Goal: Communication & Community: Answer question/provide support

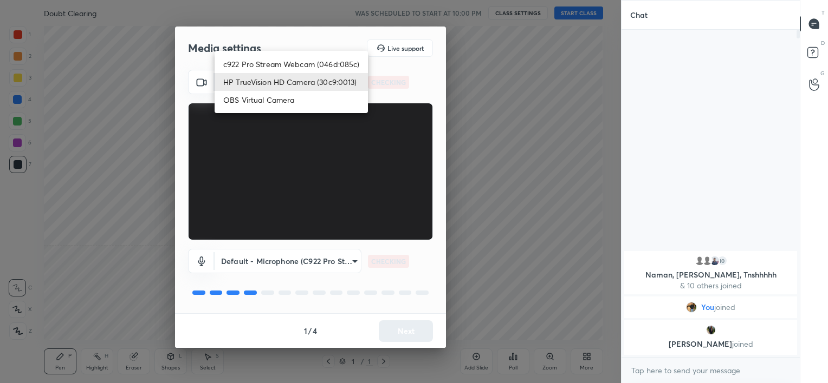
click at [295, 79] on body "1 2 3 4 5 6 7 C X Z C X Z E E Erase all H H Doubt Clearing WAS SCHEDULED TO STA…" at bounding box center [414, 191] width 828 height 383
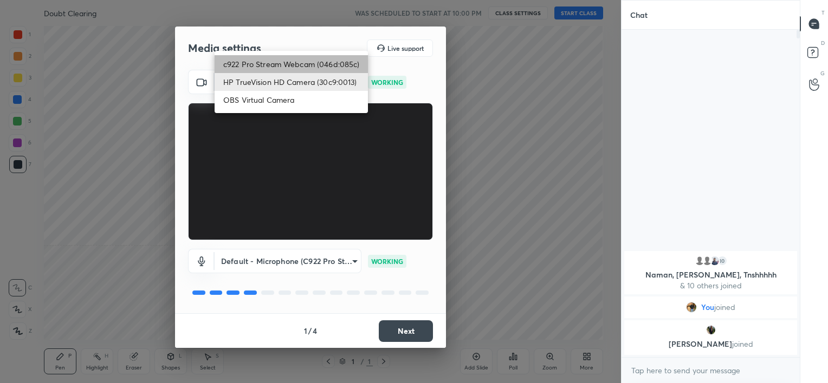
click at [323, 66] on li "c922 Pro Stream Webcam (046d:085c)" at bounding box center [290, 64] width 153 height 18
type input "b39b455f788c0d1c2df43438f612ff5e2121349c3a893045524a788c980995e5"
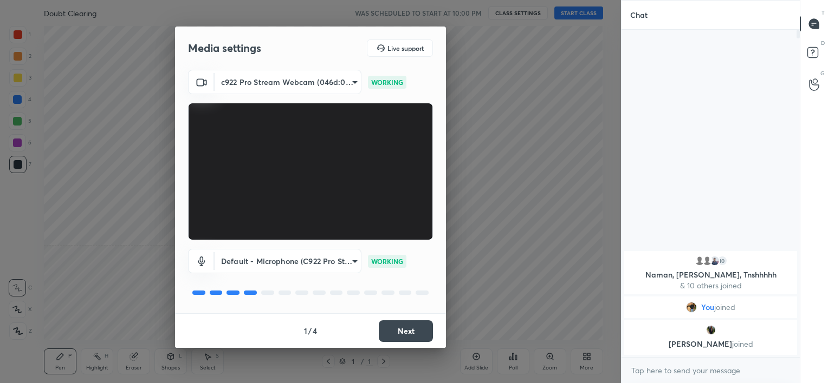
click at [407, 332] on button "Next" at bounding box center [406, 332] width 54 height 22
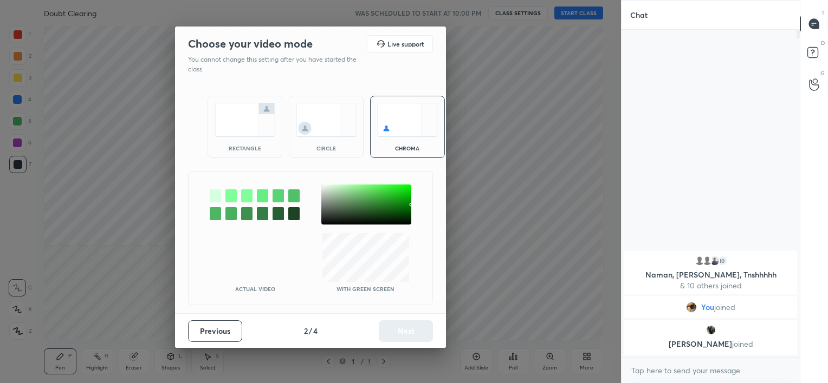
click at [335, 126] on img at bounding box center [326, 120] width 61 height 34
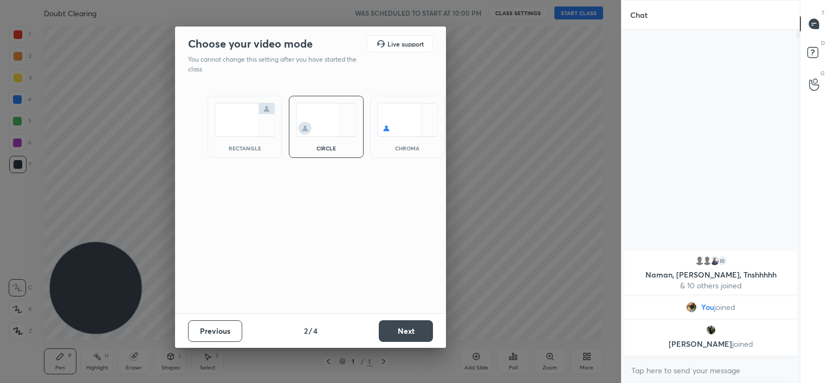
click at [409, 329] on button "Next" at bounding box center [406, 332] width 54 height 22
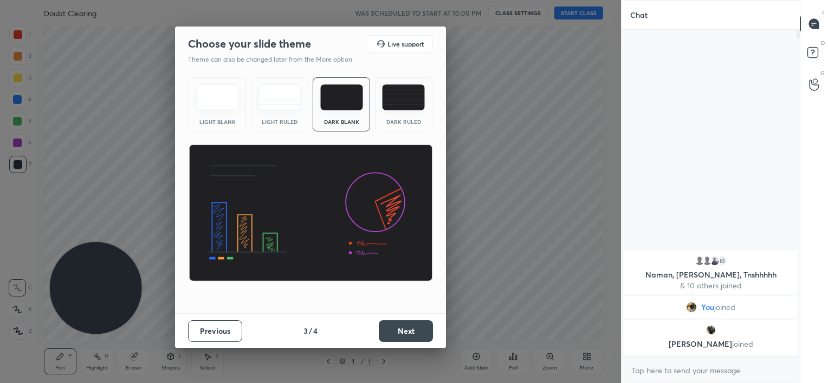
click at [409, 329] on button "Next" at bounding box center [406, 332] width 54 height 22
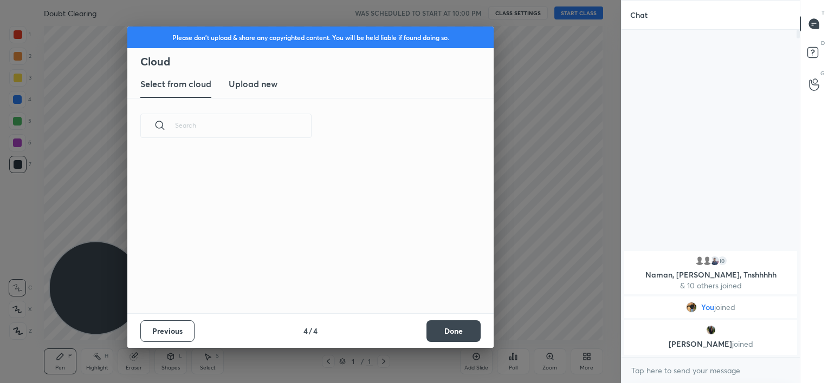
scroll to position [160, 348]
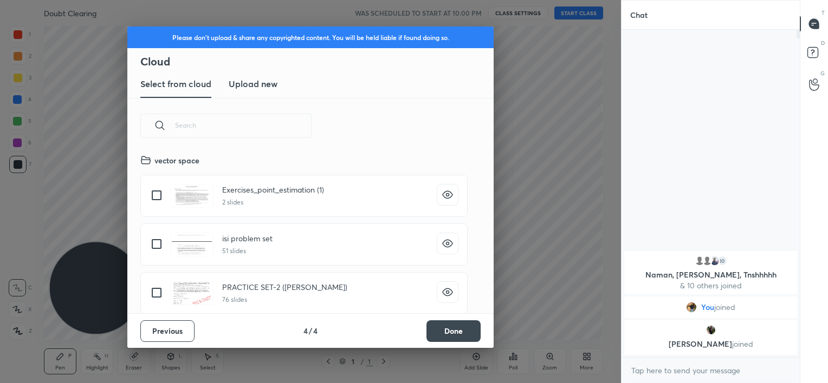
click at [459, 330] on button "Done" at bounding box center [453, 332] width 54 height 22
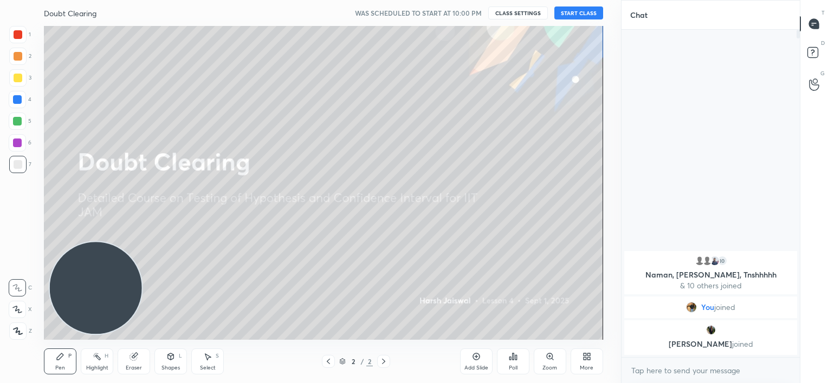
click at [575, 11] on button "START CLASS" at bounding box center [578, 12] width 49 height 13
click at [479, 362] on div "Add Slide" at bounding box center [476, 362] width 32 height 26
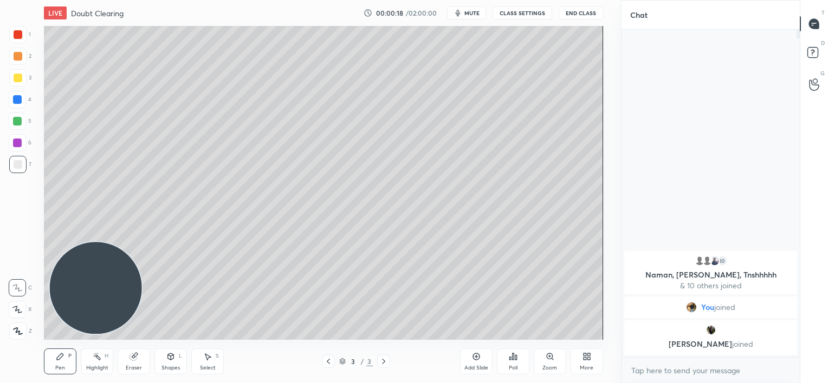
click at [16, 102] on div at bounding box center [17, 99] width 9 height 9
drag, startPoint x: 18, startPoint y: 36, endPoint x: 22, endPoint y: 31, distance: 6.6
click at [18, 36] on div at bounding box center [18, 34] width 9 height 9
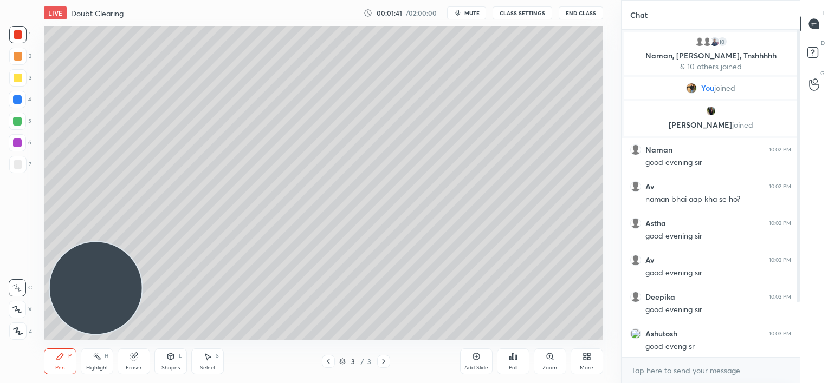
scroll to position [75, 0]
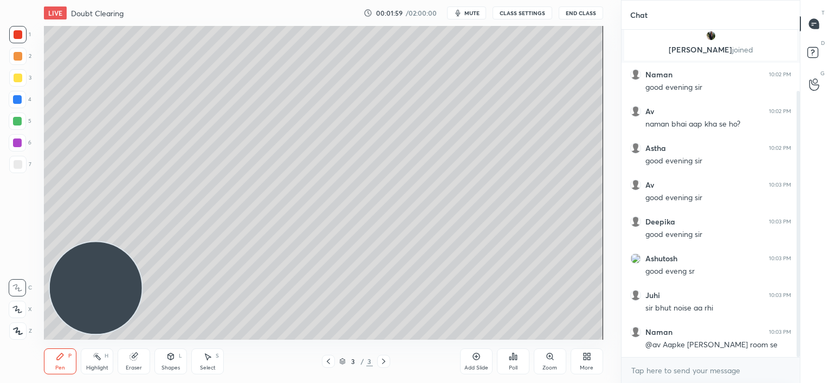
click at [470, 16] on button "mute" at bounding box center [466, 12] width 39 height 13
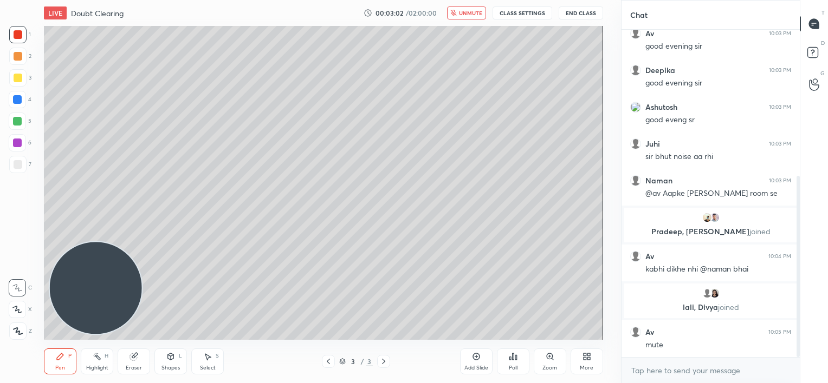
scroll to position [264, 0]
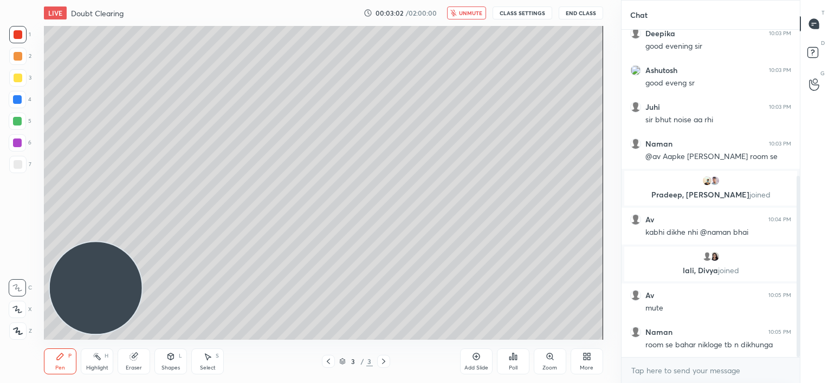
click at [465, 18] on button "unmute" at bounding box center [466, 12] width 39 height 13
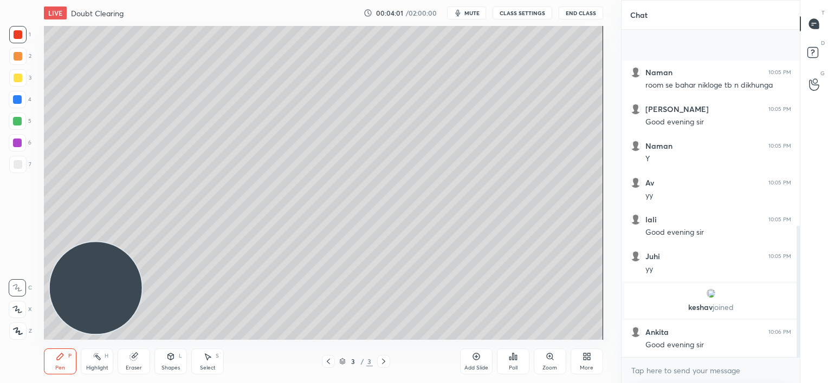
scroll to position [503, 0]
click at [701, 342] on div "JUMP TO LATEST" at bounding box center [709, 346] width 65 height 13
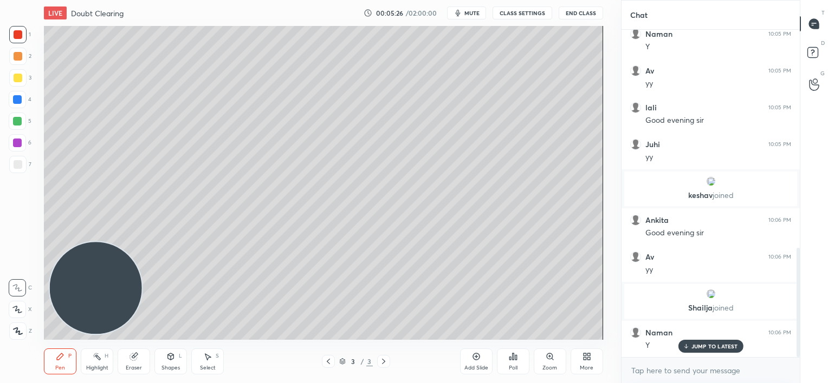
scroll to position [652, 0]
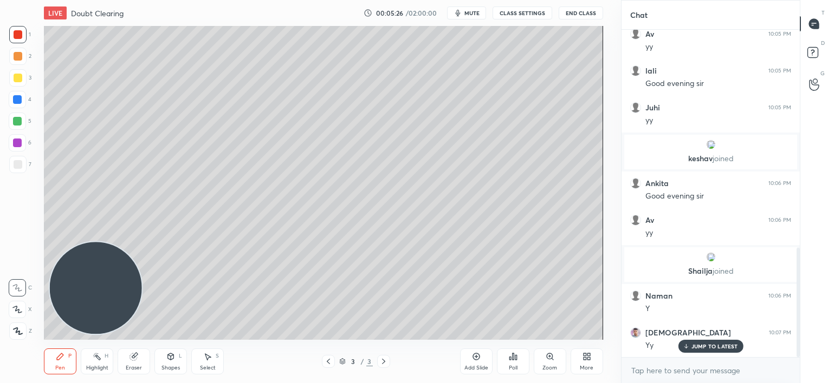
drag, startPoint x: 714, startPoint y: 344, endPoint x: 709, endPoint y: 345, distance: 5.4
click at [713, 344] on p "JUMP TO LATEST" at bounding box center [714, 346] width 47 height 6
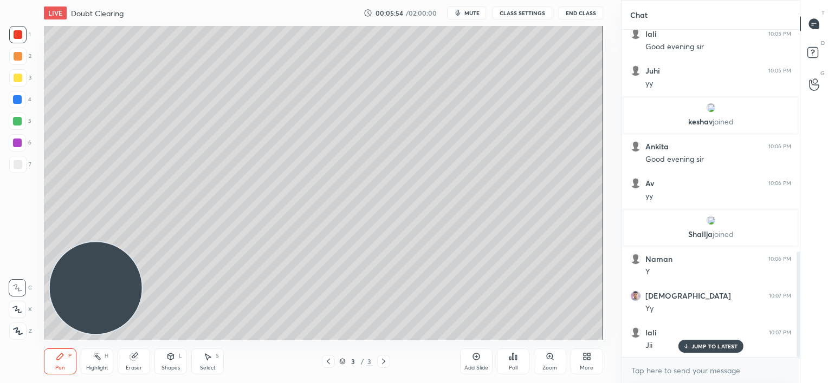
scroll to position [726, 0]
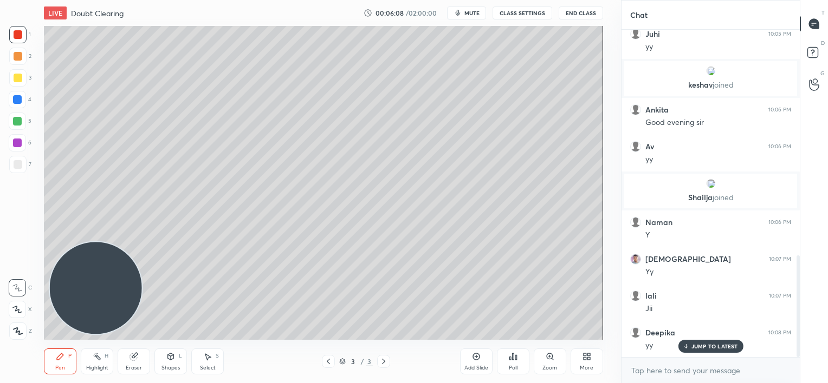
drag, startPoint x: 17, startPoint y: 80, endPoint x: 17, endPoint y: 74, distance: 6.0
click at [19, 80] on div at bounding box center [18, 78] width 9 height 9
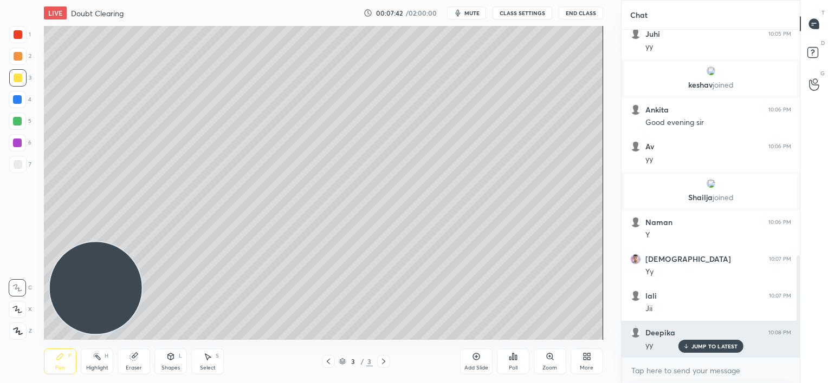
drag, startPoint x: 682, startPoint y: 343, endPoint x: 677, endPoint y: 339, distance: 6.2
click at [682, 343] on icon at bounding box center [685, 346] width 7 height 6
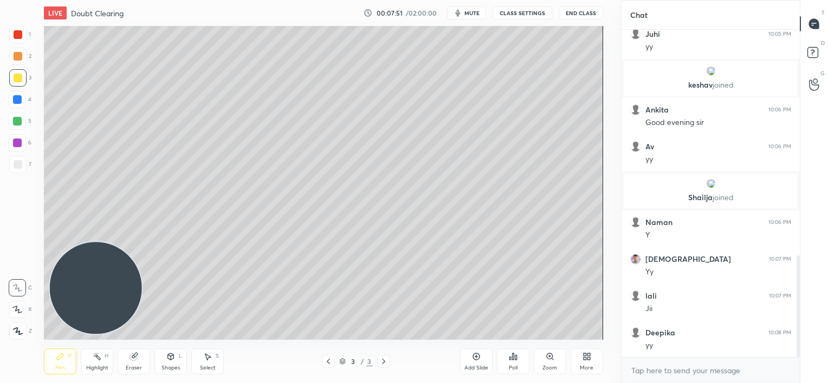
scroll to position [765, 0]
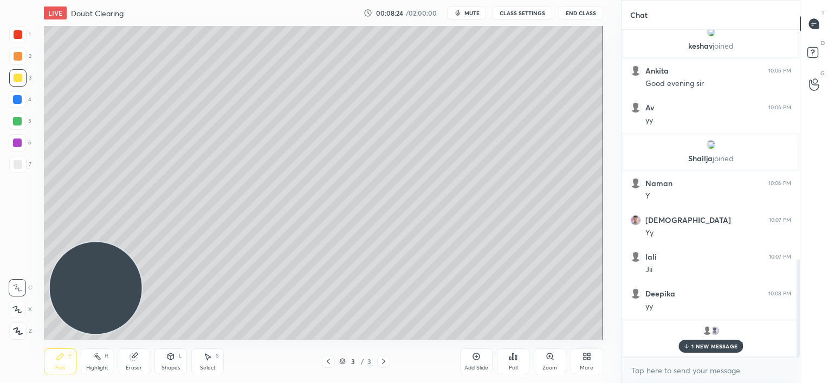
click at [685, 346] on icon at bounding box center [685, 346] width 7 height 6
click at [478, 361] on icon at bounding box center [476, 357] width 9 height 9
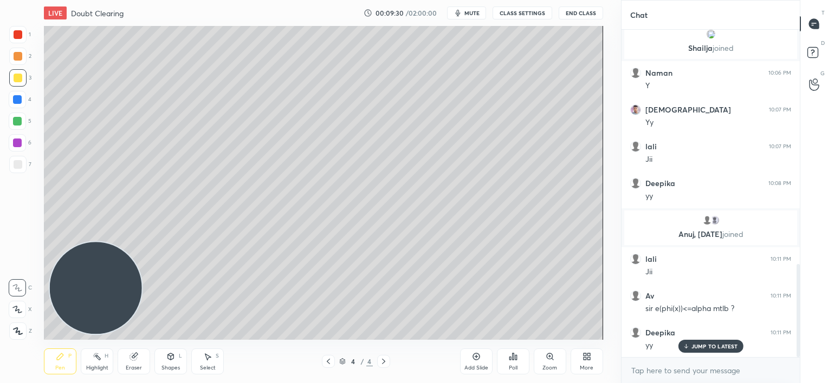
scroll to position [828, 0]
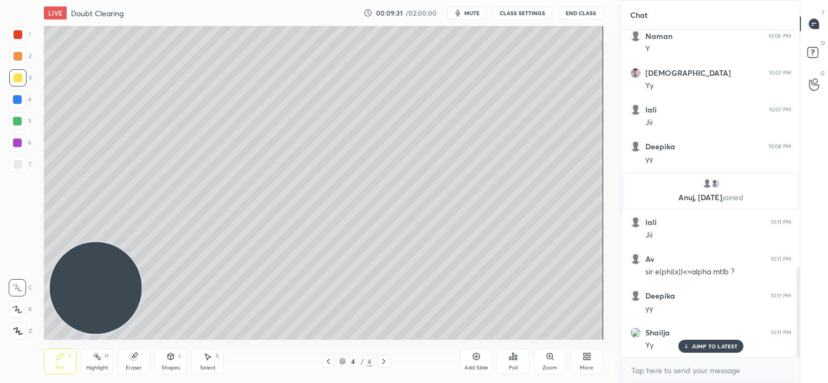
click at [686, 347] on icon at bounding box center [685, 346] width 7 height 6
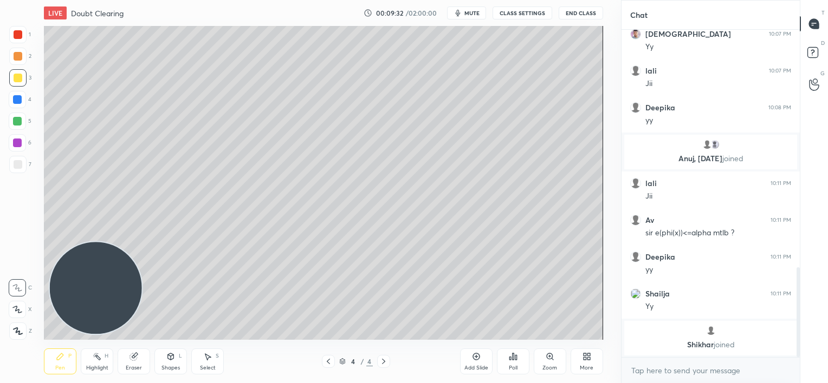
scroll to position [903, 0]
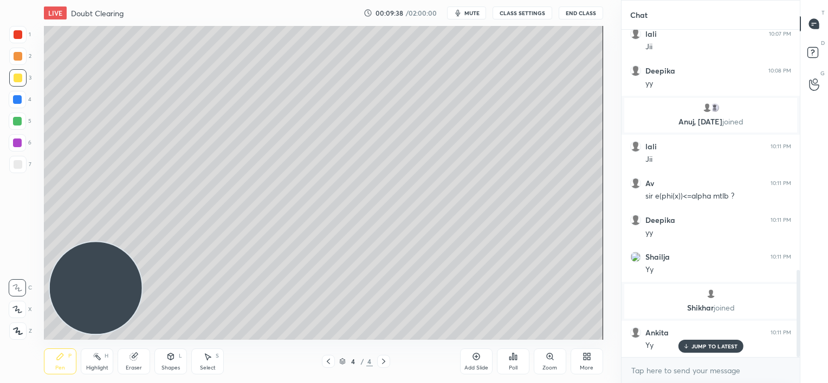
click at [692, 349] on p "JUMP TO LATEST" at bounding box center [714, 346] width 47 height 6
click at [328, 364] on icon at bounding box center [328, 361] width 9 height 9
click at [19, 168] on div at bounding box center [18, 164] width 9 height 9
click at [19, 145] on div at bounding box center [17, 143] width 9 height 9
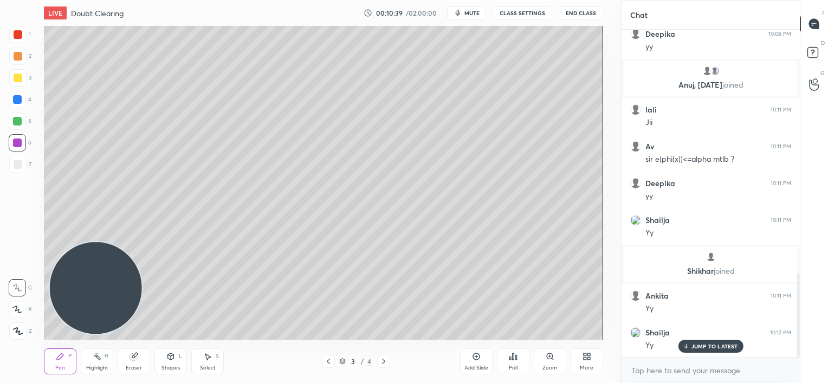
click at [134, 360] on icon at bounding box center [133, 357] width 9 height 9
click at [17, 259] on div at bounding box center [17, 252] width 17 height 17
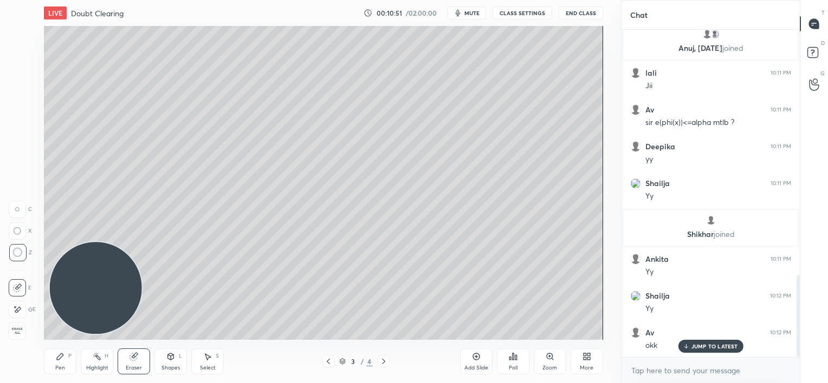
drag, startPoint x: 53, startPoint y: 368, endPoint x: 132, endPoint y: 310, distance: 97.9
click at [53, 368] on div "Pen P" at bounding box center [60, 362] width 32 height 26
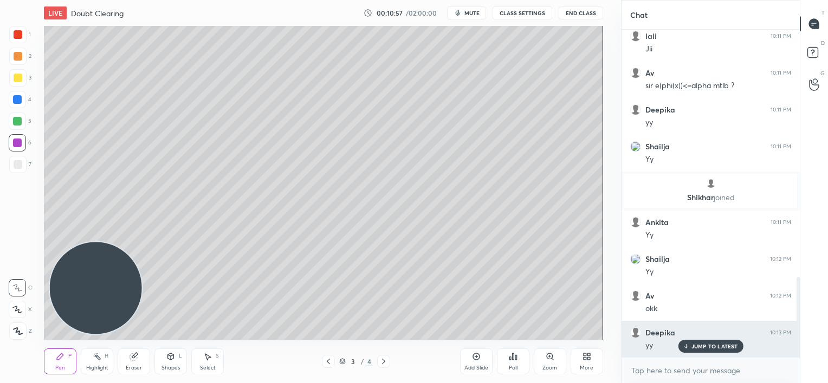
drag, startPoint x: 690, startPoint y: 345, endPoint x: 673, endPoint y: 345, distance: 16.8
click at [688, 346] on div "JUMP TO LATEST" at bounding box center [709, 346] width 65 height 13
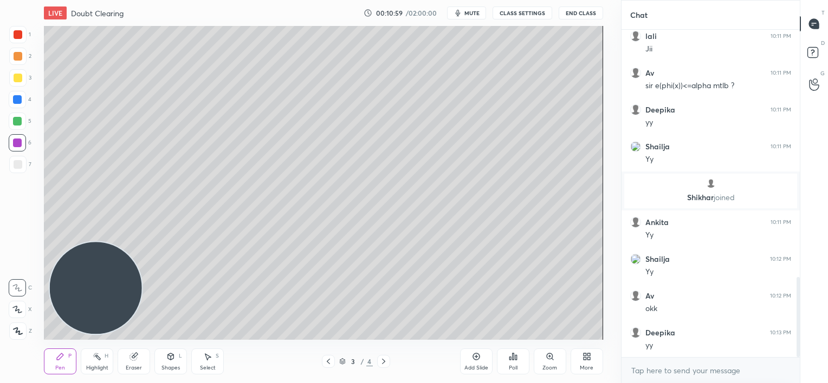
click at [477, 363] on div "Add Slide" at bounding box center [476, 362] width 32 height 26
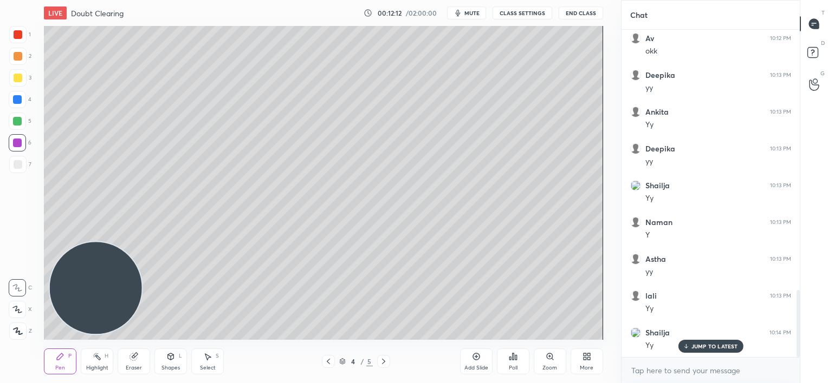
scroll to position [1308, 0]
click at [588, 355] on icon at bounding box center [588, 355] width 3 height 3
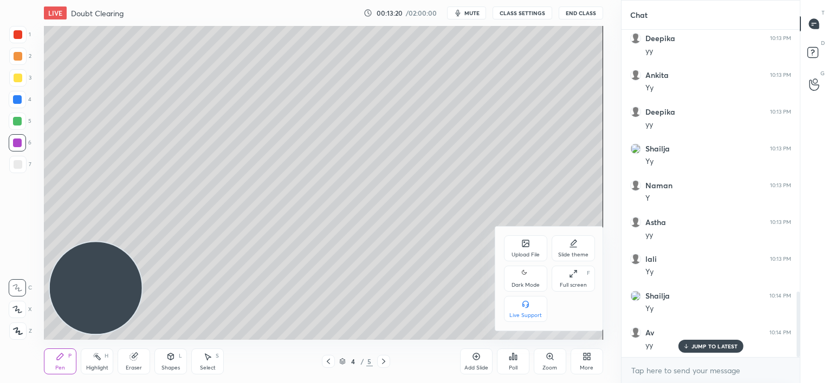
click at [518, 247] on div "Upload File" at bounding box center [525, 249] width 43 height 26
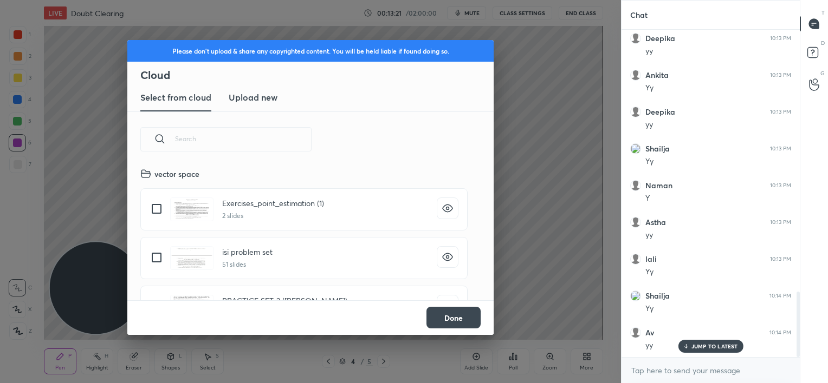
scroll to position [133, 348]
click at [249, 95] on h3 "Upload new" at bounding box center [253, 97] width 49 height 13
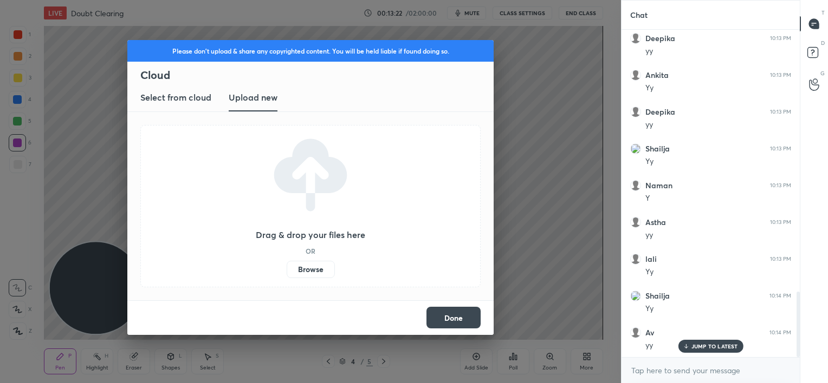
click at [305, 261] on label "Browse" at bounding box center [310, 269] width 48 height 17
click at [286, 261] on input "Browse" at bounding box center [286, 269] width 0 height 17
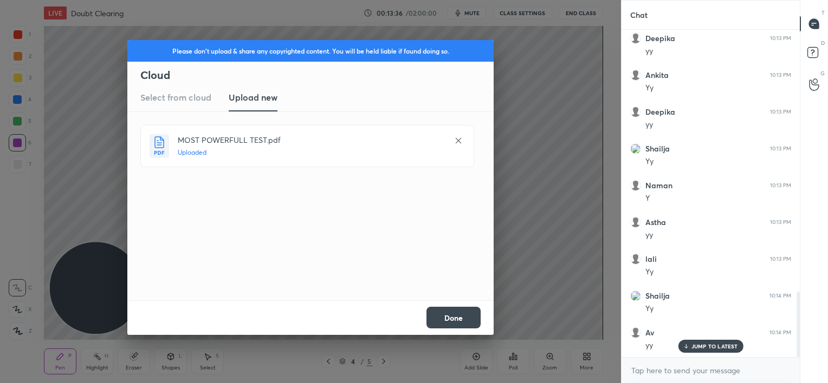
click at [457, 318] on button "Done" at bounding box center [453, 318] width 54 height 22
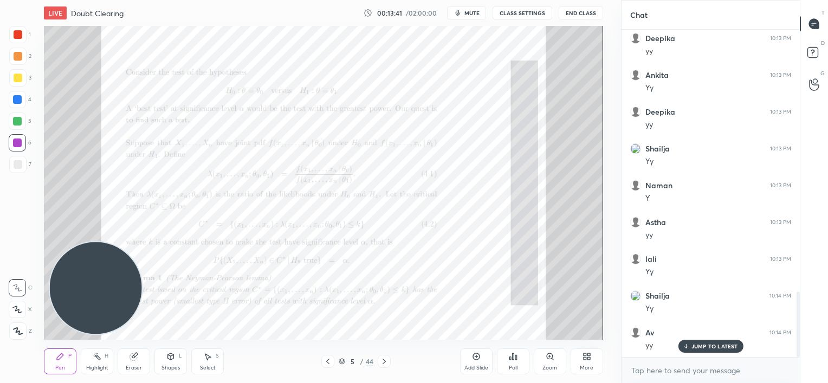
click at [386, 361] on icon at bounding box center [384, 361] width 9 height 9
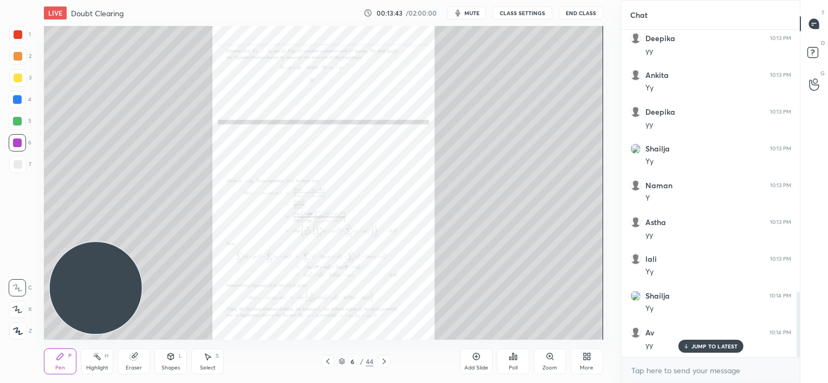
click at [328, 364] on icon at bounding box center [327, 361] width 9 height 9
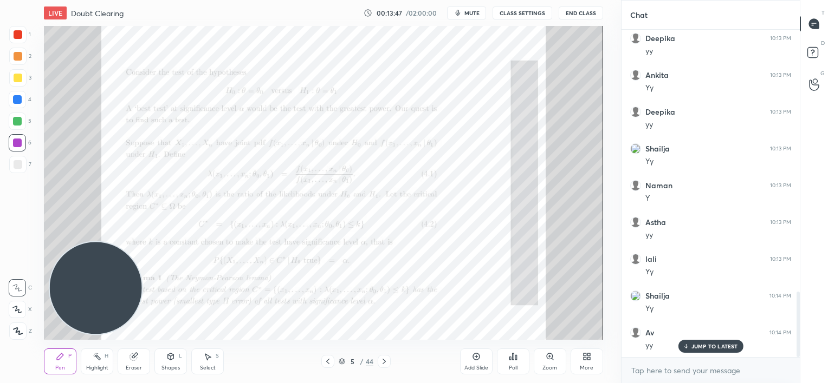
click at [385, 359] on icon at bounding box center [384, 361] width 9 height 9
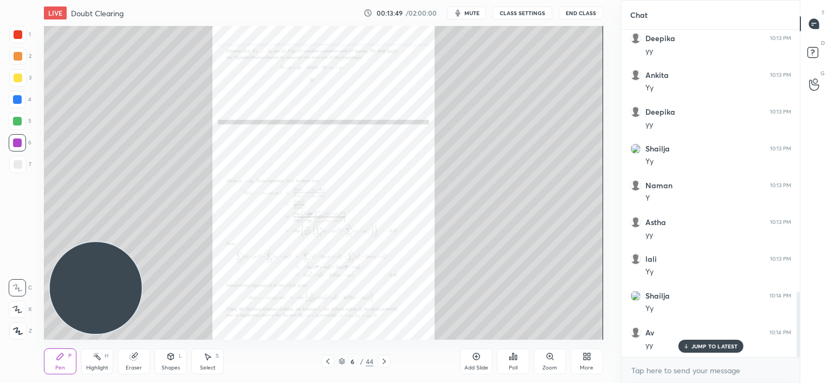
click at [383, 360] on icon at bounding box center [383, 361] width 3 height 5
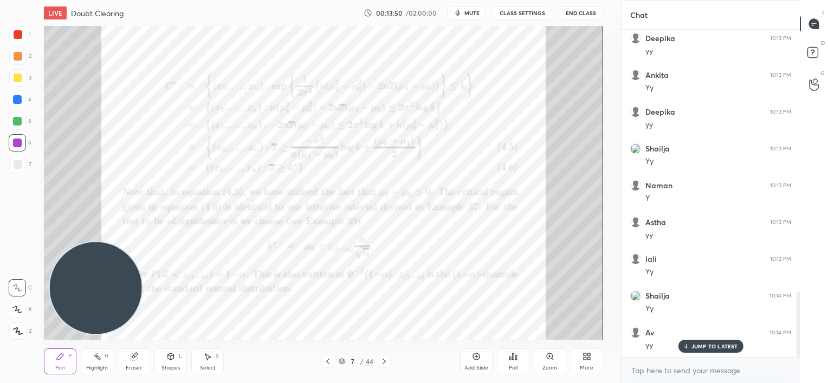
click at [386, 360] on icon at bounding box center [384, 361] width 9 height 9
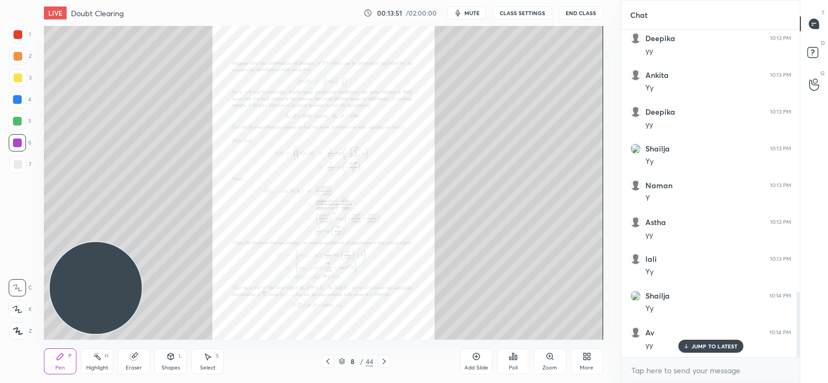
click at [383, 360] on icon at bounding box center [384, 361] width 9 height 9
click at [382, 361] on icon at bounding box center [384, 361] width 9 height 9
click at [381, 362] on icon at bounding box center [384, 361] width 9 height 9
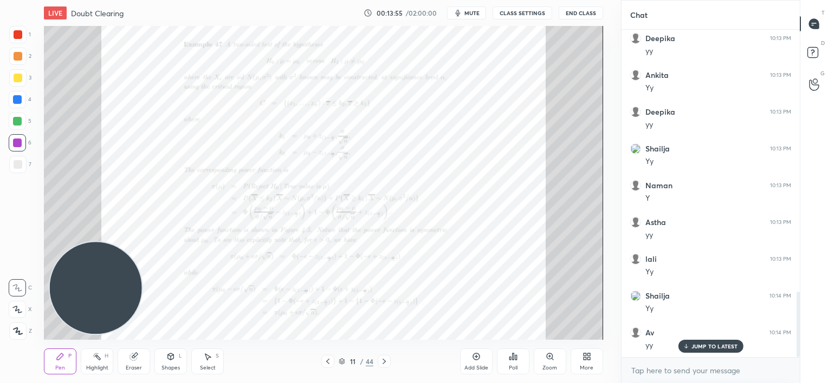
click at [381, 362] on icon at bounding box center [384, 361] width 9 height 9
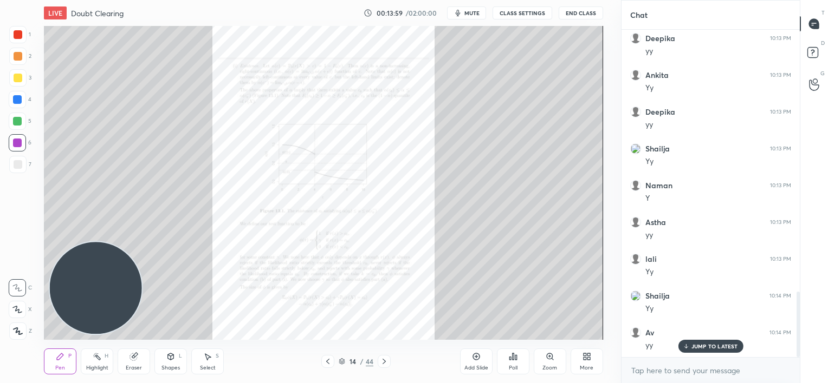
click at [328, 362] on icon at bounding box center [327, 361] width 9 height 9
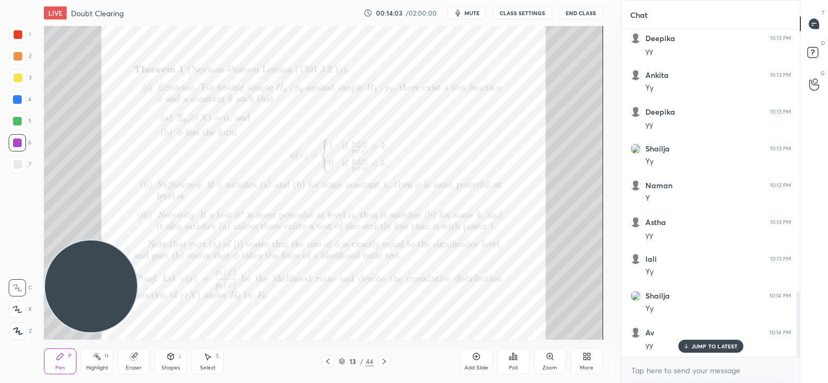
drag, startPoint x: 117, startPoint y: 296, endPoint x: 106, endPoint y: 295, distance: 11.5
click at [106, 295] on video at bounding box center [91, 286] width 92 height 92
click at [550, 357] on icon at bounding box center [549, 357] width 6 height 6
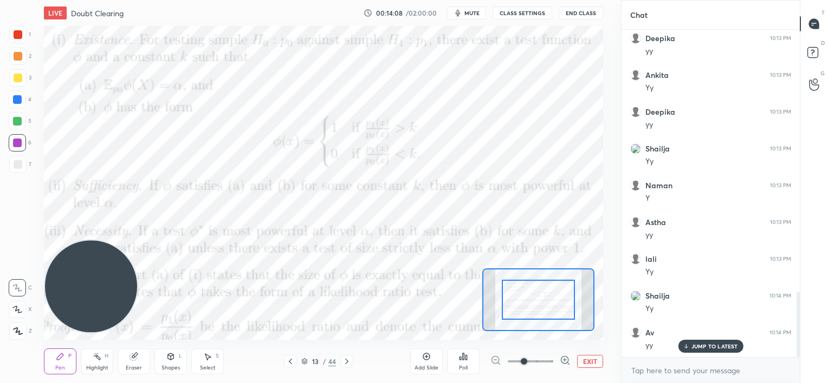
click at [590, 360] on button "EXIT" at bounding box center [590, 361] width 26 height 13
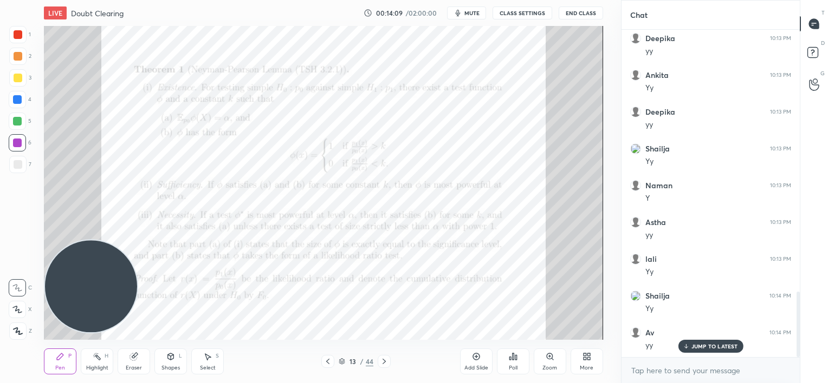
click at [20, 101] on div at bounding box center [17, 99] width 9 height 9
click at [139, 360] on div "Eraser" at bounding box center [134, 362] width 32 height 26
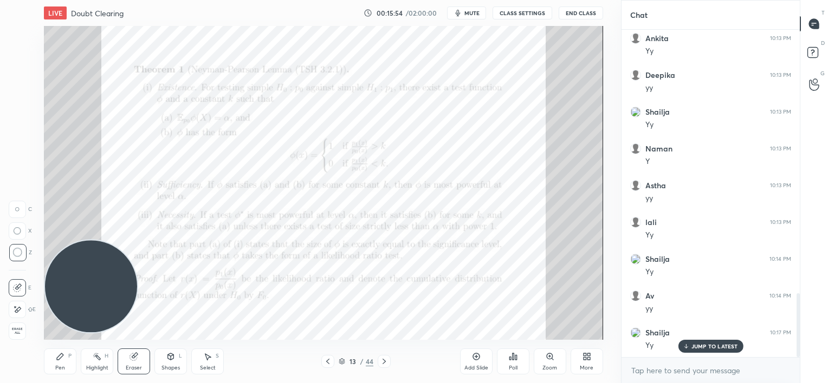
click at [56, 353] on icon at bounding box center [60, 357] width 9 height 9
click at [17, 145] on div at bounding box center [17, 143] width 9 height 9
click at [16, 119] on div at bounding box center [17, 121] width 9 height 9
click at [383, 364] on icon at bounding box center [384, 361] width 9 height 9
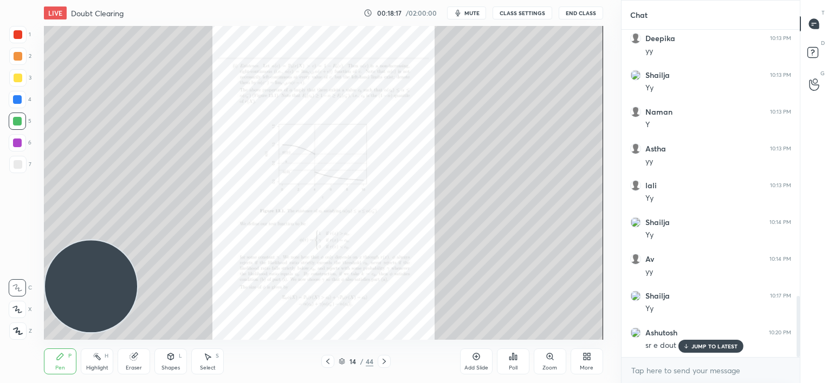
scroll to position [1419, 0]
click at [698, 347] on p "JUMP TO LATEST" at bounding box center [714, 346] width 47 height 6
click at [325, 362] on icon at bounding box center [327, 361] width 9 height 9
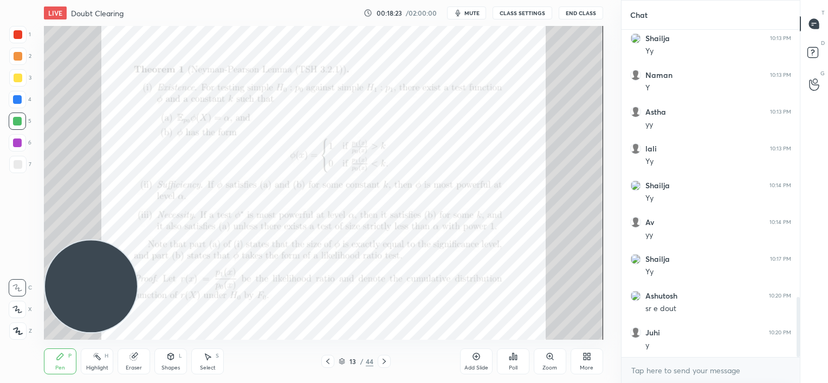
scroll to position [1456, 0]
click at [327, 361] on icon at bounding box center [327, 361] width 9 height 9
click at [328, 364] on icon at bounding box center [327, 361] width 9 height 9
click at [330, 368] on div at bounding box center [327, 361] width 13 height 13
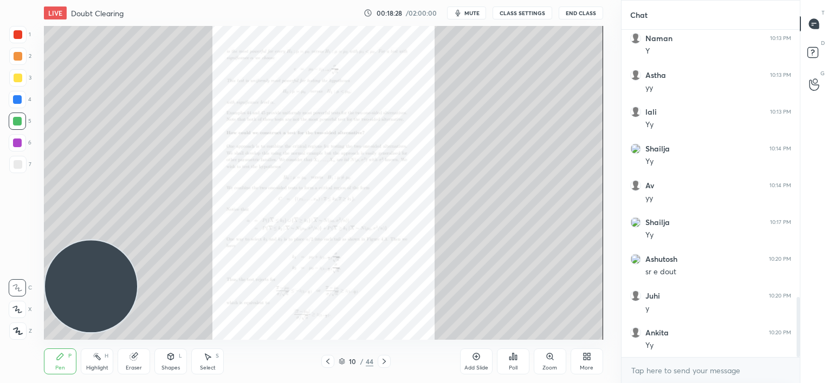
click at [329, 362] on icon at bounding box center [327, 361] width 9 height 9
click at [325, 365] on icon at bounding box center [327, 361] width 9 height 9
click at [325, 366] on div at bounding box center [327, 361] width 13 height 13
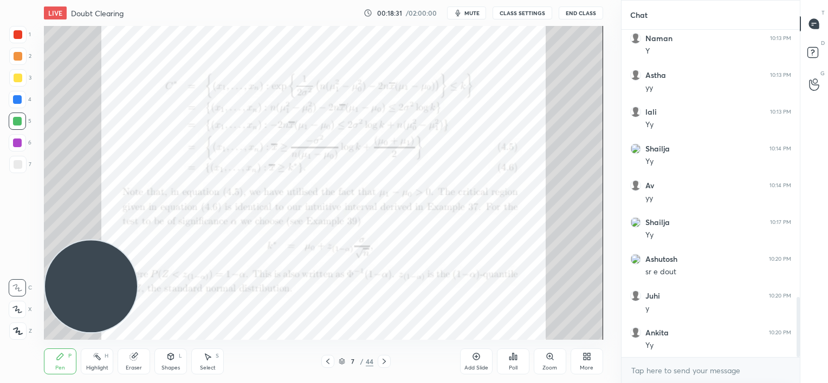
click at [325, 366] on div at bounding box center [327, 361] width 13 height 13
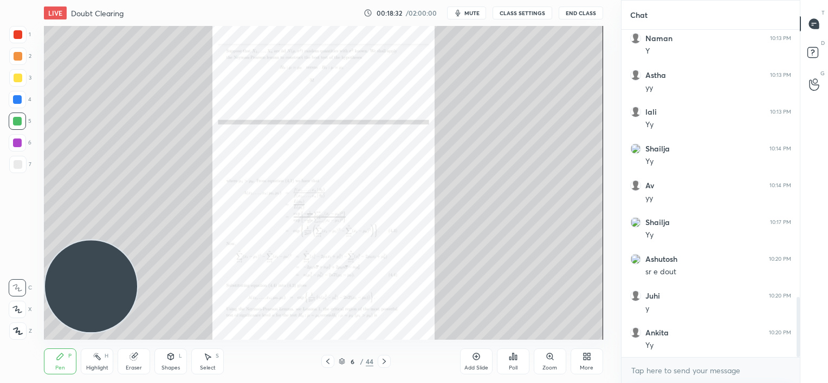
click at [325, 366] on div at bounding box center [327, 361] width 13 height 13
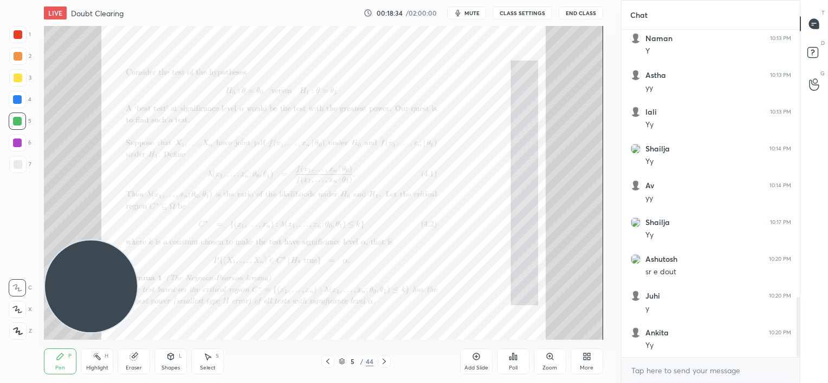
click at [327, 363] on icon at bounding box center [327, 361] width 3 height 5
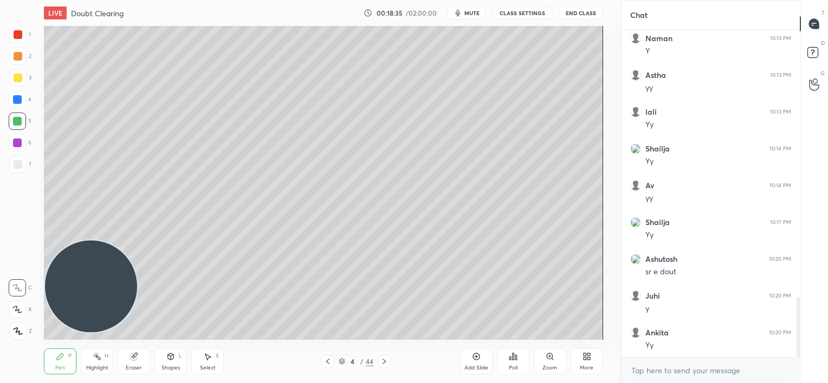
click at [385, 360] on icon at bounding box center [384, 361] width 9 height 9
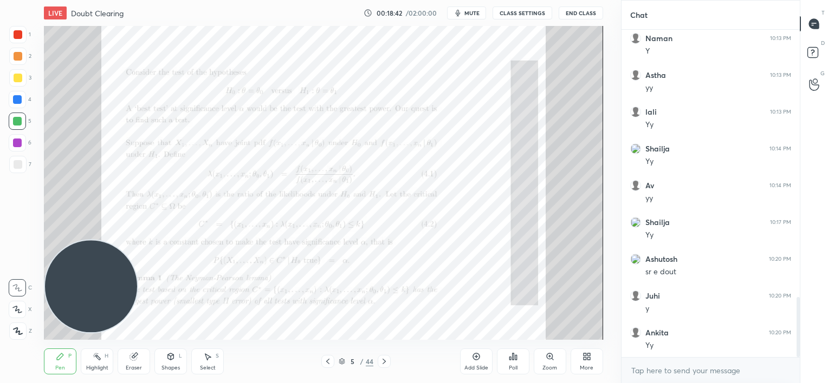
click at [385, 360] on icon at bounding box center [384, 361] width 9 height 9
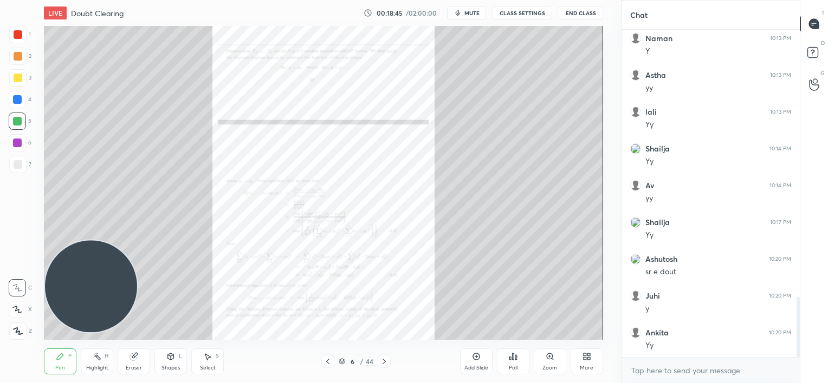
click at [476, 355] on icon at bounding box center [476, 357] width 9 height 9
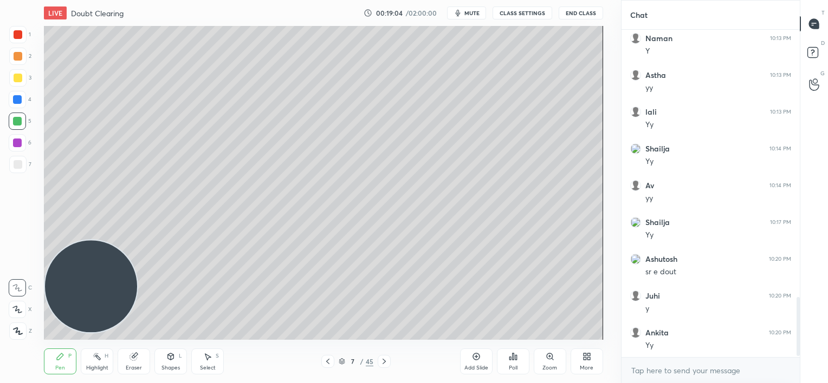
scroll to position [1493, 0]
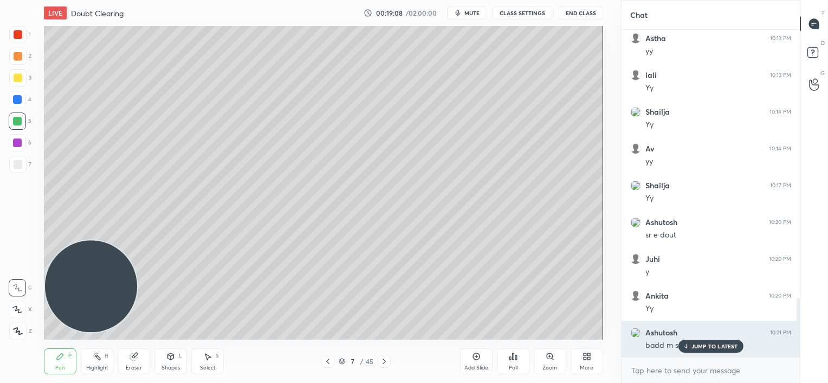
click at [684, 344] on div "JUMP TO LATEST" at bounding box center [709, 346] width 65 height 13
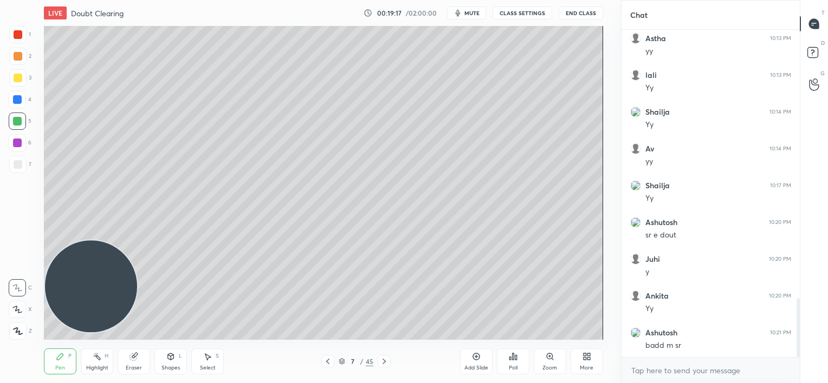
click at [15, 100] on div at bounding box center [17, 99] width 9 height 9
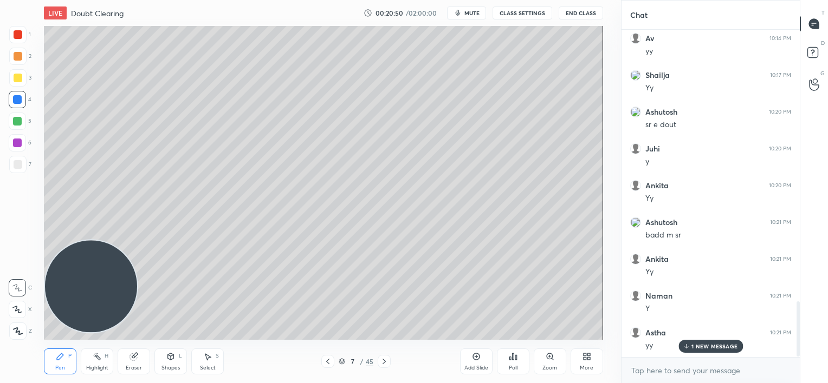
scroll to position [1640, 0]
click at [701, 347] on p "JUMP TO LATEST" at bounding box center [714, 346] width 47 height 6
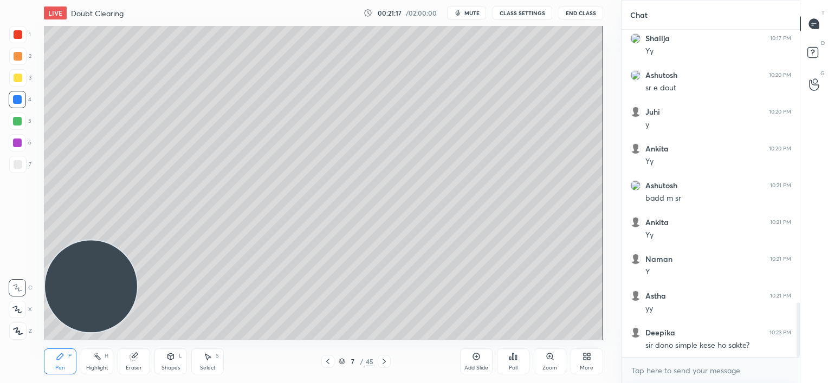
scroll to position [1651, 0]
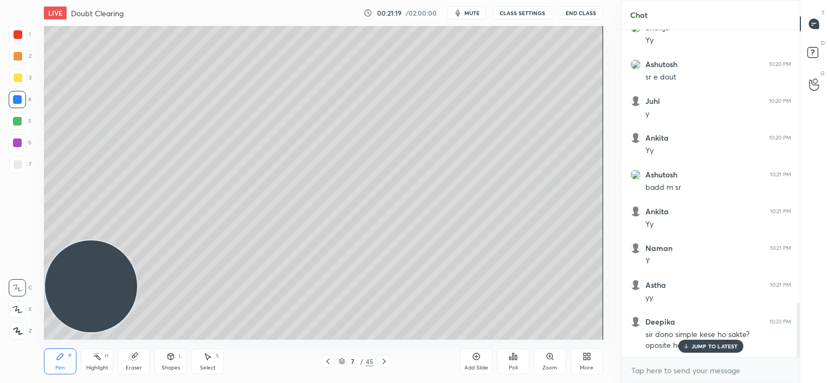
drag, startPoint x: 687, startPoint y: 347, endPoint x: 672, endPoint y: 347, distance: 15.2
click at [687, 347] on div "JUMP TO LATEST" at bounding box center [709, 346] width 65 height 13
drag, startPoint x: 130, startPoint y: 367, endPoint x: 141, endPoint y: 341, distance: 28.2
click at [132, 363] on div "Eraser" at bounding box center [134, 362] width 32 height 26
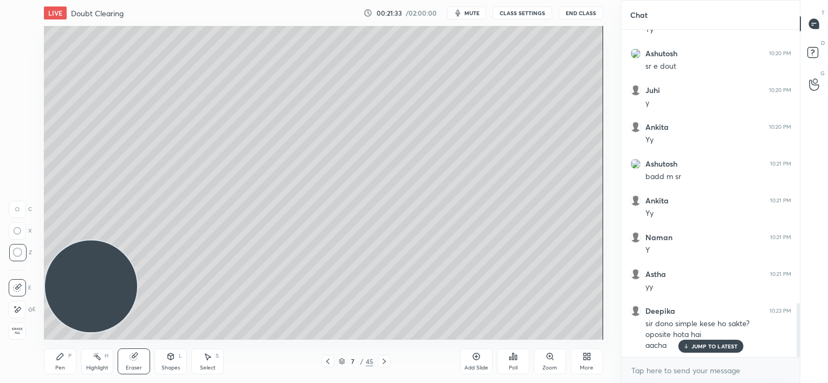
scroll to position [1672, 0]
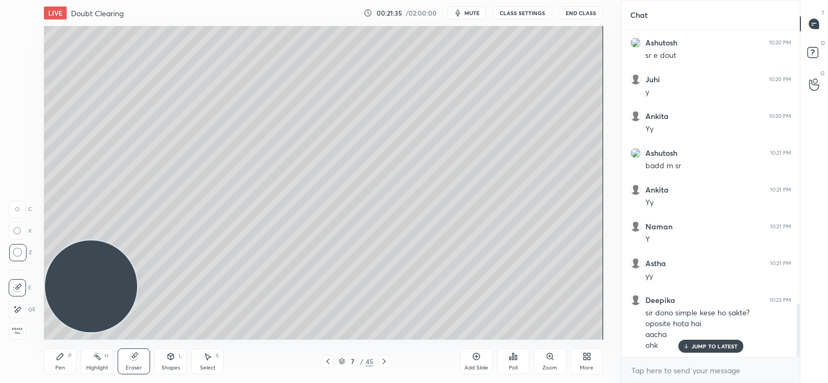
click at [694, 347] on p "JUMP TO LATEST" at bounding box center [714, 346] width 47 height 6
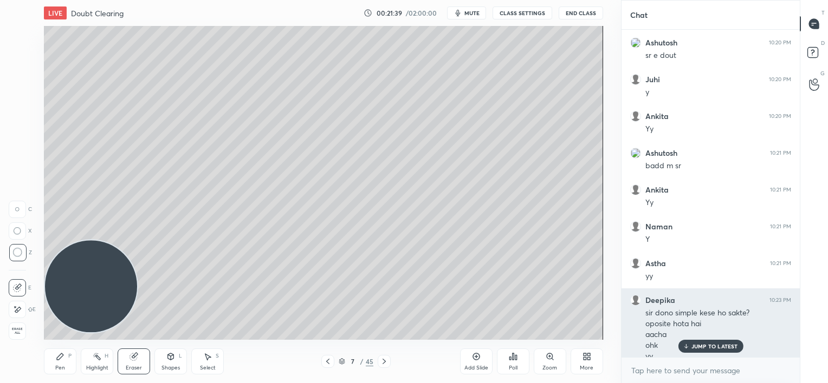
scroll to position [1683, 0]
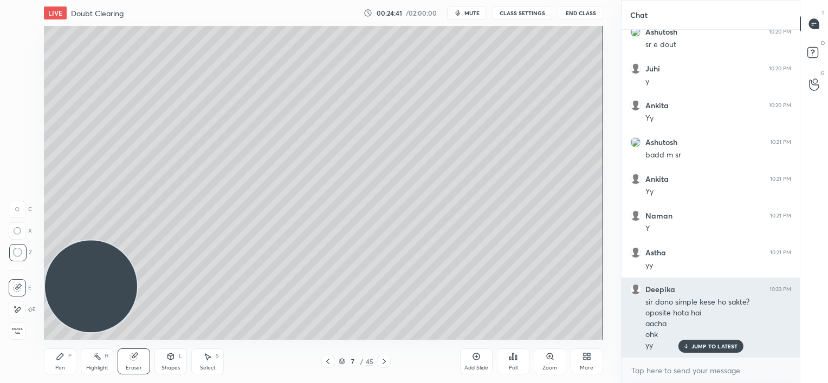
drag, startPoint x: 687, startPoint y: 346, endPoint x: 656, endPoint y: 350, distance: 30.6
click at [687, 348] on icon at bounding box center [685, 346] width 7 height 6
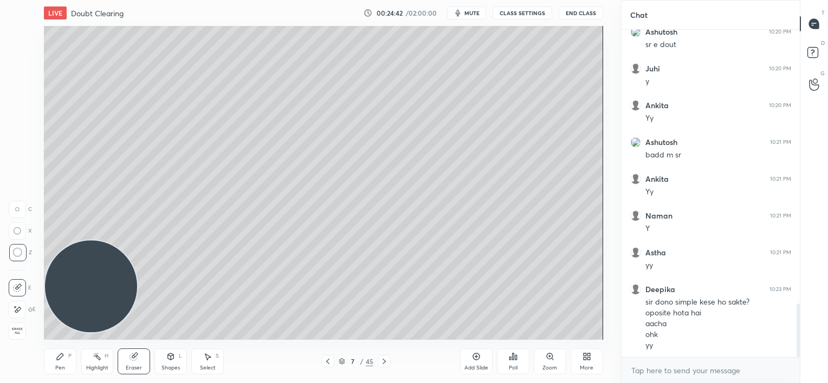
click at [479, 361] on icon at bounding box center [476, 357] width 9 height 9
click at [60, 357] on icon at bounding box center [60, 357] width 9 height 9
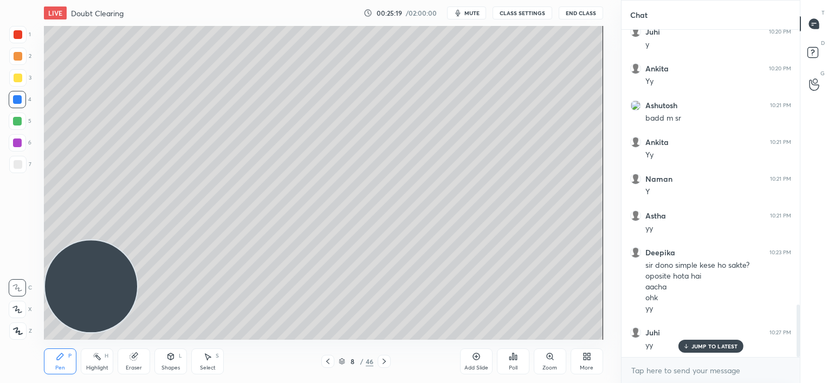
scroll to position [1731, 0]
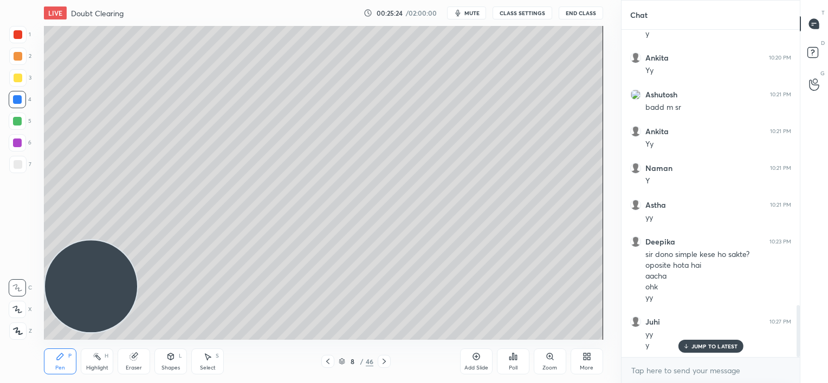
click at [19, 121] on div at bounding box center [17, 121] width 9 height 9
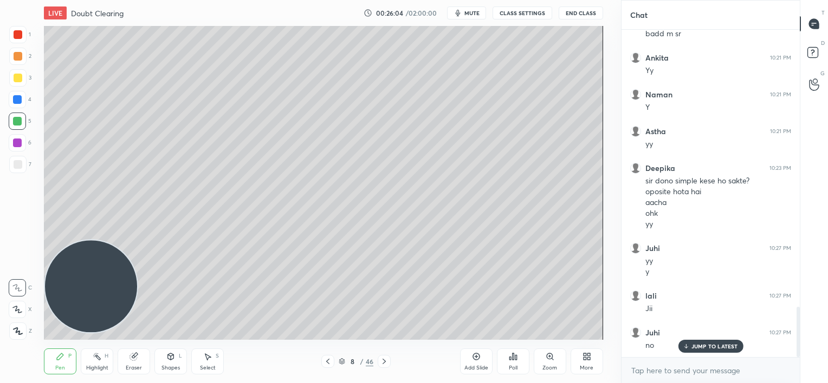
scroll to position [1841, 0]
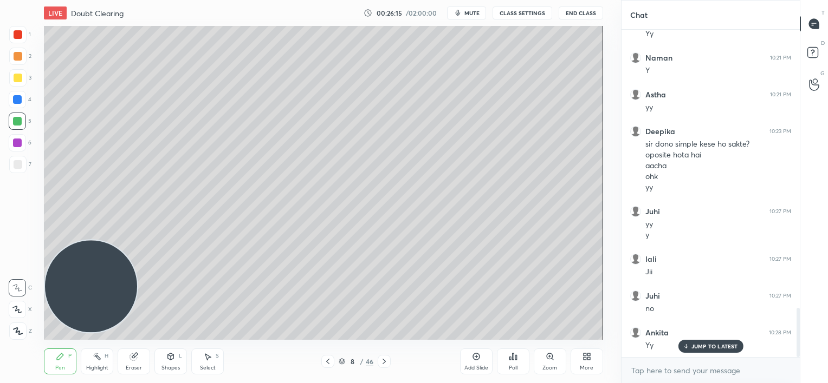
click at [603, 170] on div "Setting up your live class Poll for secs No correct answer Start poll" at bounding box center [323, 183] width 577 height 314
click at [17, 102] on div at bounding box center [17, 99] width 9 height 9
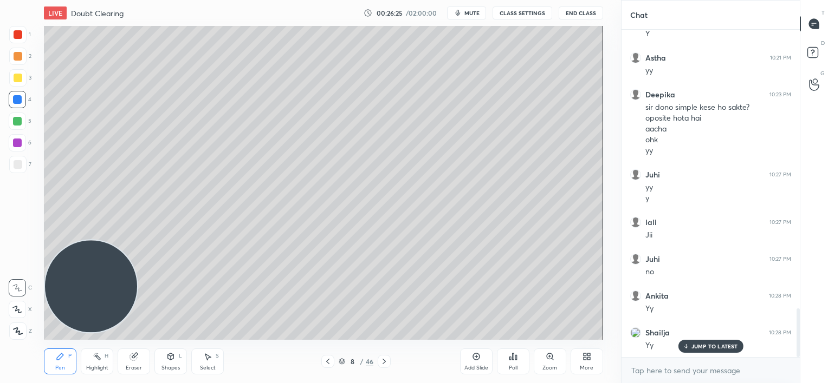
scroll to position [1915, 0]
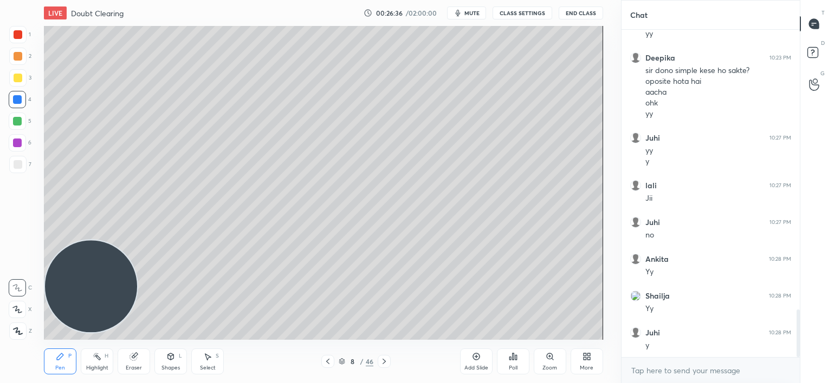
drag, startPoint x: 133, startPoint y: 356, endPoint x: 145, endPoint y: 346, distance: 15.7
click at [137, 354] on g at bounding box center [134, 357] width 8 height 8
click at [40, 362] on div "LIVE Doubt Clearing 00:26:38 / 02:00:00 mute CLASS SETTINGS End Class Setting u…" at bounding box center [323, 191] width 577 height 383
drag, startPoint x: 52, startPoint y: 361, endPoint x: 88, endPoint y: 348, distance: 38.0
click at [52, 361] on div "Pen P" at bounding box center [60, 362] width 32 height 26
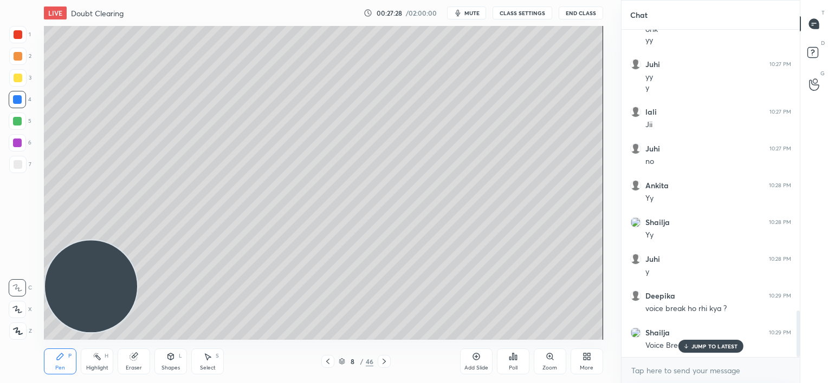
scroll to position [2025, 0]
click at [688, 346] on icon at bounding box center [685, 346] width 7 height 6
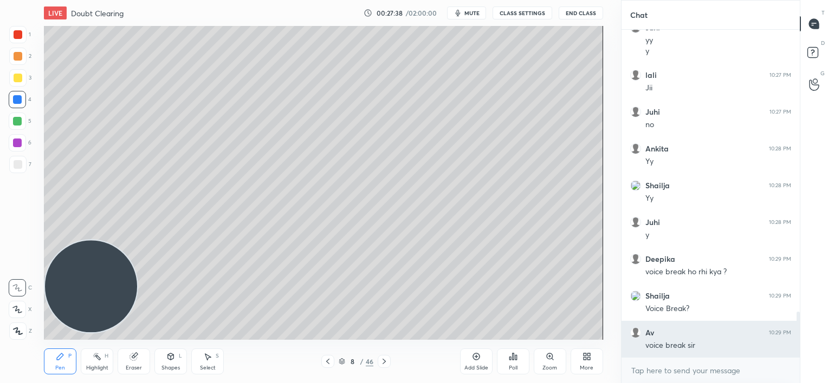
scroll to position [2062, 0]
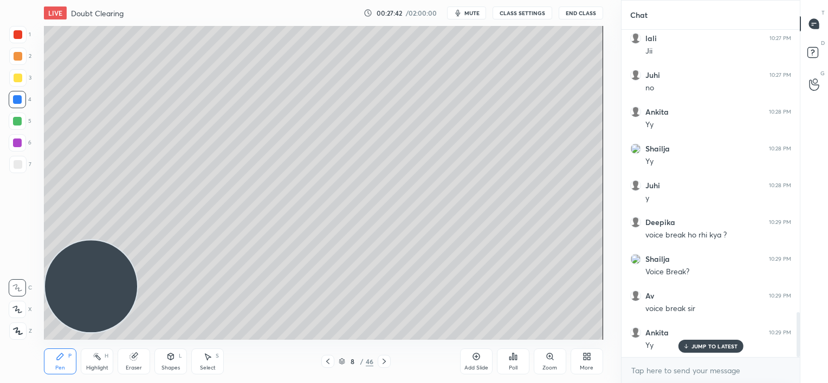
click at [685, 348] on icon at bounding box center [685, 348] width 3 height 2
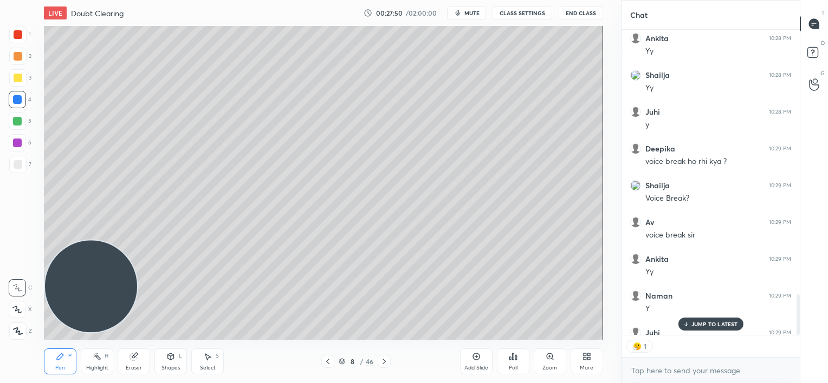
scroll to position [3, 3]
click at [691, 323] on p "JUMP TO LATEST" at bounding box center [714, 324] width 47 height 6
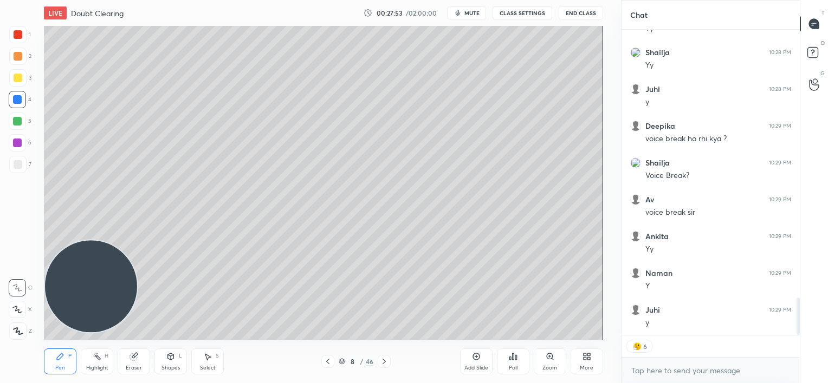
scroll to position [2195, 0]
type textarea "x"
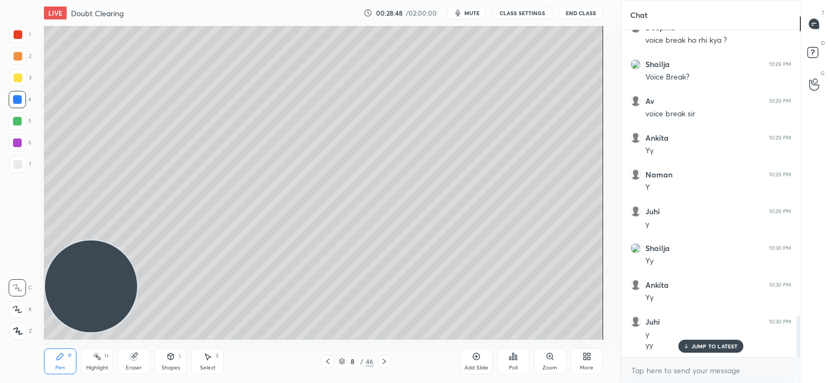
scroll to position [2294, 0]
click at [18, 165] on div at bounding box center [18, 164] width 9 height 9
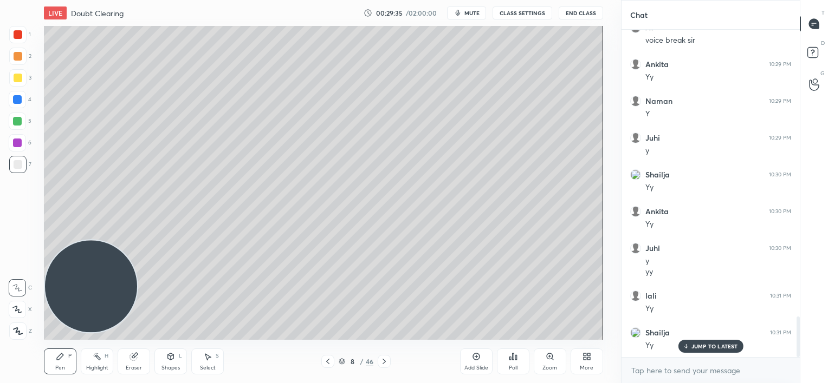
scroll to position [2368, 0]
click at [686, 347] on icon at bounding box center [685, 346] width 7 height 6
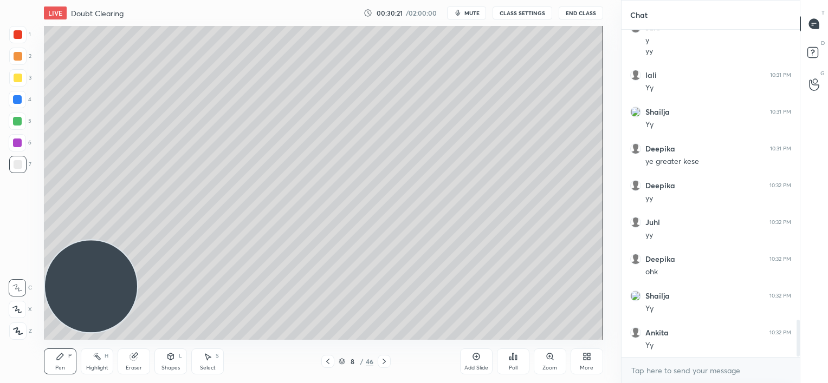
scroll to position [2589, 0]
click at [134, 355] on icon at bounding box center [133, 357] width 7 height 7
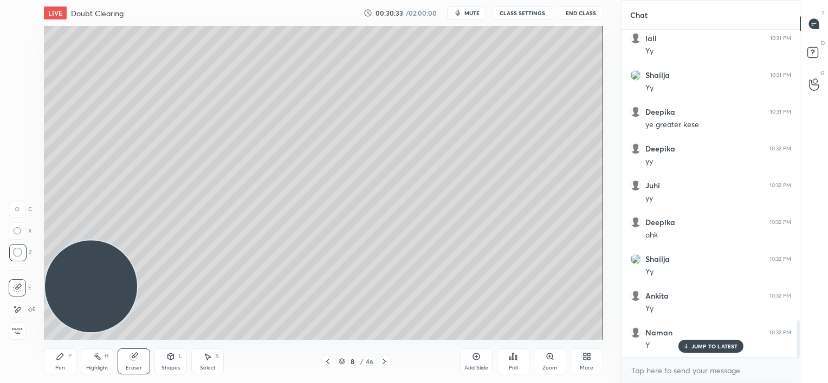
drag, startPoint x: 64, startPoint y: 357, endPoint x: 62, endPoint y: 349, distance: 8.4
click at [63, 357] on div "Pen P" at bounding box center [60, 362] width 32 height 26
click at [16, 121] on div at bounding box center [17, 121] width 9 height 9
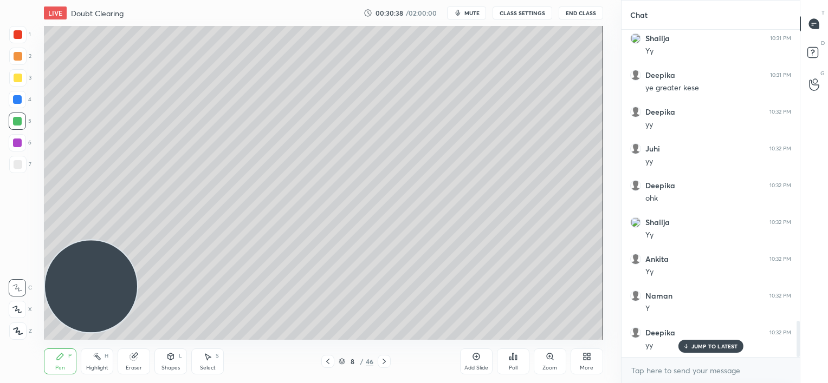
scroll to position [2662, 0]
click at [479, 362] on div "Add Slide" at bounding box center [476, 362] width 32 height 26
click at [333, 362] on div at bounding box center [327, 361] width 13 height 13
click at [383, 357] on icon at bounding box center [383, 361] width 9 height 9
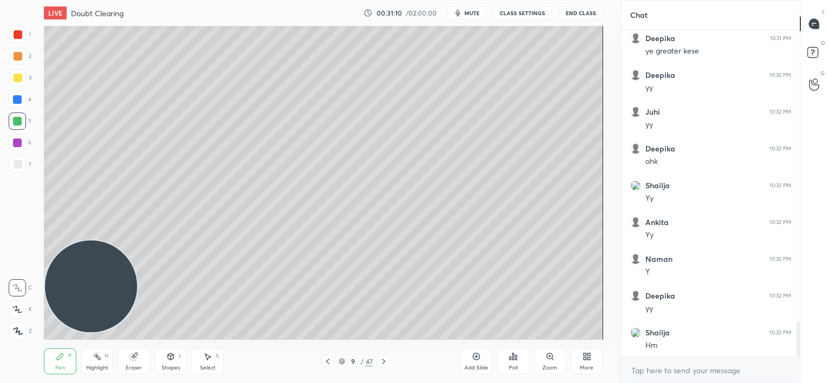
scroll to position [2699, 0]
click at [23, 97] on div at bounding box center [17, 99] width 17 height 17
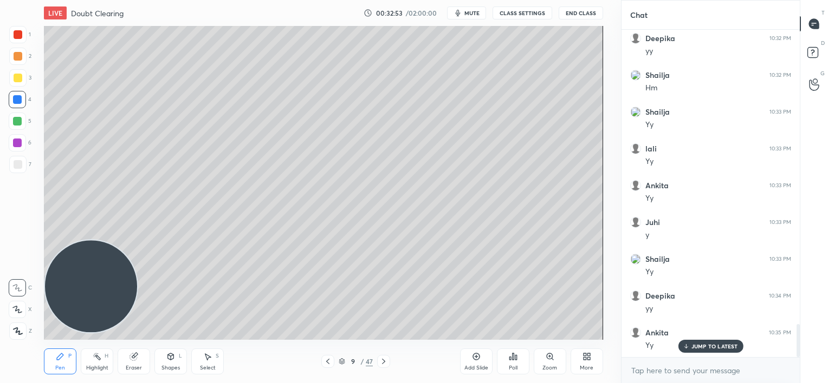
scroll to position [2957, 0]
click at [328, 362] on icon at bounding box center [327, 361] width 9 height 9
click at [325, 363] on icon at bounding box center [327, 361] width 9 height 9
drag, startPoint x: 382, startPoint y: 361, endPoint x: 394, endPoint y: 357, distance: 12.5
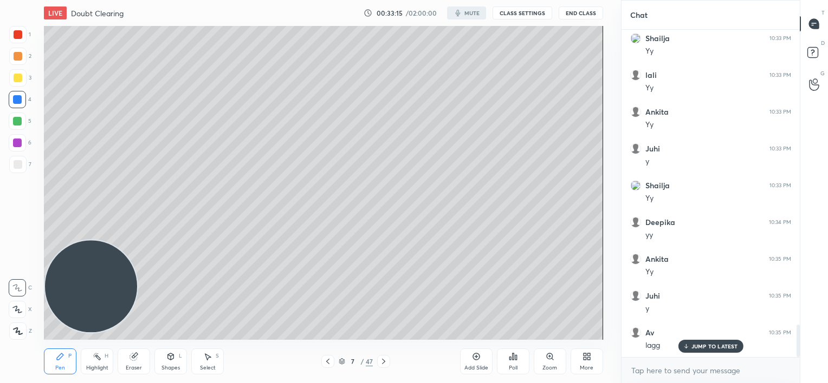
click at [382, 362] on icon at bounding box center [383, 361] width 9 height 9
click at [712, 345] on p "JUMP TO LATEST" at bounding box center [714, 346] width 47 height 6
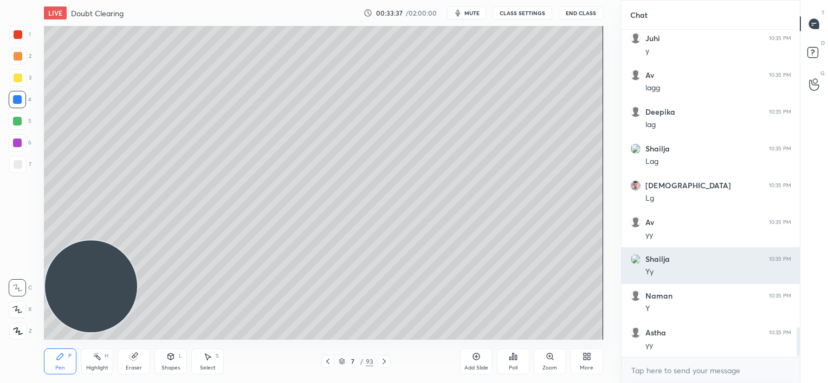
scroll to position [3288, 0]
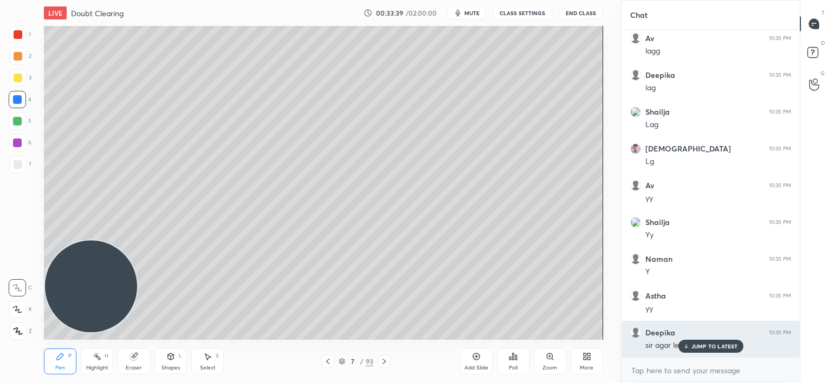
click at [687, 348] on icon at bounding box center [685, 346] width 7 height 6
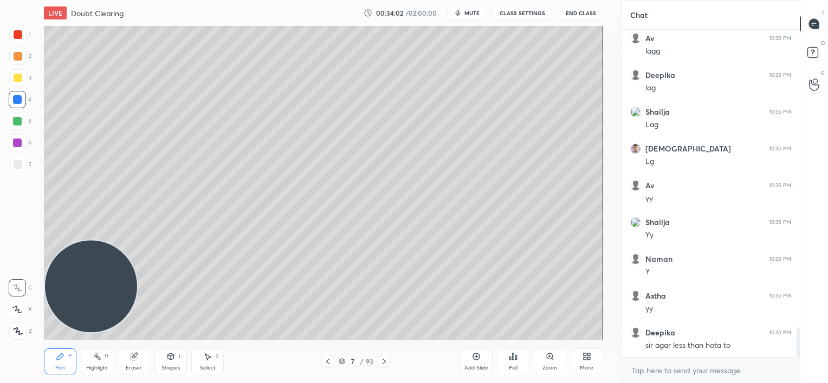
scroll to position [3325, 0]
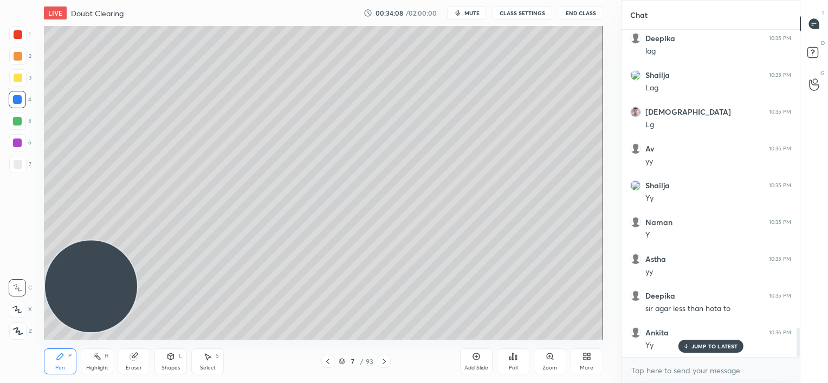
click at [17, 167] on div at bounding box center [18, 164] width 9 height 9
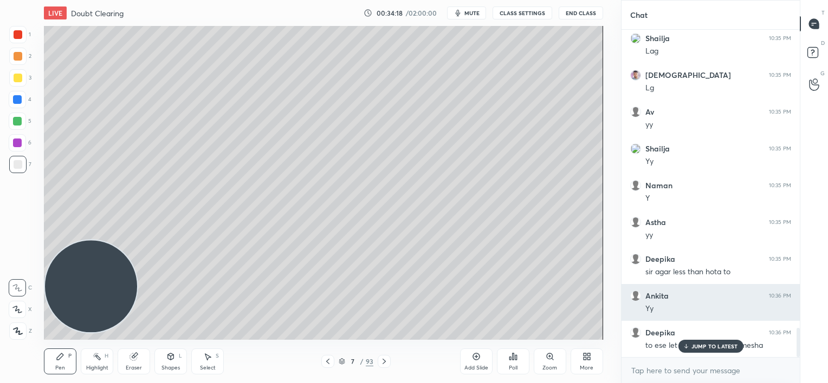
drag, startPoint x: 717, startPoint y: 343, endPoint x: 675, endPoint y: 312, distance: 51.6
click at [715, 343] on p "JUMP TO LATEST" at bounding box center [714, 346] width 47 height 6
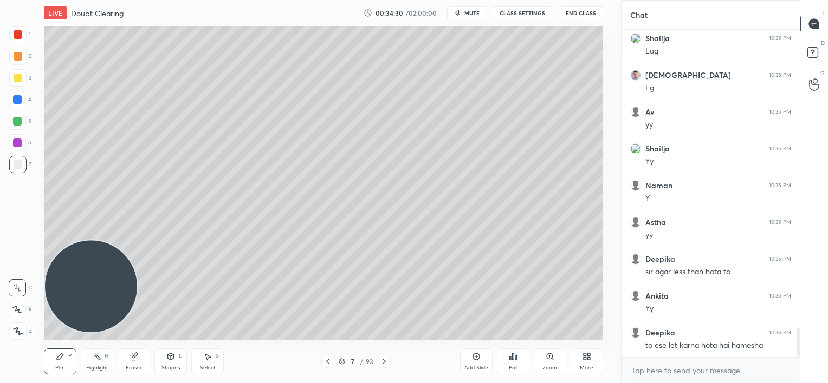
click at [478, 360] on icon at bounding box center [476, 357] width 9 height 9
click at [326, 363] on icon at bounding box center [327, 361] width 9 height 9
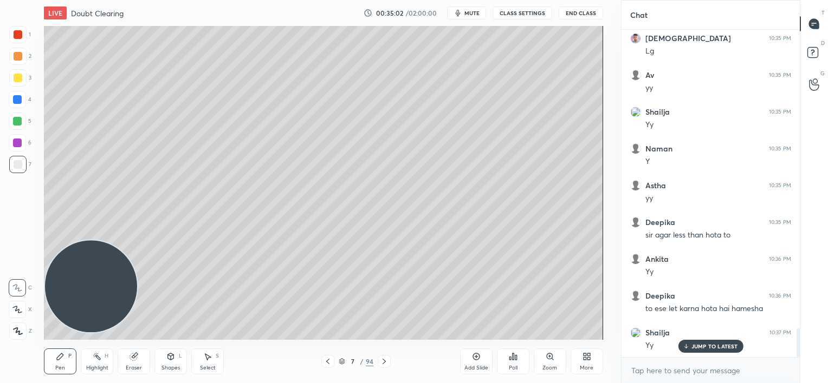
scroll to position [3436, 0]
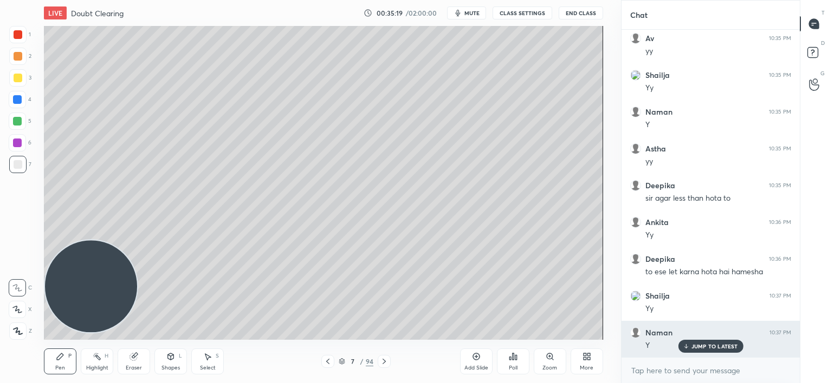
click at [696, 347] on p "JUMP TO LATEST" at bounding box center [714, 346] width 47 height 6
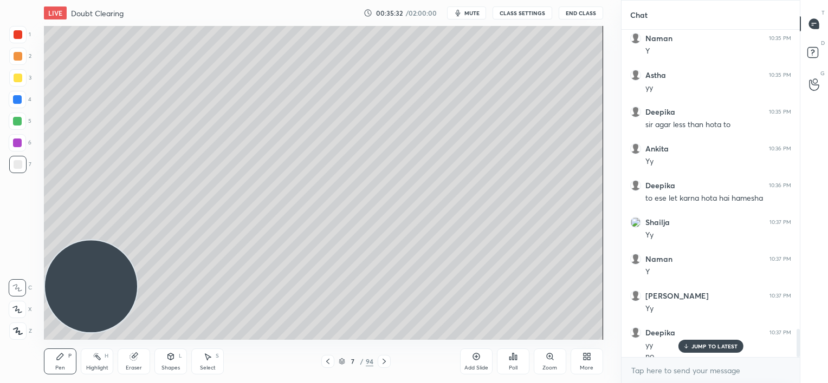
scroll to position [3520, 0]
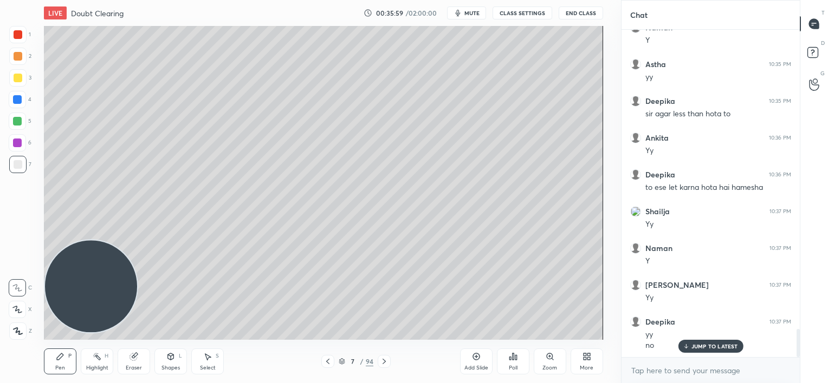
click at [388, 359] on icon at bounding box center [384, 361] width 9 height 9
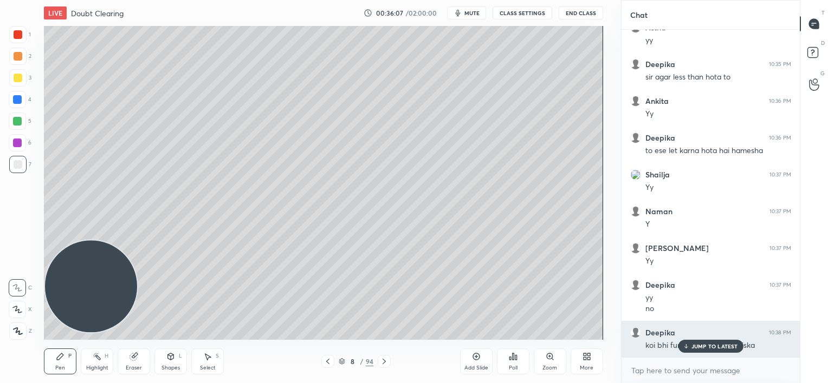
drag, startPoint x: 699, startPoint y: 346, endPoint x: 686, endPoint y: 346, distance: 13.5
click at [698, 347] on p "JUMP TO LATEST" at bounding box center [714, 346] width 47 height 6
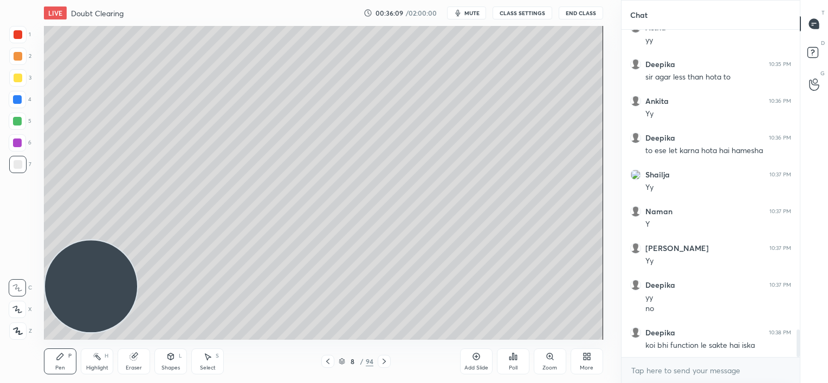
drag, startPoint x: 472, startPoint y: 357, endPoint x: 467, endPoint y: 360, distance: 5.8
click at [470, 360] on div "Add Slide" at bounding box center [476, 362] width 32 height 26
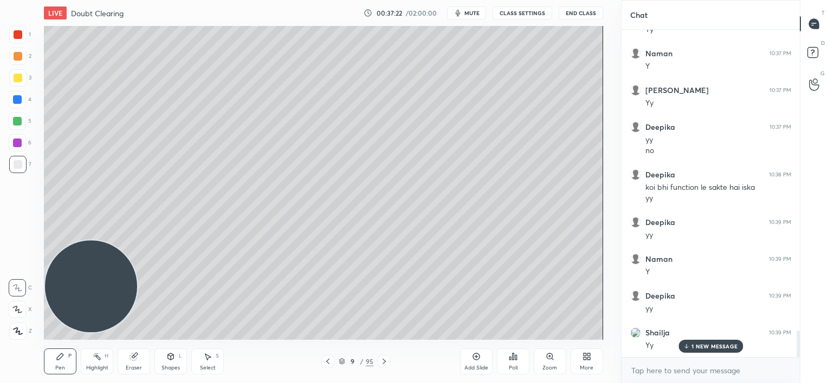
scroll to position [3752, 0]
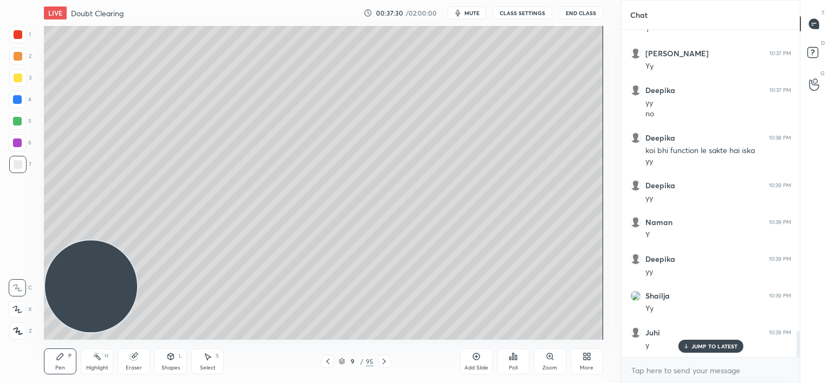
click at [21, 101] on div at bounding box center [17, 99] width 9 height 9
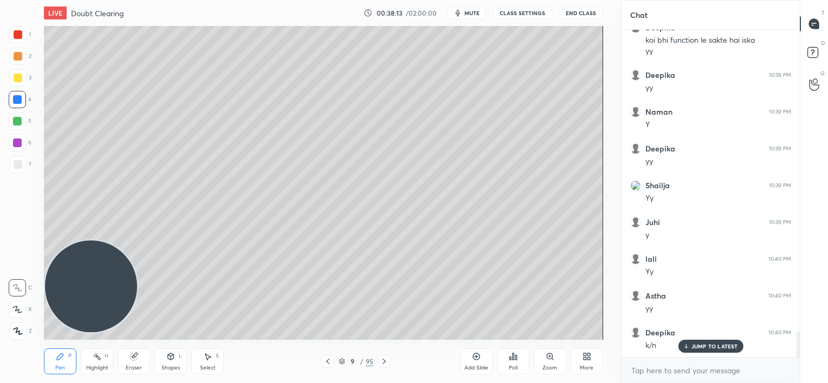
scroll to position [3873, 0]
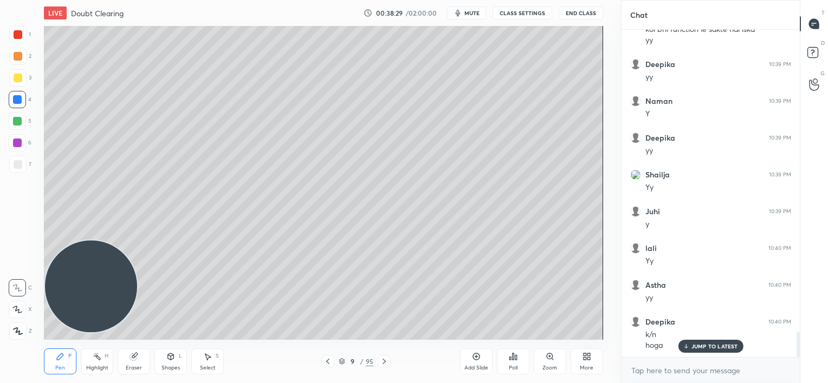
click at [383, 362] on icon at bounding box center [384, 361] width 9 height 9
click at [383, 361] on icon at bounding box center [384, 361] width 9 height 9
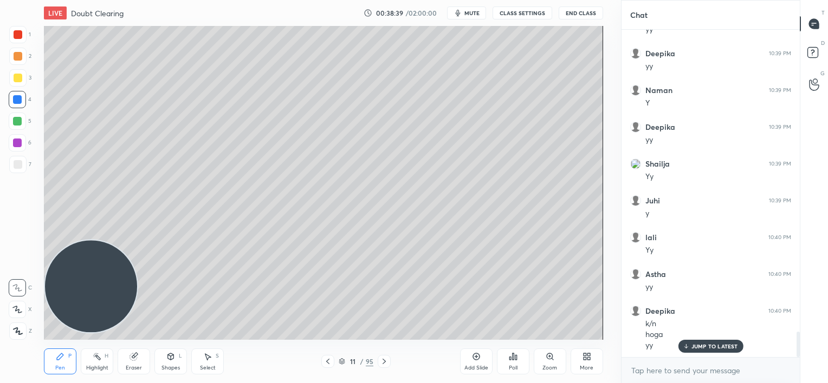
click at [327, 362] on icon at bounding box center [327, 361] width 9 height 9
click at [326, 361] on icon at bounding box center [327, 361] width 9 height 9
drag, startPoint x: 18, startPoint y: 170, endPoint x: 10, endPoint y: 164, distance: 10.1
click at [18, 169] on div at bounding box center [17, 164] width 17 height 17
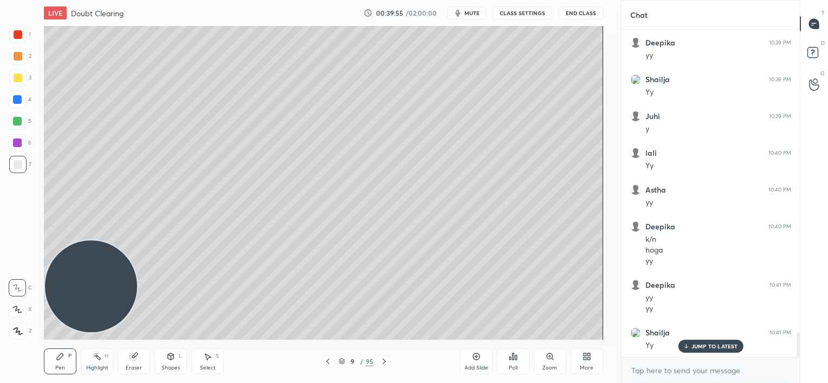
scroll to position [4005, 0]
click at [16, 102] on div at bounding box center [17, 99] width 9 height 9
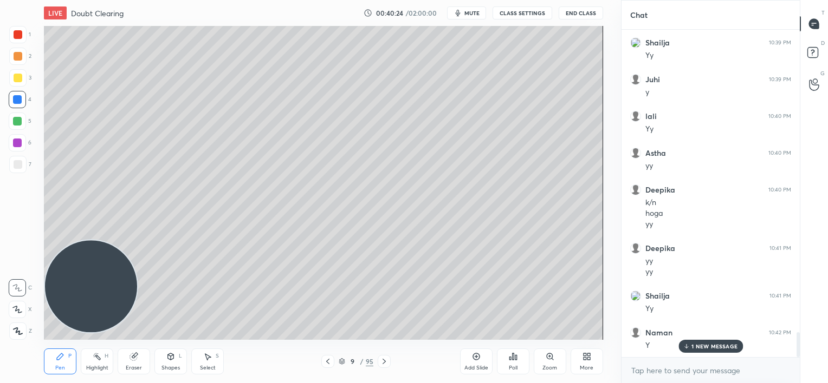
scroll to position [4042, 0]
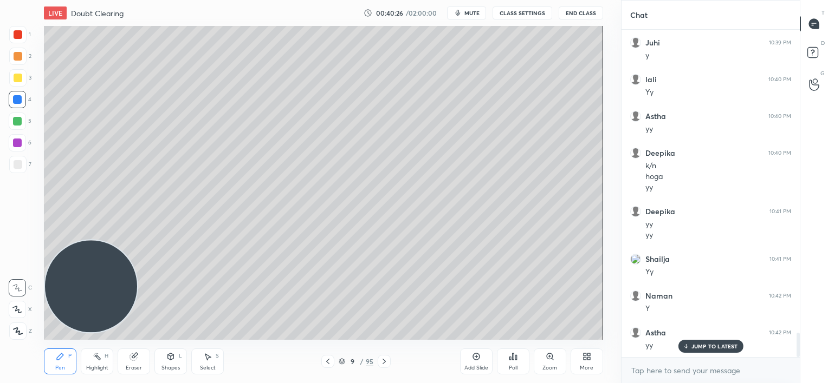
drag, startPoint x: 474, startPoint y: 361, endPoint x: 474, endPoint y: 333, distance: 28.2
click at [474, 361] on icon at bounding box center [476, 357] width 9 height 9
click at [29, 41] on div "1" at bounding box center [20, 34] width 22 height 17
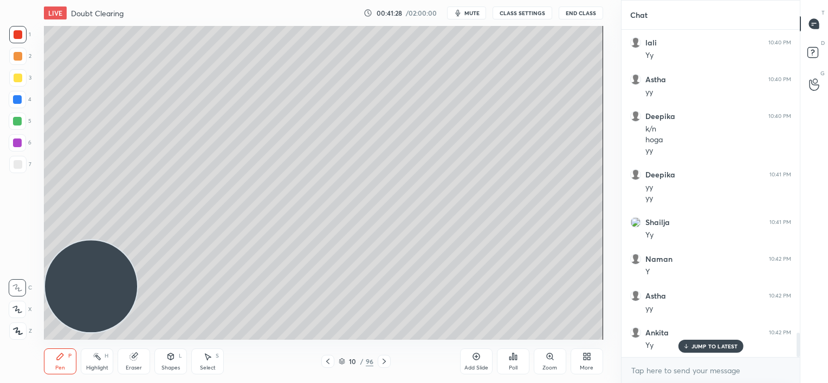
click at [328, 355] on div at bounding box center [327, 361] width 13 height 13
drag, startPoint x: 386, startPoint y: 362, endPoint x: 392, endPoint y: 348, distance: 15.3
click at [386, 362] on icon at bounding box center [384, 361] width 9 height 9
click at [330, 361] on icon at bounding box center [327, 361] width 9 height 9
click at [385, 360] on icon at bounding box center [384, 361] width 9 height 9
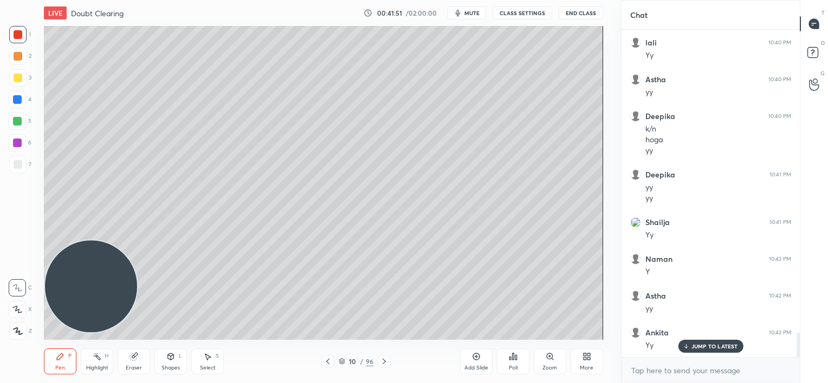
click at [130, 361] on div "Eraser" at bounding box center [134, 362] width 32 height 26
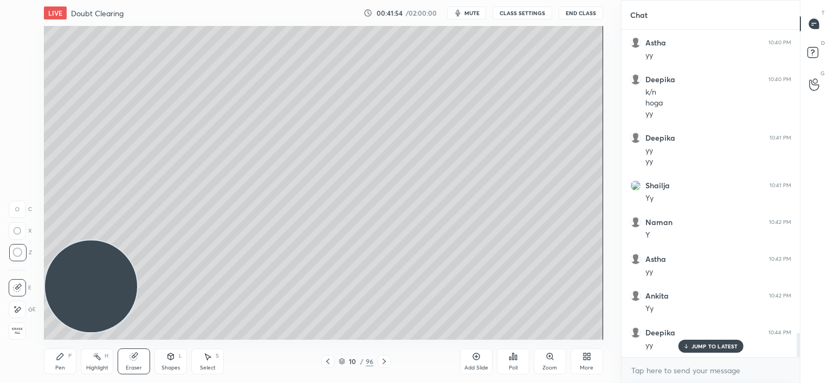
scroll to position [4153, 0]
click at [63, 360] on icon at bounding box center [60, 357] width 9 height 9
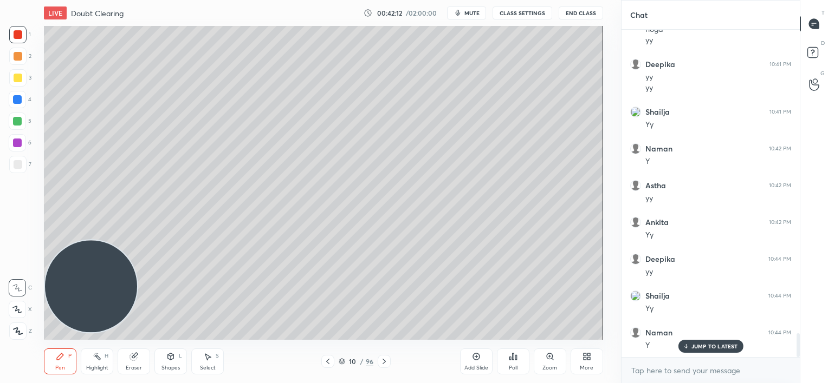
scroll to position [4226, 0]
drag, startPoint x: 325, startPoint y: 363, endPoint x: 329, endPoint y: 353, distance: 10.5
click at [325, 363] on icon at bounding box center [327, 361] width 9 height 9
click at [475, 359] on icon at bounding box center [476, 357] width 9 height 9
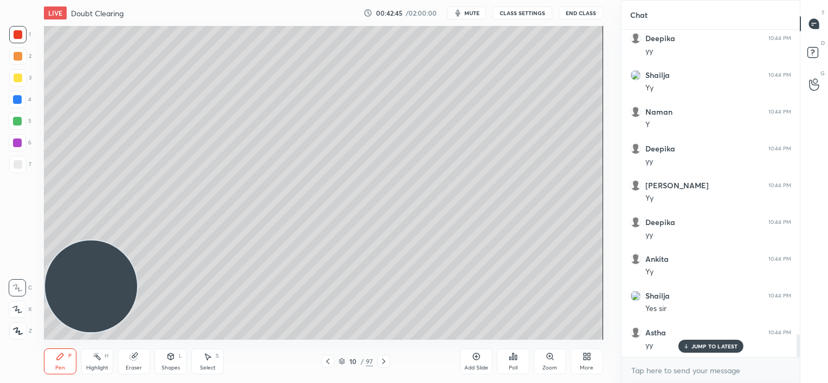
scroll to position [4447, 0]
click at [16, 161] on div at bounding box center [18, 164] width 9 height 9
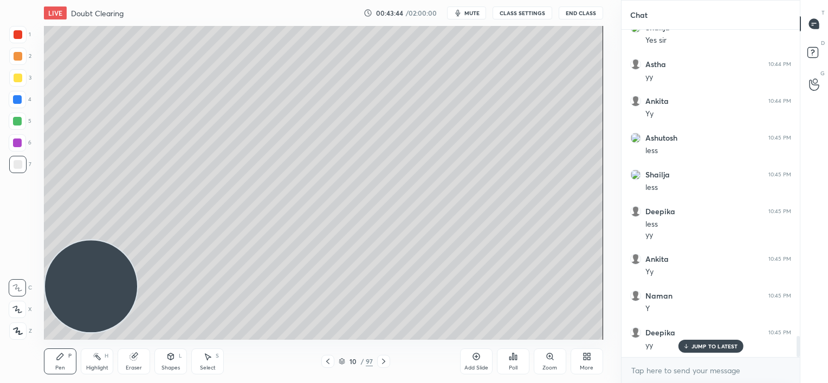
scroll to position [4716, 0]
click at [587, 355] on icon at bounding box center [588, 355] width 3 height 3
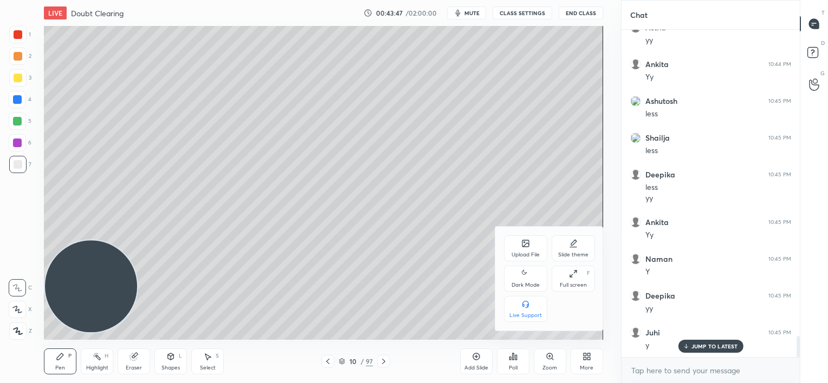
click at [525, 232] on div "Upload File Slide theme Dark Mode Full screen F Live Support" at bounding box center [549, 279] width 108 height 104
click at [328, 360] on div at bounding box center [414, 191] width 828 height 383
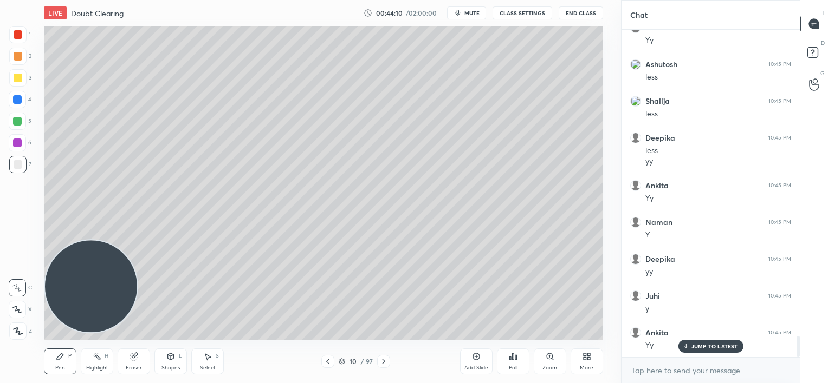
click at [328, 360] on icon at bounding box center [327, 361] width 3 height 5
click at [384, 364] on icon at bounding box center [383, 361] width 9 height 9
click at [385, 363] on icon at bounding box center [383, 361] width 9 height 9
click at [471, 355] on div "Add Slide" at bounding box center [476, 362] width 32 height 26
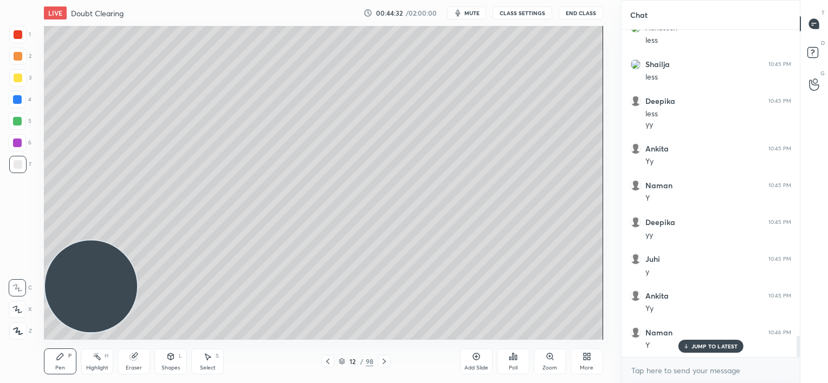
click at [583, 359] on icon at bounding box center [584, 358] width 3 height 3
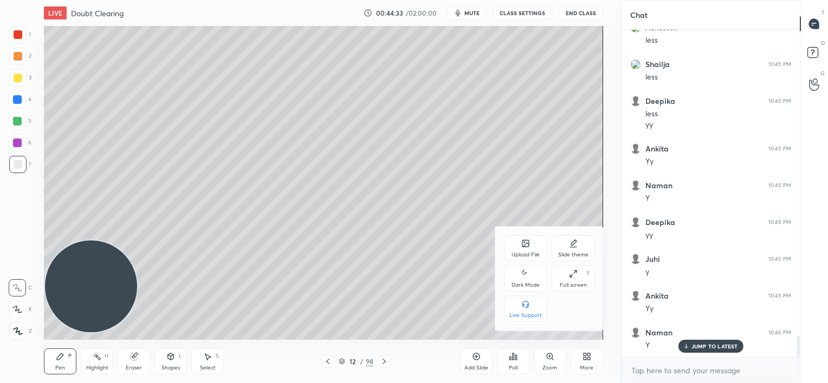
click at [531, 252] on div "Upload File" at bounding box center [525, 254] width 28 height 5
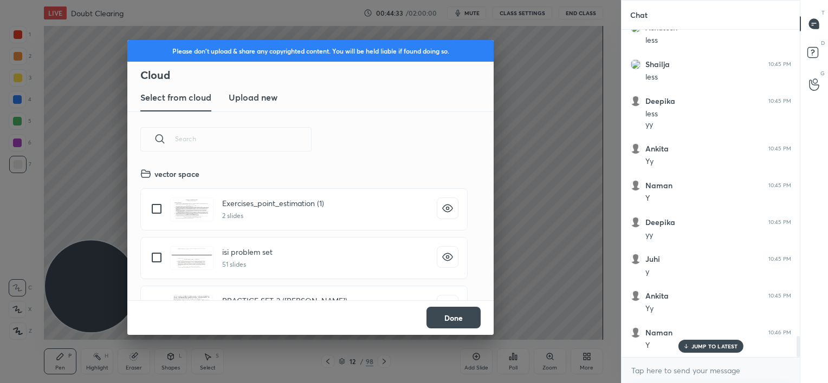
scroll to position [133, 348]
click at [245, 95] on h3 "Upload new" at bounding box center [253, 97] width 49 height 13
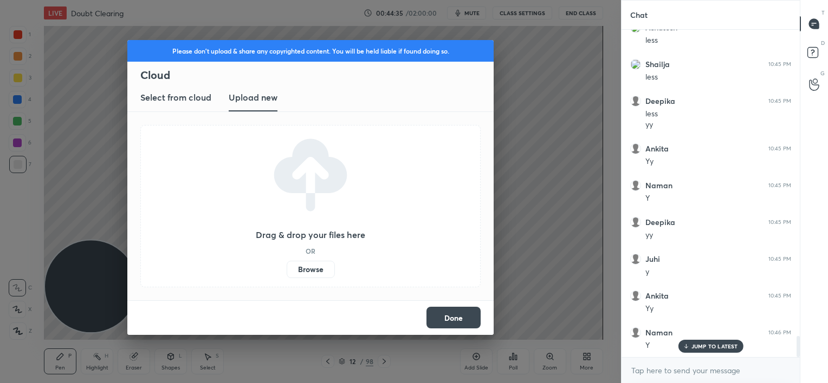
click at [304, 268] on label "Browse" at bounding box center [310, 269] width 48 height 17
click at [286, 268] on input "Browse" at bounding box center [286, 269] width 0 height 17
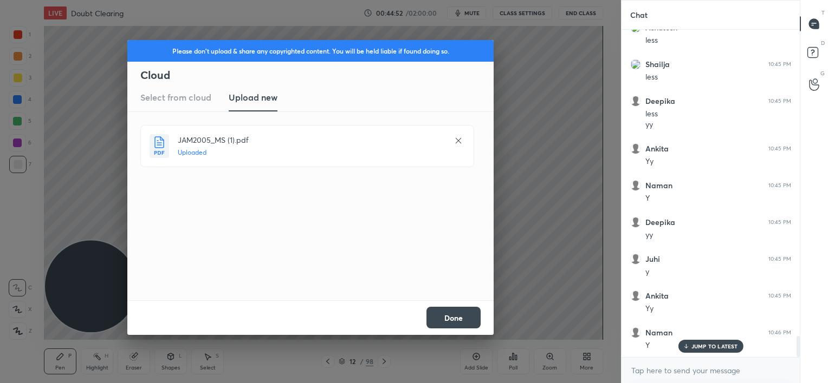
click at [459, 315] on button "Done" at bounding box center [453, 318] width 54 height 22
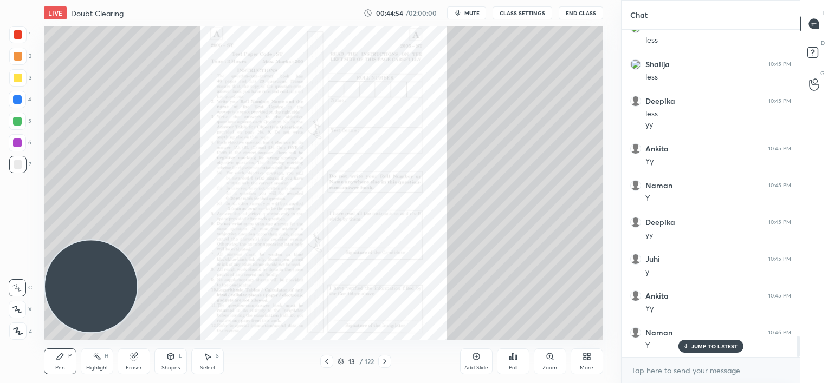
click at [387, 359] on icon at bounding box center [384, 361] width 9 height 9
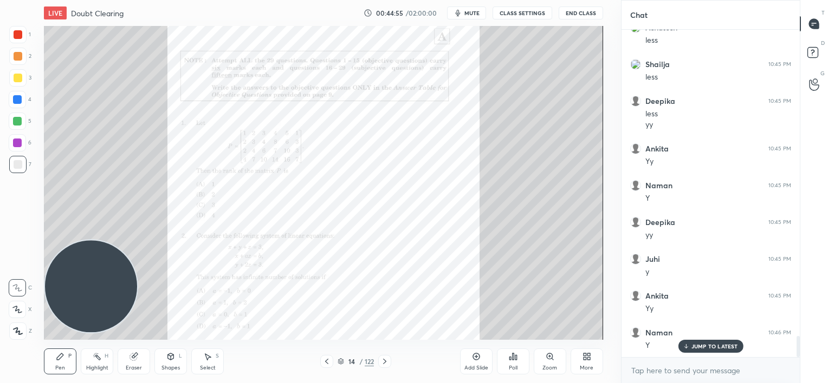
click at [387, 359] on icon at bounding box center [384, 361] width 9 height 9
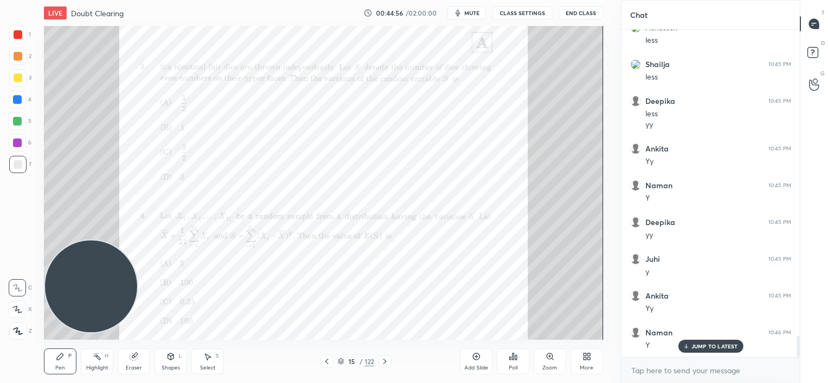
click at [387, 359] on icon at bounding box center [384, 361] width 9 height 9
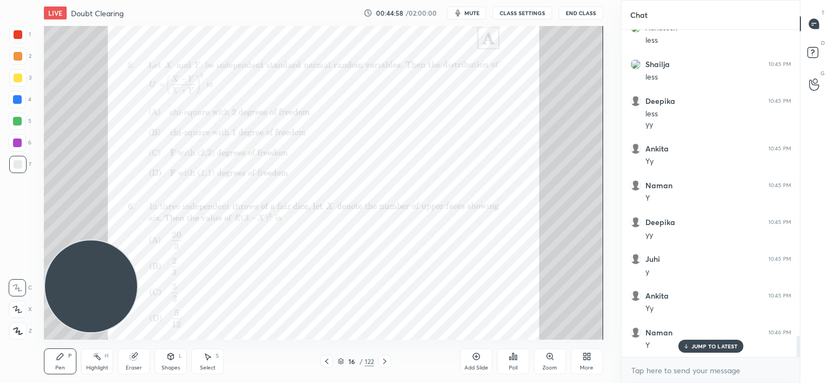
click at [387, 359] on icon at bounding box center [384, 361] width 9 height 9
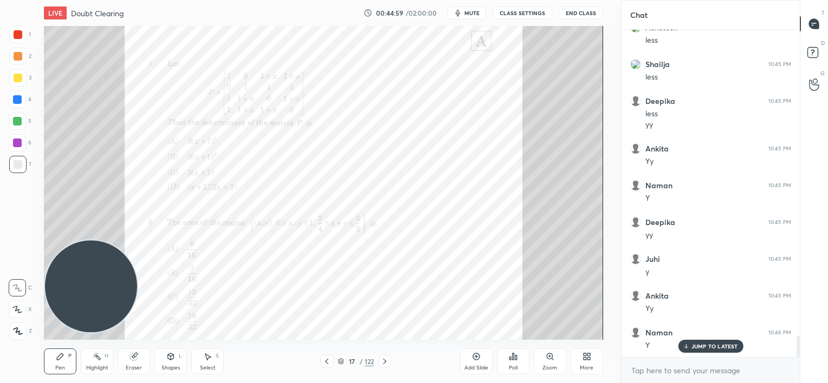
click at [387, 359] on icon at bounding box center [384, 361] width 9 height 9
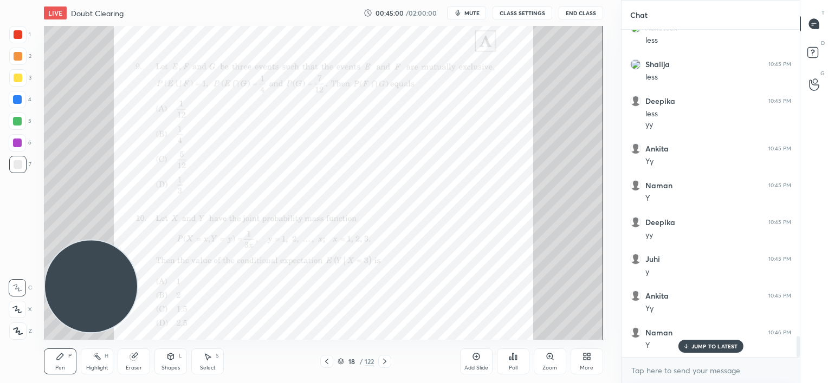
click at [387, 359] on icon at bounding box center [384, 361] width 9 height 9
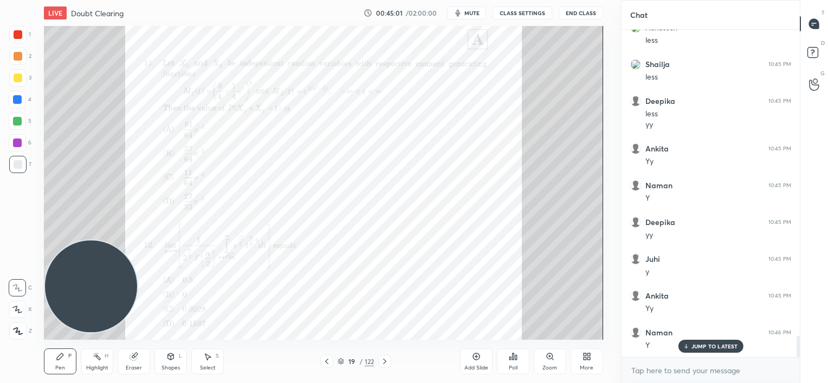
click at [387, 359] on icon at bounding box center [384, 361] width 9 height 9
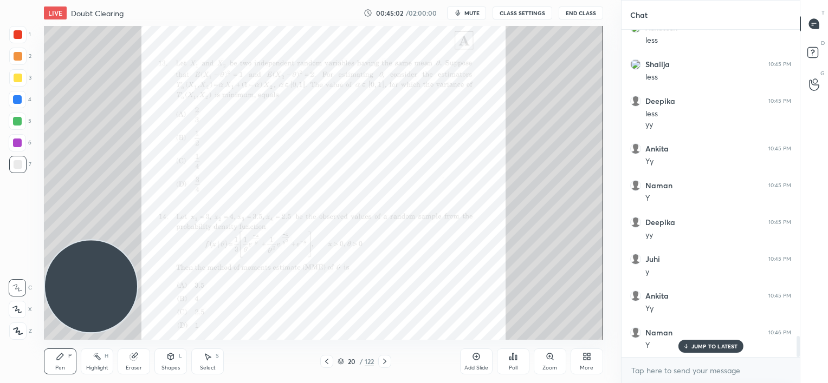
click at [387, 359] on icon at bounding box center [384, 361] width 9 height 9
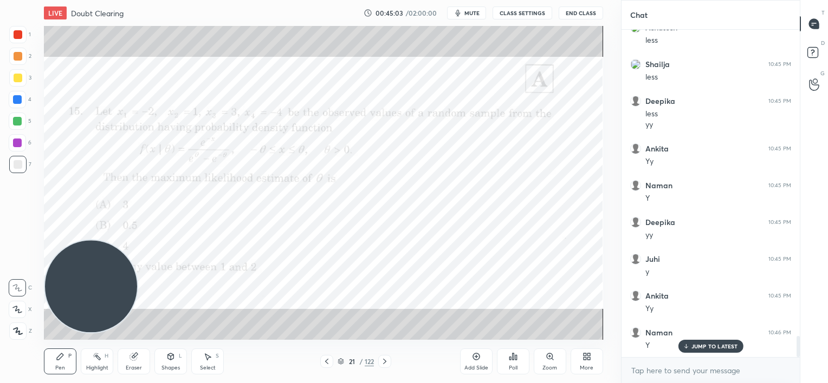
click at [387, 359] on icon at bounding box center [384, 361] width 9 height 9
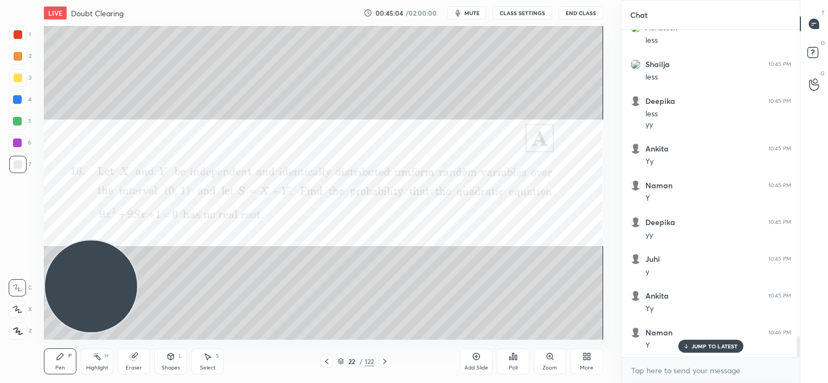
click at [387, 359] on icon at bounding box center [384, 361] width 9 height 9
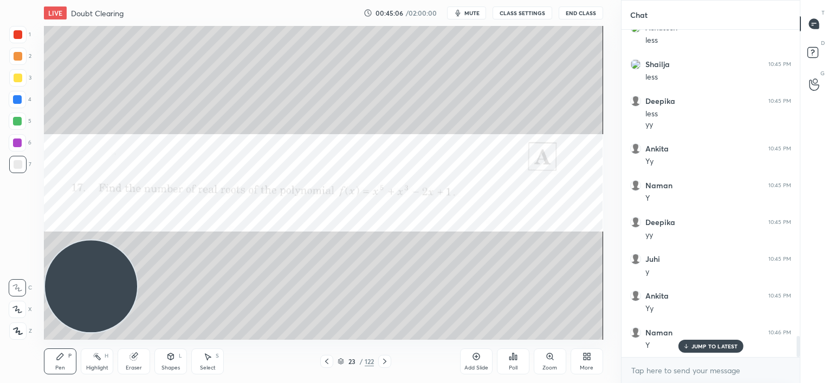
click at [387, 359] on icon at bounding box center [384, 361] width 9 height 9
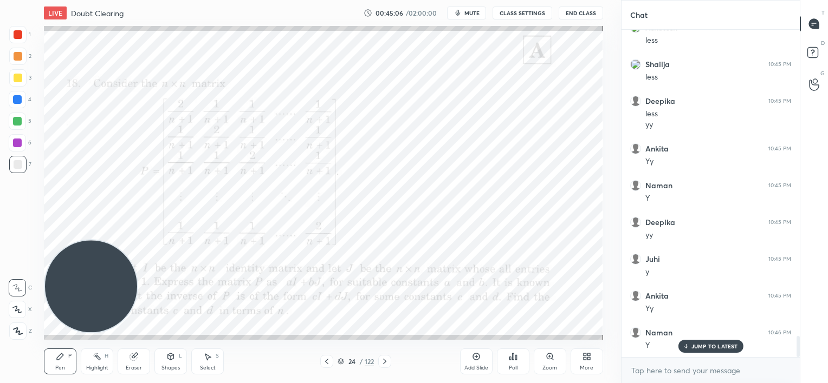
click at [387, 359] on icon at bounding box center [384, 361] width 9 height 9
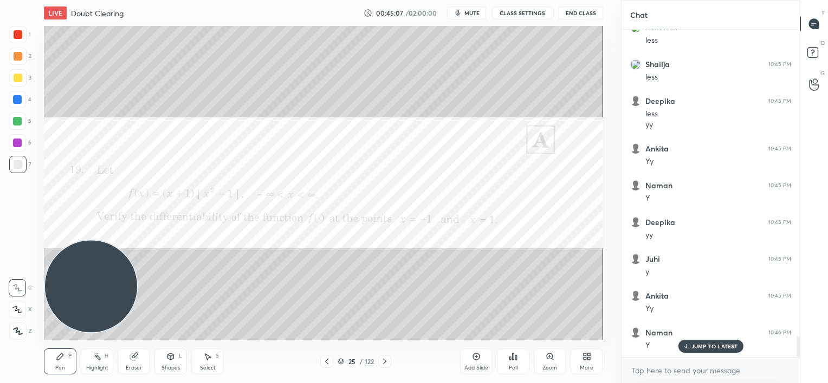
click at [387, 359] on icon at bounding box center [384, 361] width 9 height 9
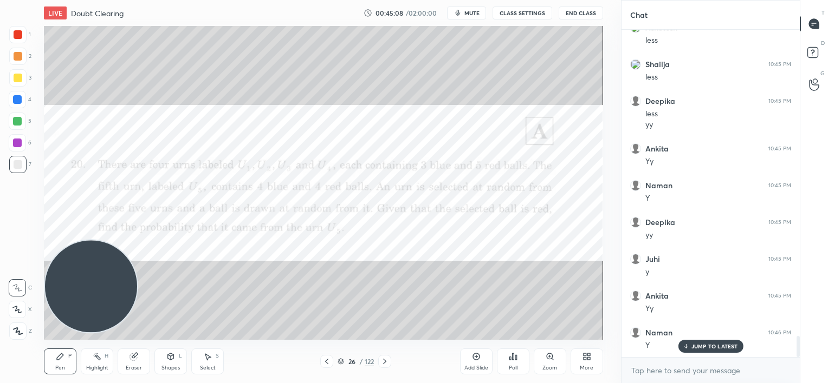
click at [387, 359] on icon at bounding box center [384, 361] width 9 height 9
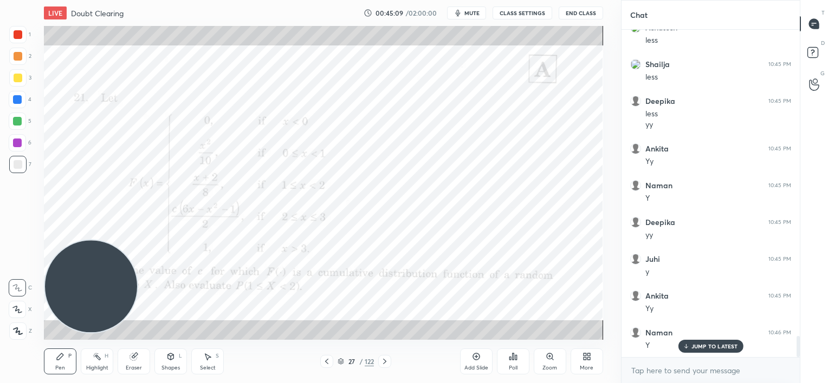
click at [387, 359] on icon at bounding box center [384, 361] width 9 height 9
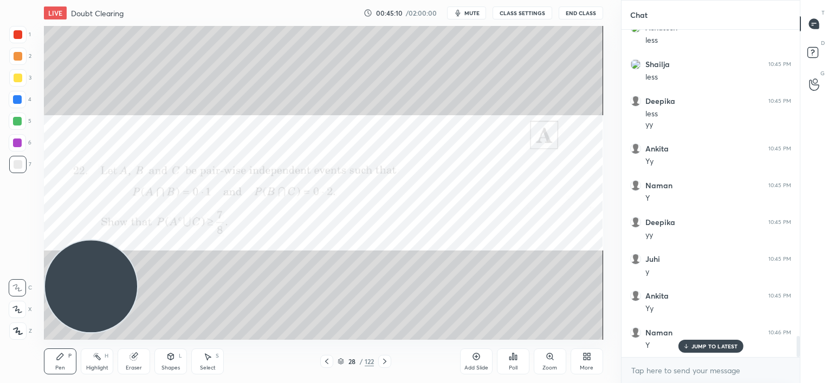
click at [387, 359] on icon at bounding box center [384, 361] width 9 height 9
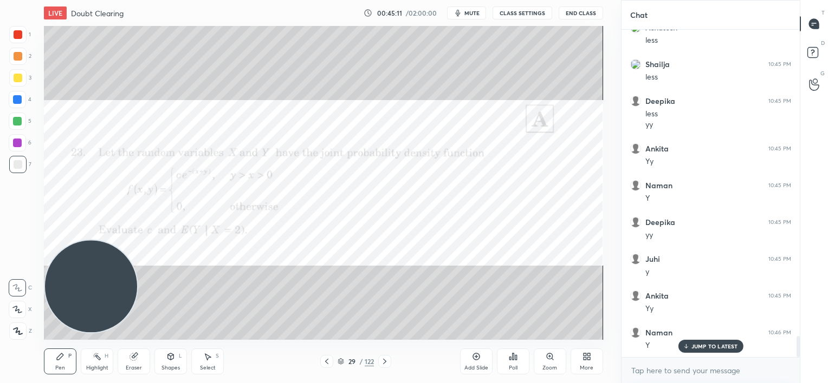
click at [387, 359] on icon at bounding box center [384, 361] width 9 height 9
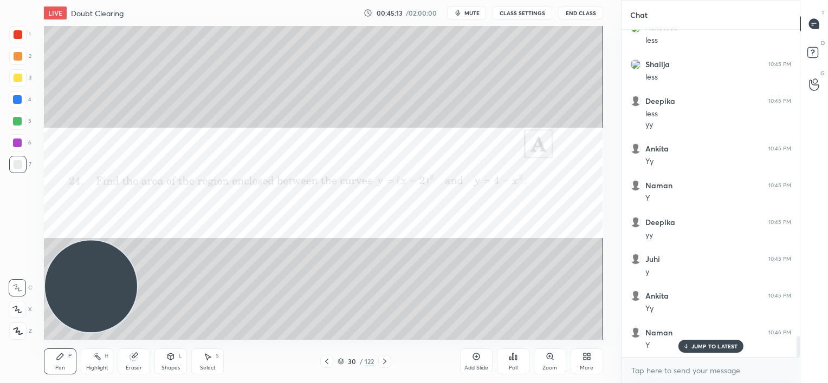
click at [387, 359] on icon at bounding box center [384, 361] width 9 height 9
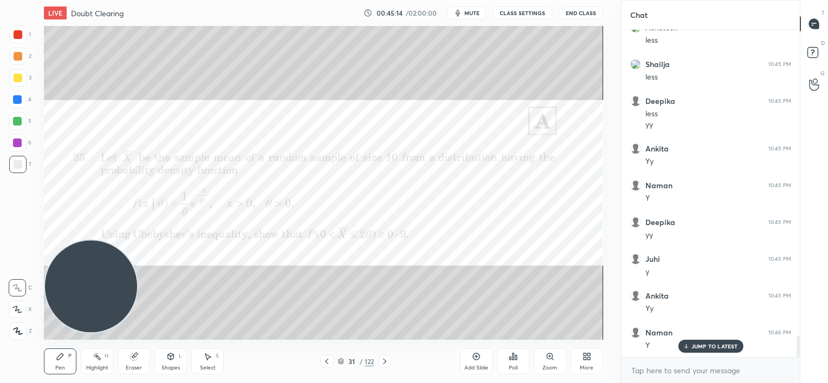
click at [387, 359] on icon at bounding box center [384, 361] width 9 height 9
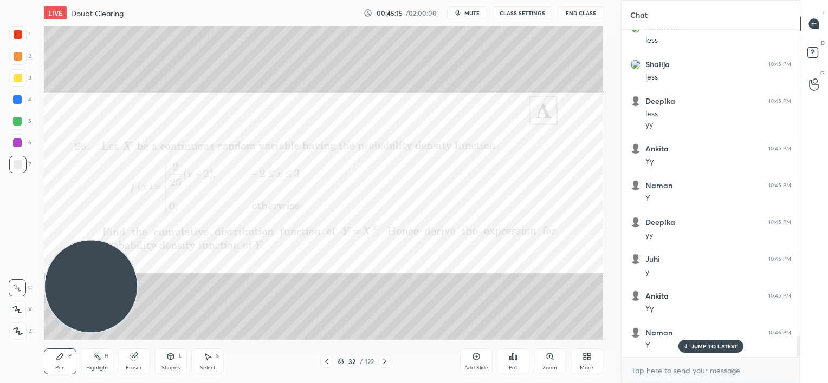
click at [387, 359] on icon at bounding box center [384, 361] width 9 height 9
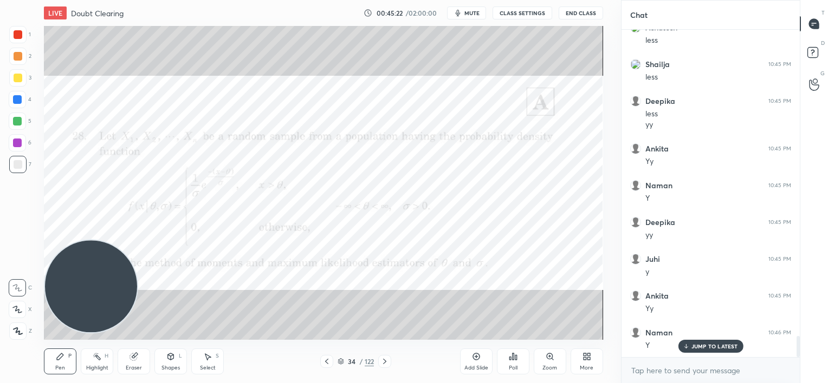
click at [387, 359] on icon at bounding box center [384, 361] width 9 height 9
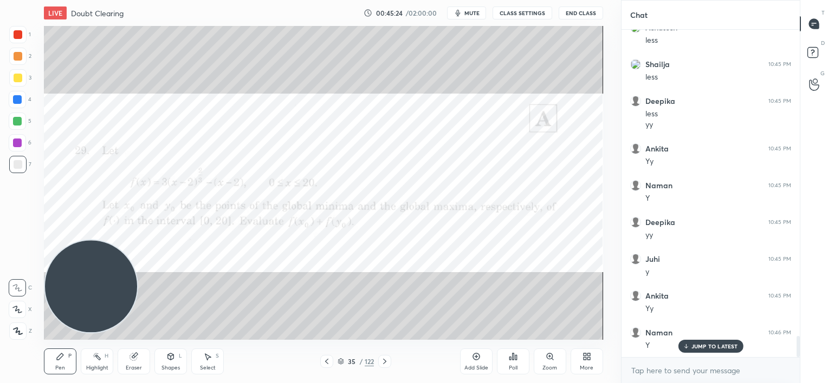
click at [387, 359] on icon at bounding box center [384, 361] width 9 height 9
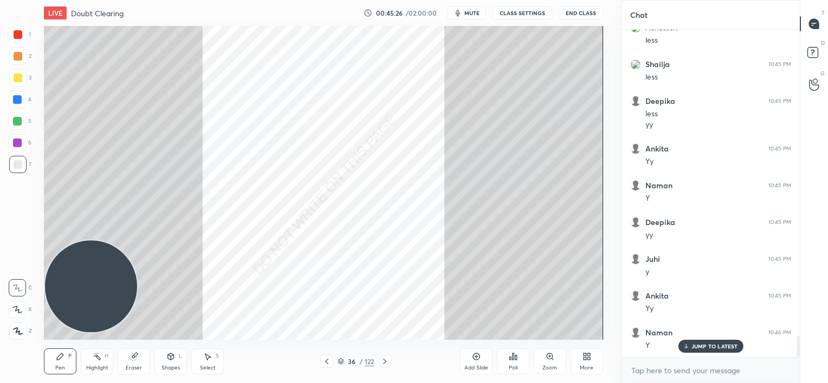
click at [596, 355] on div "More" at bounding box center [586, 362] width 32 height 26
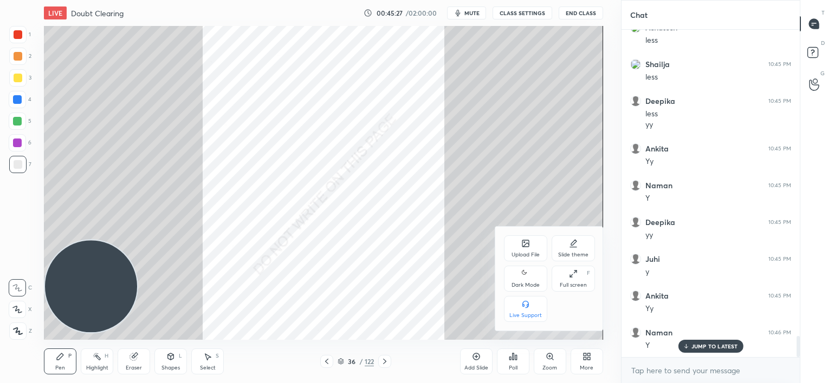
click at [520, 259] on div "Upload File" at bounding box center [525, 249] width 43 height 26
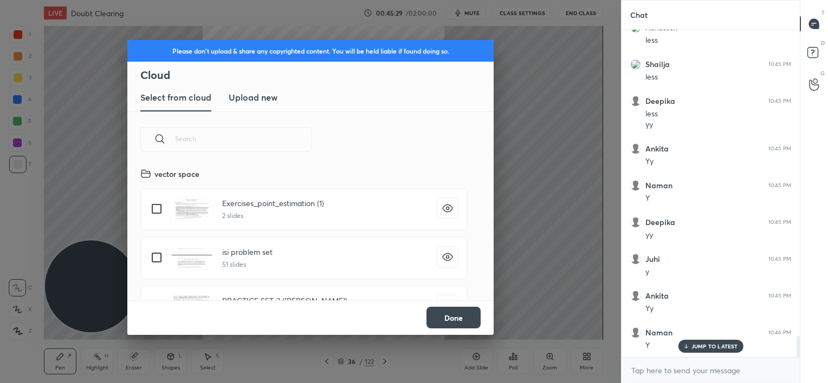
click at [258, 100] on h3 "Upload new" at bounding box center [253, 97] width 49 height 13
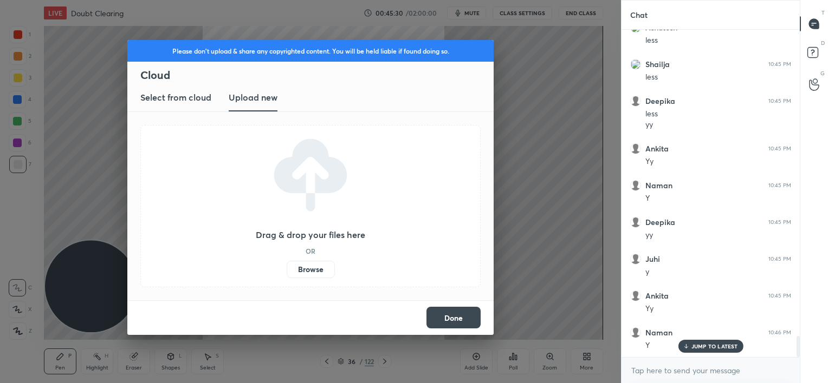
click at [314, 262] on label "Browse" at bounding box center [310, 269] width 48 height 17
click at [286, 262] on input "Browse" at bounding box center [286, 269] width 0 height 17
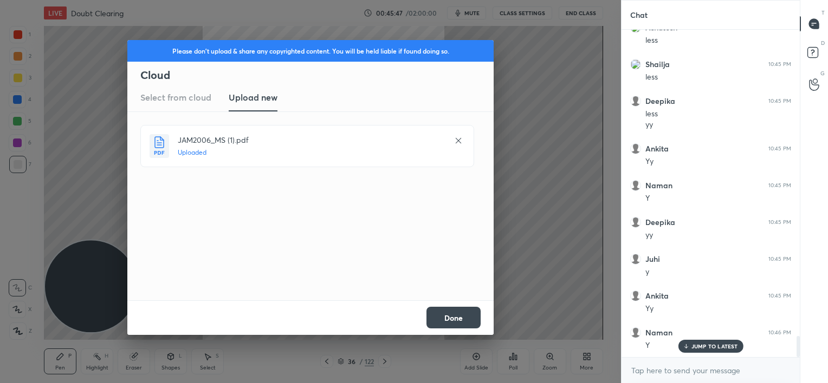
click at [454, 314] on button "Done" at bounding box center [453, 318] width 54 height 22
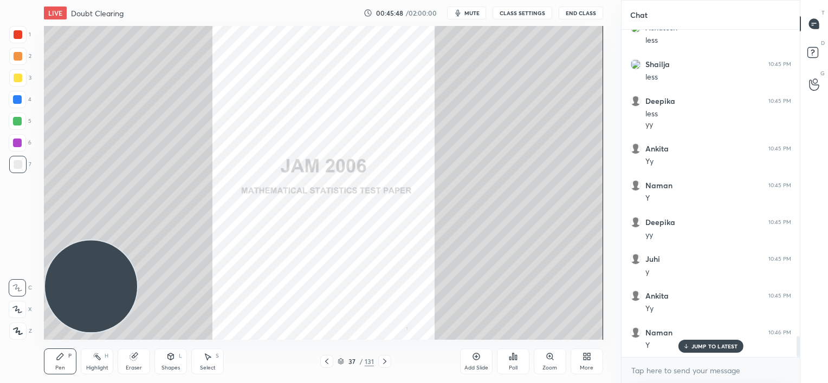
click at [385, 356] on div at bounding box center [384, 361] width 13 height 13
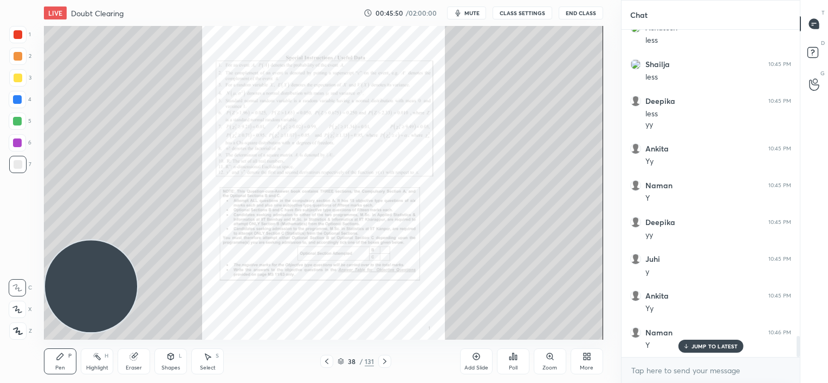
click at [385, 356] on div at bounding box center [384, 361] width 13 height 13
click at [325, 366] on icon at bounding box center [326, 361] width 9 height 9
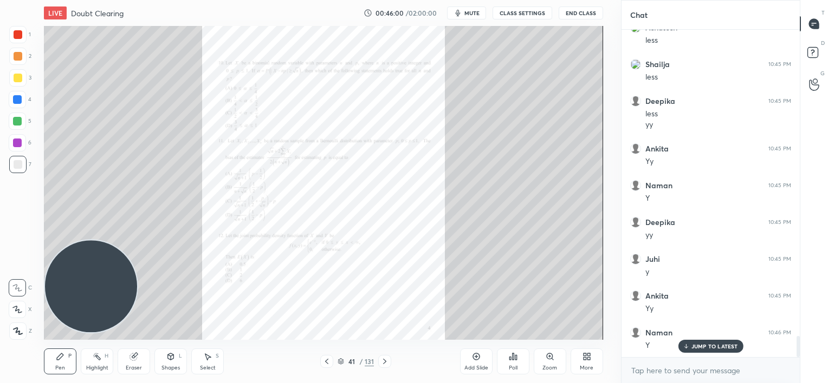
click at [386, 362] on icon at bounding box center [384, 361] width 9 height 9
click at [546, 357] on icon at bounding box center [549, 357] width 9 height 9
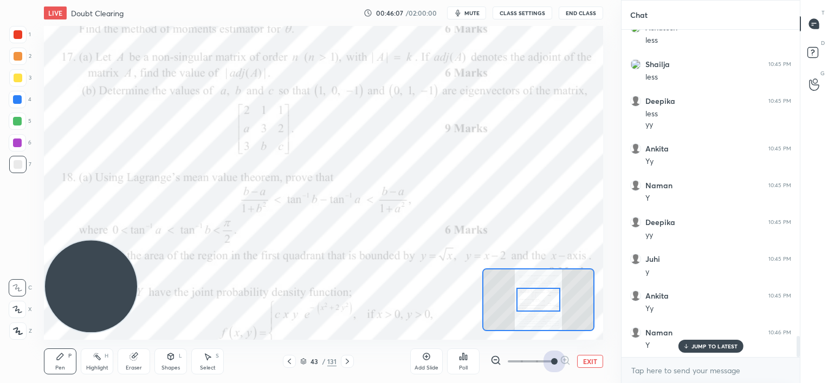
click at [546, 357] on span at bounding box center [529, 362] width 45 height 16
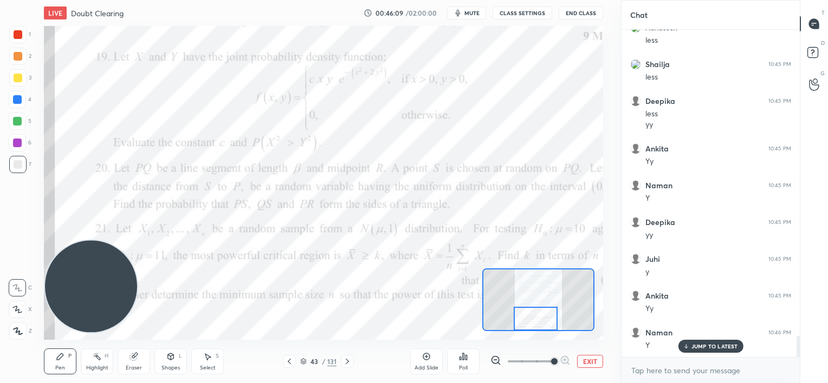
drag, startPoint x: 545, startPoint y: 308, endPoint x: 543, endPoint y: 331, distance: 24.0
click at [543, 331] on div "LIVE Doubt Clearing 00:46:09 / 02:00:00 mute CLASS SETTINGS End Class Setting u…" at bounding box center [323, 191] width 577 height 383
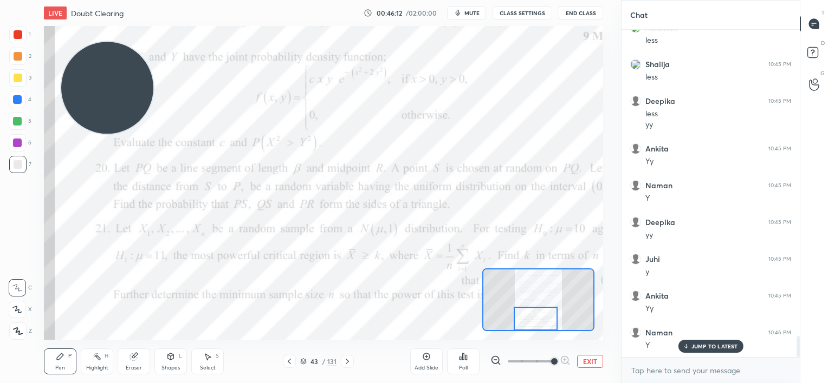
drag, startPoint x: 81, startPoint y: 268, endPoint x: 95, endPoint y: 66, distance: 203.1
click at [95, 66] on video at bounding box center [107, 88] width 92 height 92
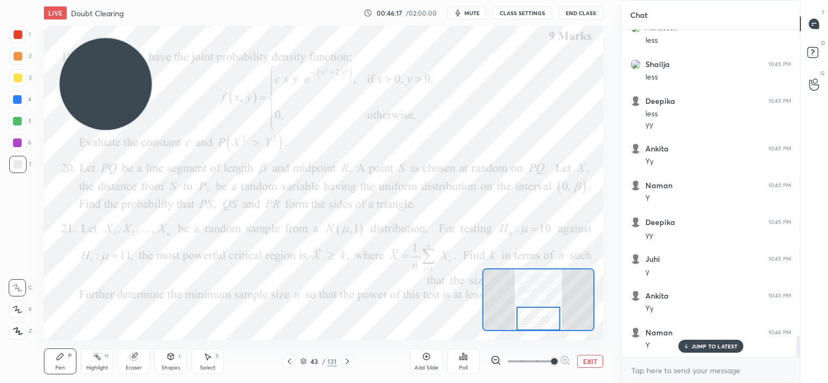
click at [542, 321] on div at bounding box center [538, 319] width 44 height 24
click at [14, 147] on div at bounding box center [17, 142] width 17 height 17
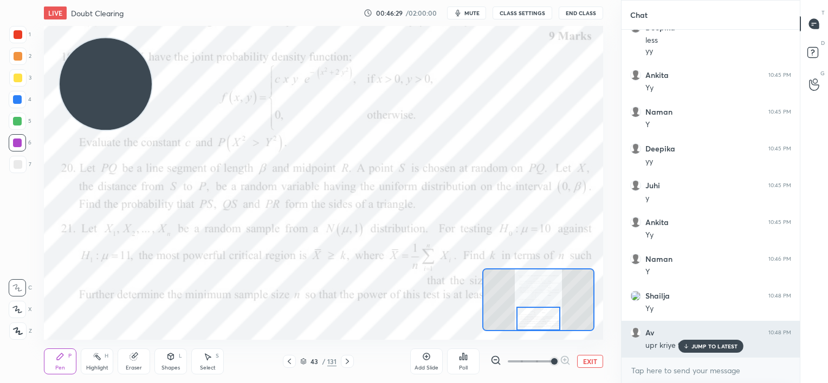
click at [699, 347] on p "JUMP TO LATEST" at bounding box center [714, 346] width 47 height 6
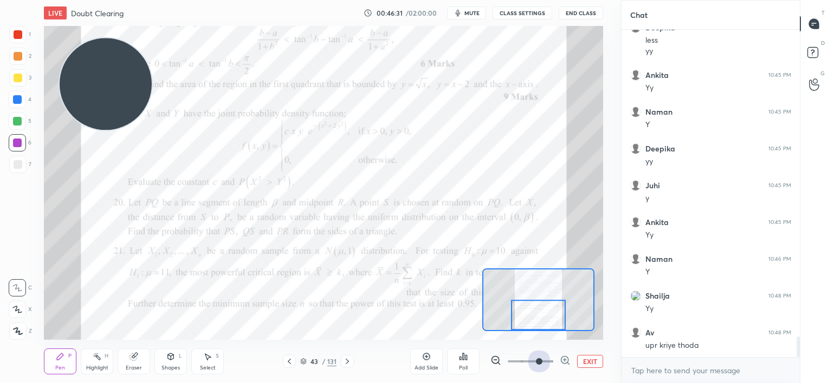
click at [542, 360] on span at bounding box center [529, 362] width 45 height 16
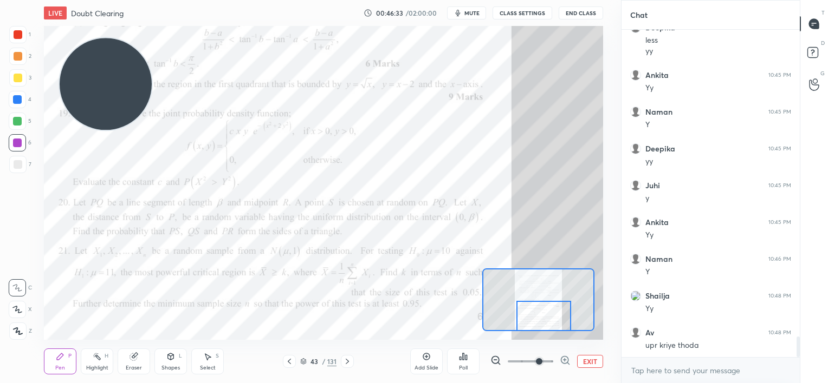
drag, startPoint x: 547, startPoint y: 315, endPoint x: 552, endPoint y: 323, distance: 9.3
click at [552, 323] on div at bounding box center [543, 316] width 55 height 30
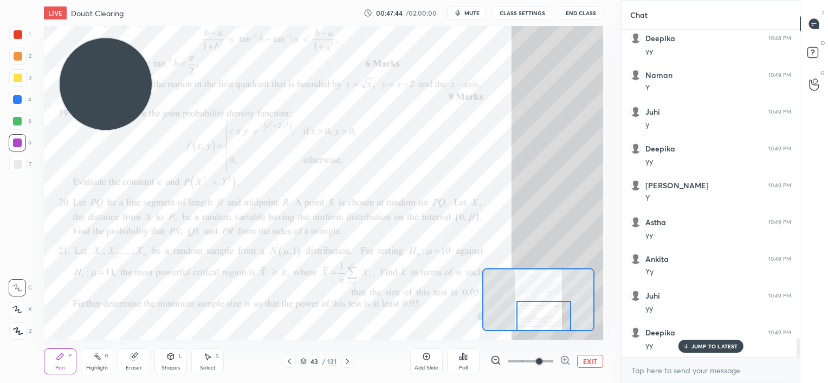
click at [430, 362] on div "Add Slide" at bounding box center [426, 362] width 32 height 26
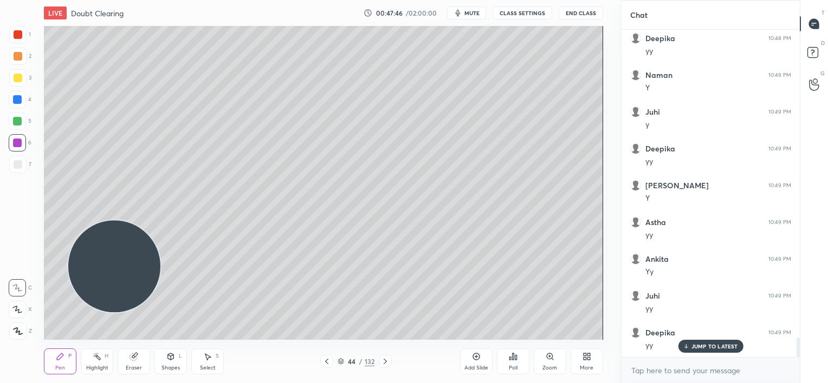
drag, startPoint x: 108, startPoint y: 86, endPoint x: 108, endPoint y: 260, distance: 173.8
click at [110, 270] on video at bounding box center [114, 266] width 92 height 92
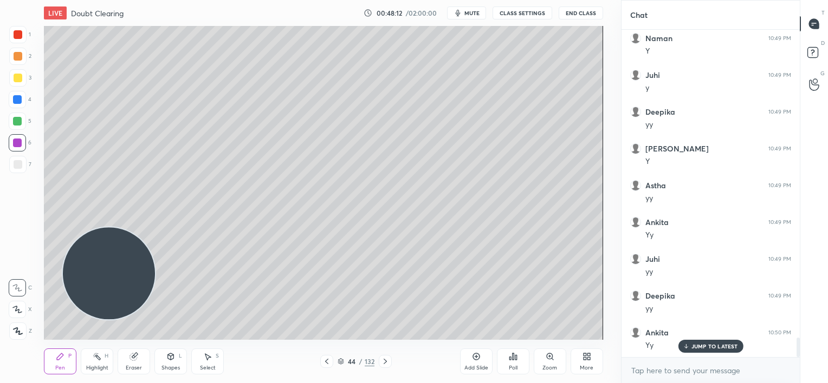
drag, startPoint x: 136, startPoint y: 359, endPoint x: 152, endPoint y: 340, distance: 24.2
click at [143, 353] on div "Eraser" at bounding box center [134, 362] width 32 height 26
click at [63, 356] on icon at bounding box center [60, 357] width 9 height 9
drag, startPoint x: 12, startPoint y: 101, endPoint x: 15, endPoint y: 95, distance: 6.3
click at [14, 100] on div at bounding box center [17, 99] width 9 height 9
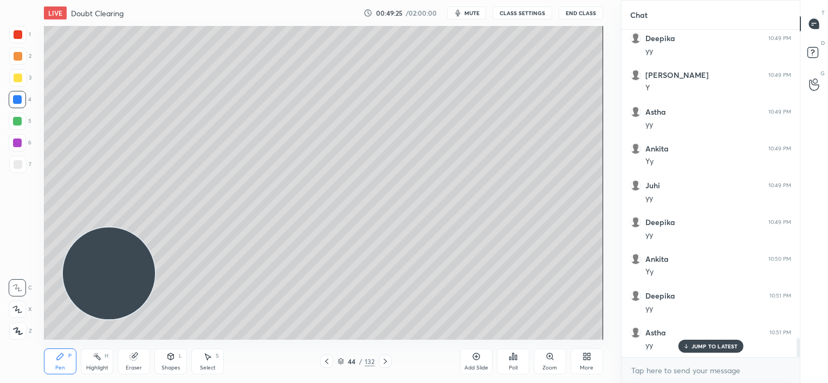
scroll to position [5342, 0]
click at [331, 359] on div at bounding box center [326, 361] width 13 height 13
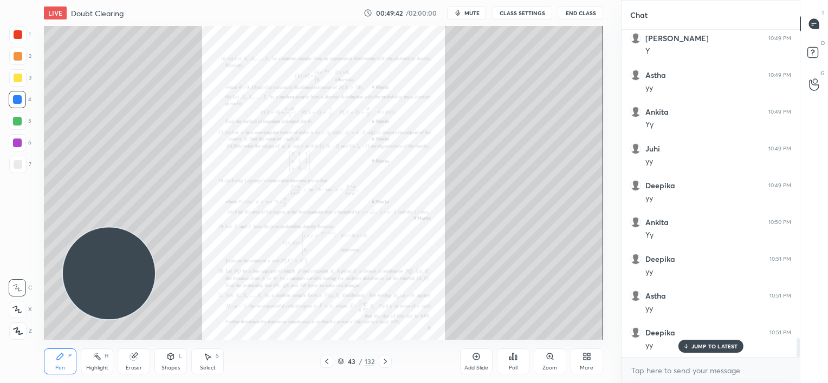
click at [546, 361] on div "Zoom" at bounding box center [549, 362] width 32 height 26
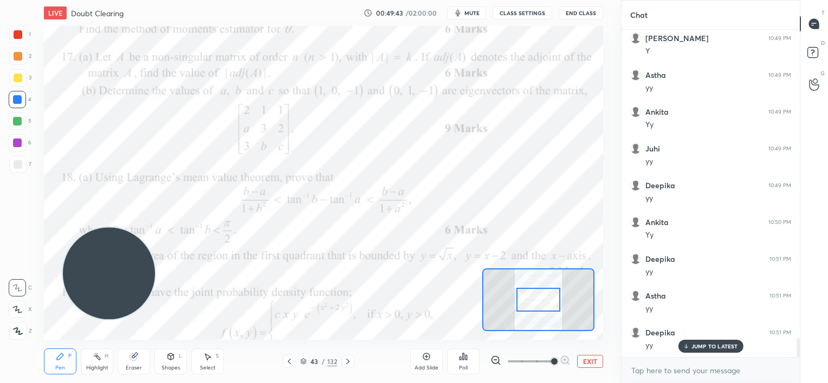
drag, startPoint x: 548, startPoint y: 356, endPoint x: 552, endPoint y: 333, distance: 23.8
click at [548, 356] on span at bounding box center [529, 362] width 45 height 16
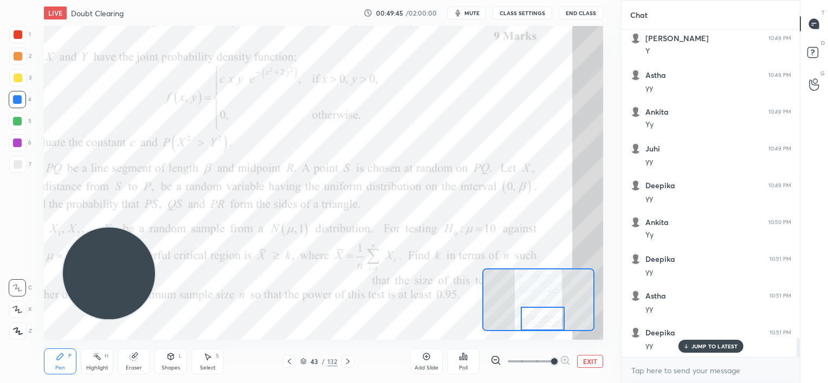
drag, startPoint x: 545, startPoint y: 301, endPoint x: 546, endPoint y: 322, distance: 21.7
click at [549, 322] on div at bounding box center [542, 319] width 44 height 24
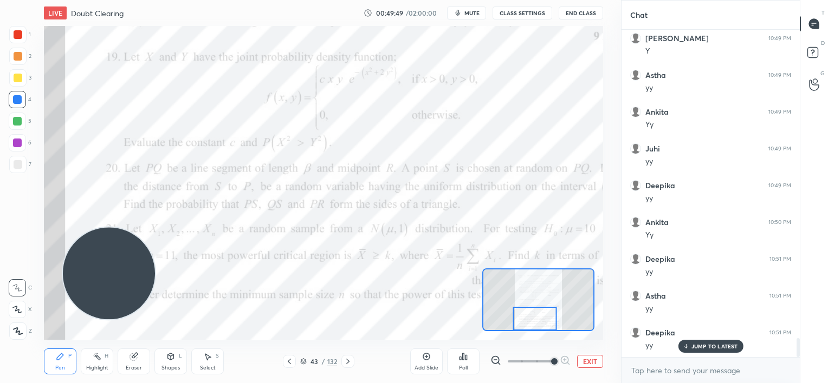
drag, startPoint x: 562, startPoint y: 311, endPoint x: 530, endPoint y: 317, distance: 32.4
click at [530, 317] on div at bounding box center [535, 319] width 44 height 24
click at [305, 362] on icon at bounding box center [303, 363] width 5 height 2
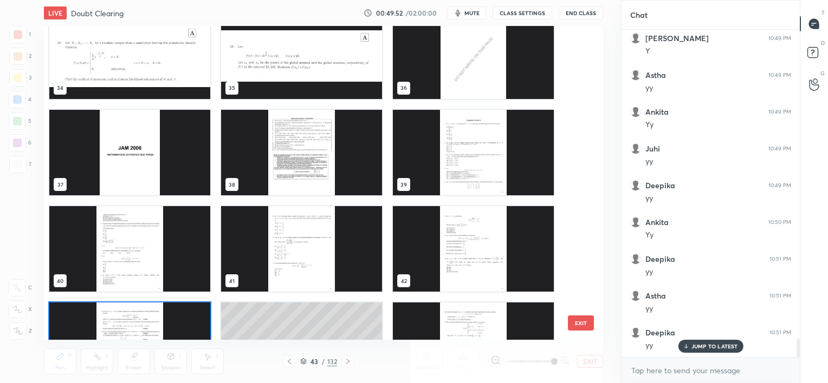
scroll to position [1080, 0]
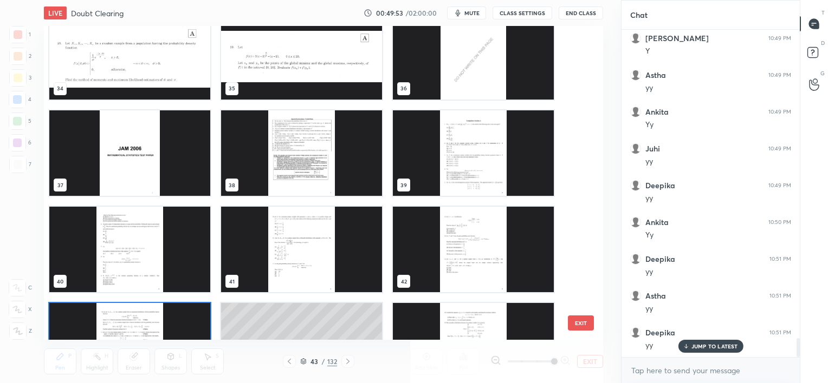
click at [338, 177] on img "grid" at bounding box center [301, 153] width 161 height 86
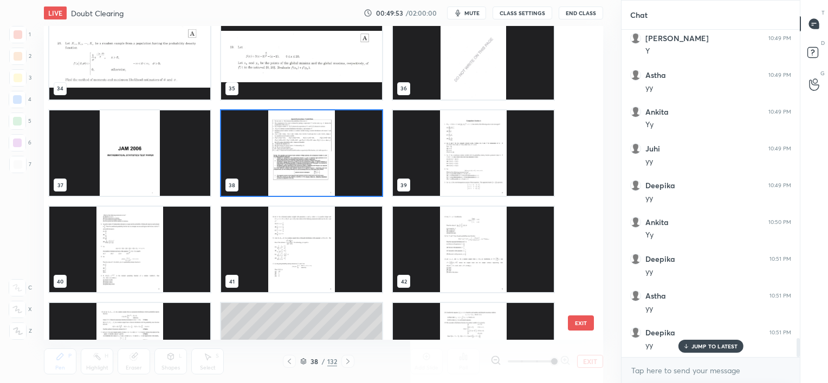
click at [338, 177] on img "grid" at bounding box center [301, 153] width 161 height 86
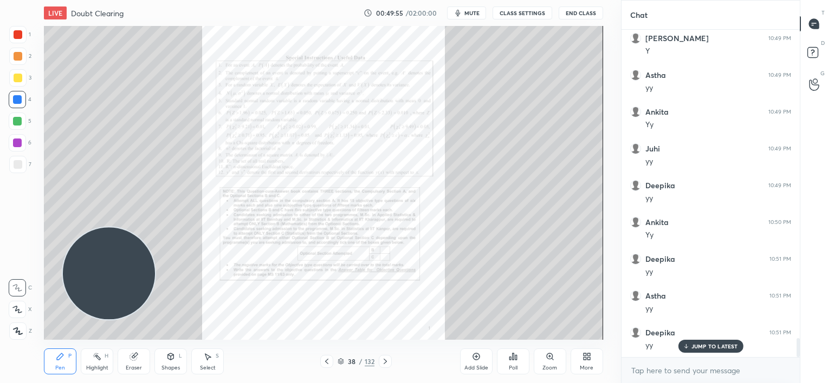
click at [548, 363] on div "Zoom" at bounding box center [549, 362] width 32 height 26
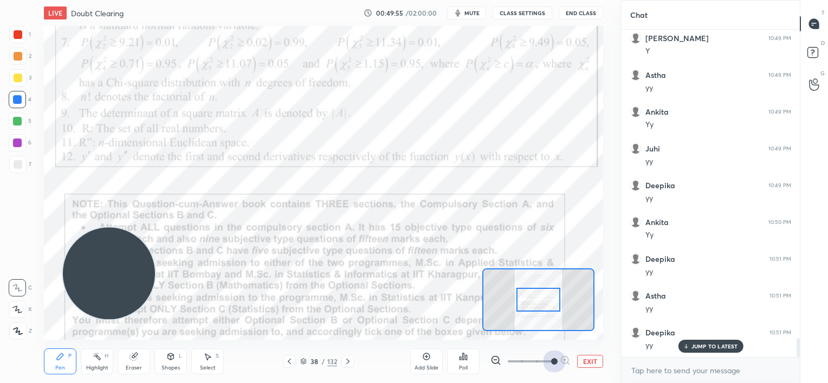
click at [547, 363] on span at bounding box center [529, 362] width 45 height 16
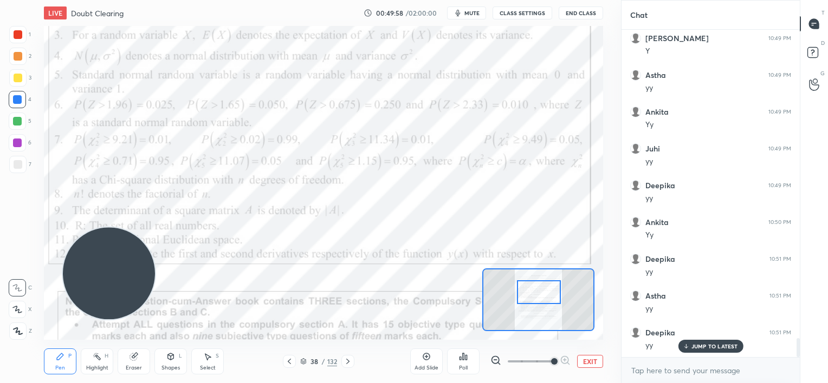
drag, startPoint x: 544, startPoint y: 309, endPoint x: 544, endPoint y: 302, distance: 7.6
click at [544, 302] on div at bounding box center [539, 293] width 44 height 24
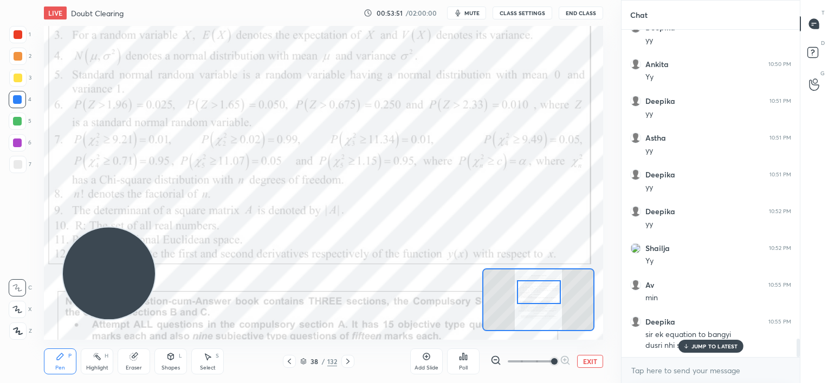
click at [689, 342] on div "JUMP TO LATEST" at bounding box center [709, 346] width 65 height 13
click at [429, 357] on div "Add Slide" at bounding box center [426, 362] width 32 height 26
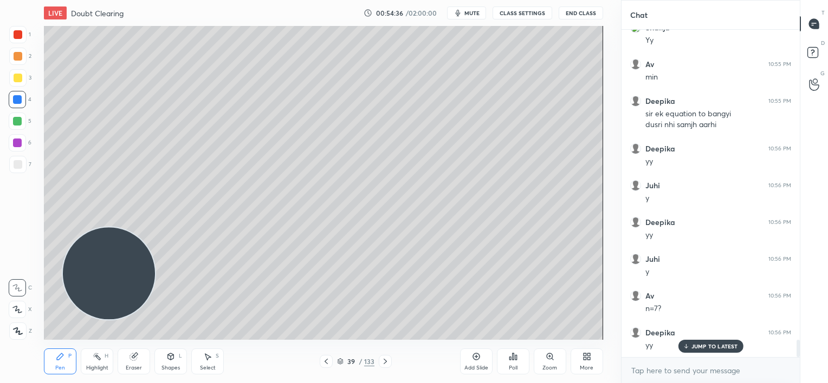
scroll to position [5795, 0]
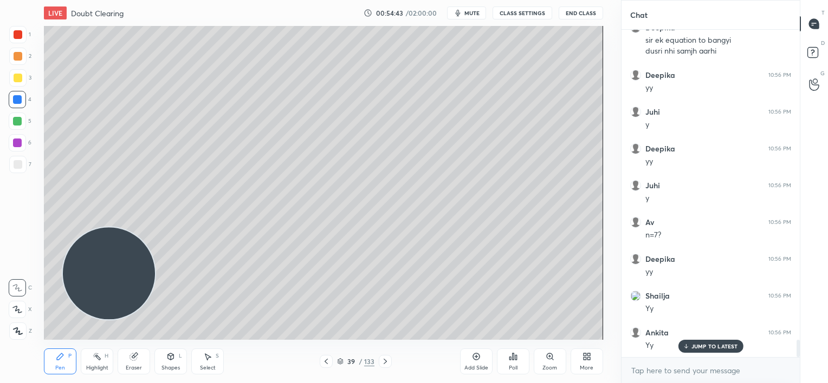
click at [324, 359] on icon at bounding box center [326, 361] width 9 height 9
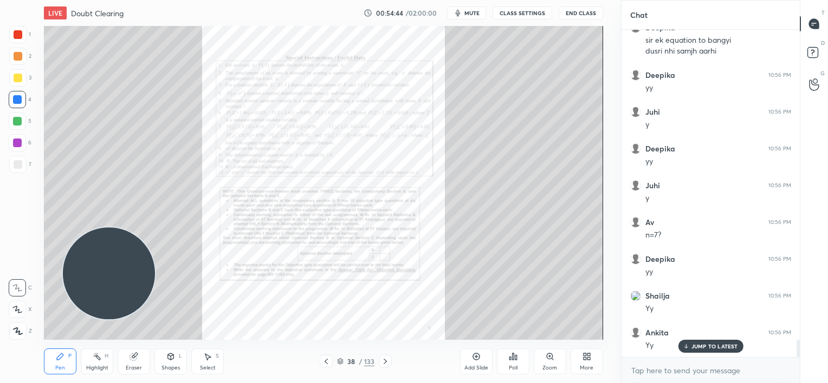
click at [549, 357] on icon at bounding box center [549, 356] width 0 height 2
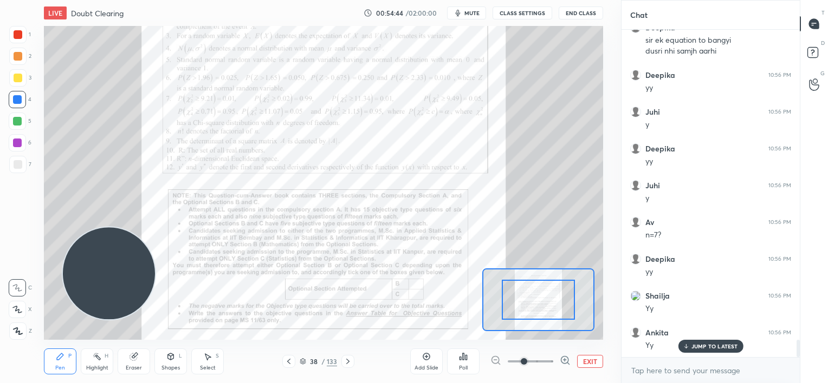
drag, startPoint x: 549, startPoint y: 357, endPoint x: 551, endPoint y: 334, distance: 24.0
click at [550, 357] on span at bounding box center [529, 362] width 45 height 16
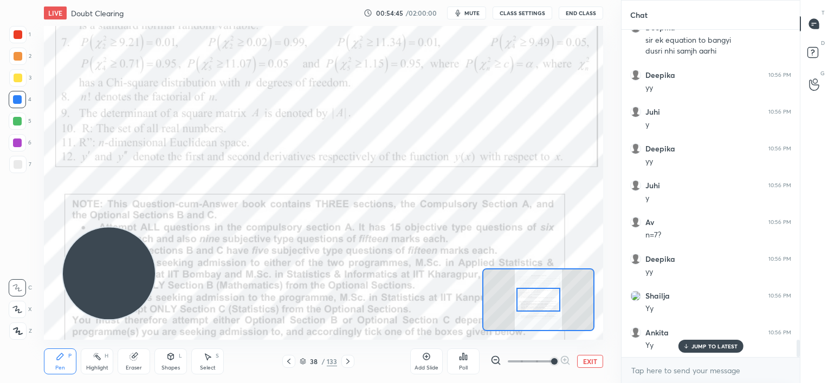
click at [544, 300] on div at bounding box center [538, 300] width 112 height 63
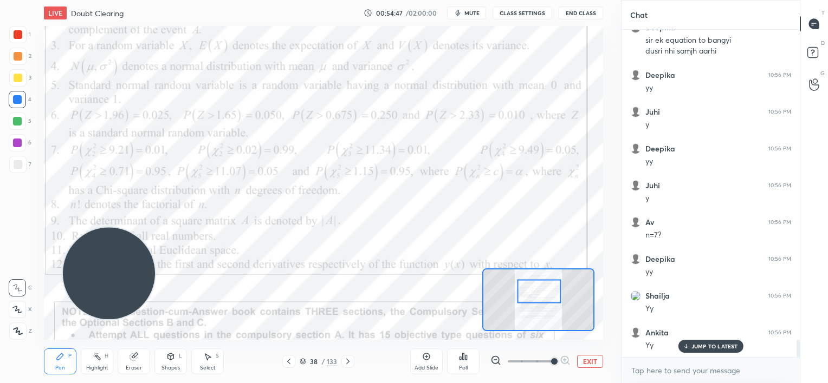
drag, startPoint x: 544, startPoint y: 296, endPoint x: 538, endPoint y: 289, distance: 8.9
click at [538, 289] on div at bounding box center [539, 291] width 44 height 24
click at [348, 361] on icon at bounding box center [347, 361] width 9 height 9
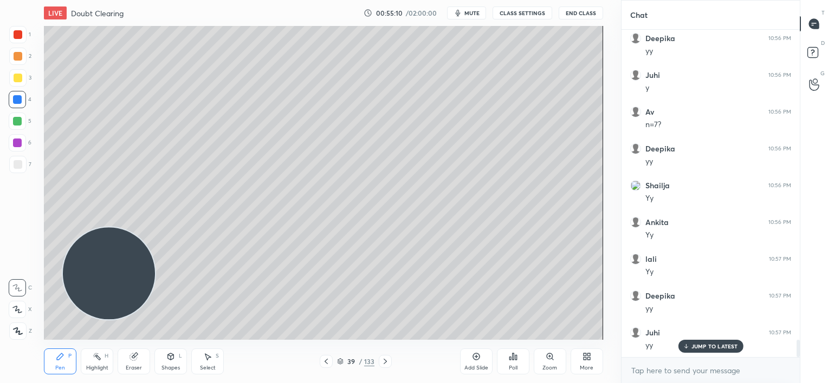
scroll to position [5942, 0]
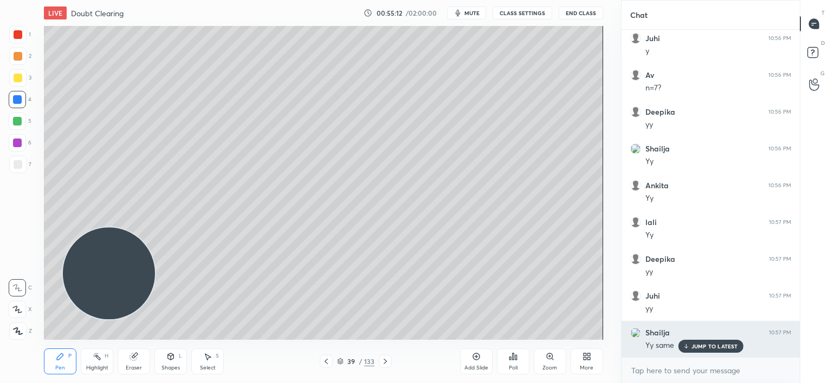
click at [696, 346] on p "JUMP TO LATEST" at bounding box center [714, 346] width 47 height 6
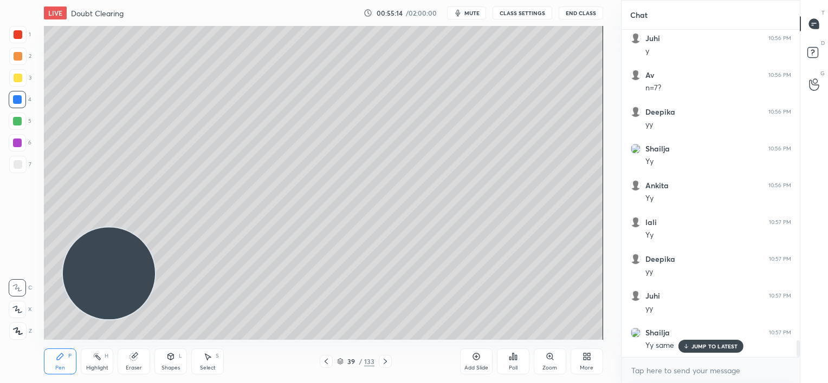
scroll to position [5979, 0]
click at [17, 165] on div at bounding box center [18, 164] width 9 height 9
click at [325, 360] on icon at bounding box center [326, 361] width 9 height 9
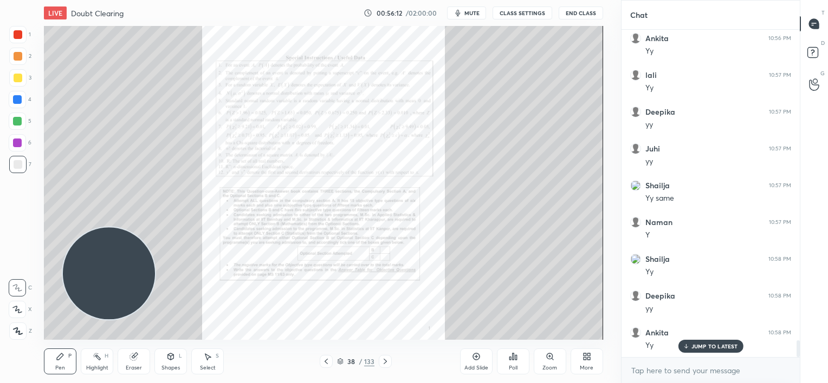
scroll to position [6126, 0]
click at [546, 353] on icon at bounding box center [549, 357] width 9 height 9
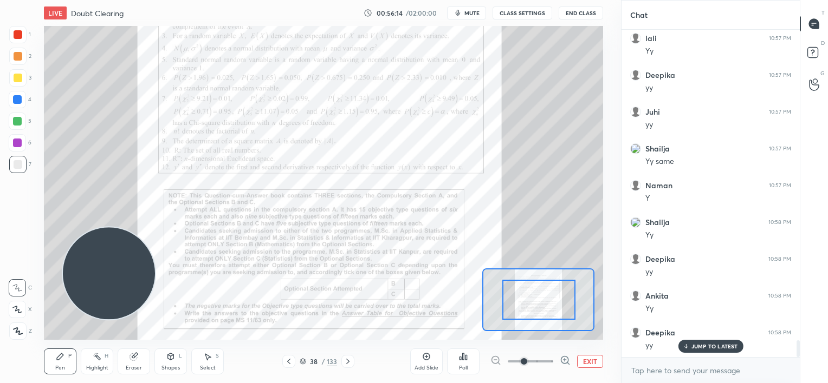
drag, startPoint x: 545, startPoint y: 306, endPoint x: 555, endPoint y: 306, distance: 9.7
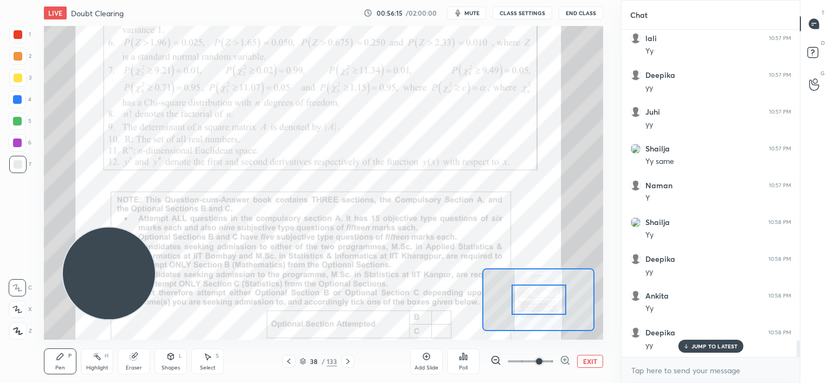
click at [537, 357] on span at bounding box center [529, 362] width 45 height 16
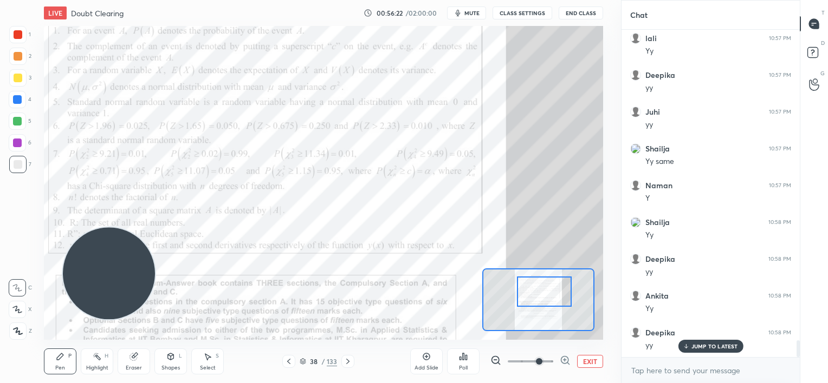
scroll to position [6163, 0]
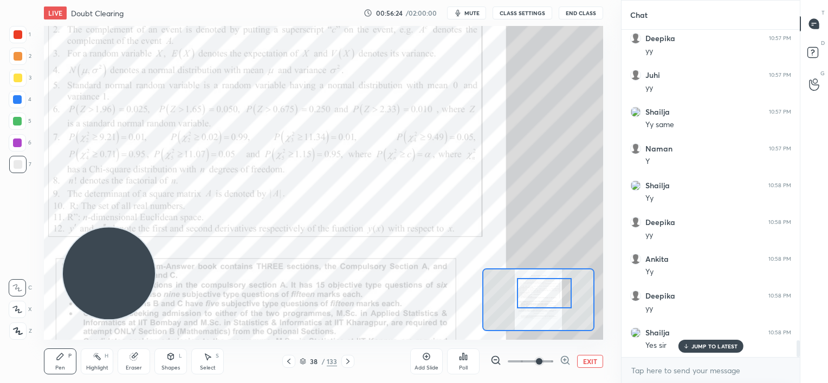
drag, startPoint x: 539, startPoint y: 305, endPoint x: 544, endPoint y: 297, distance: 9.7
click at [545, 302] on div at bounding box center [544, 293] width 55 height 30
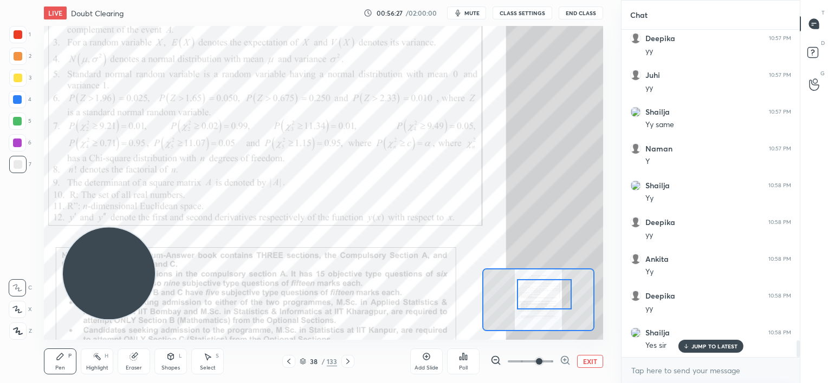
drag, startPoint x: 17, startPoint y: 35, endPoint x: 24, endPoint y: 35, distance: 6.5
click at [18, 35] on div at bounding box center [18, 34] width 9 height 9
click at [21, 143] on div at bounding box center [17, 143] width 9 height 9
drag, startPoint x: 349, startPoint y: 359, endPoint x: 355, endPoint y: 346, distance: 14.5
click at [350, 360] on icon at bounding box center [347, 361] width 9 height 9
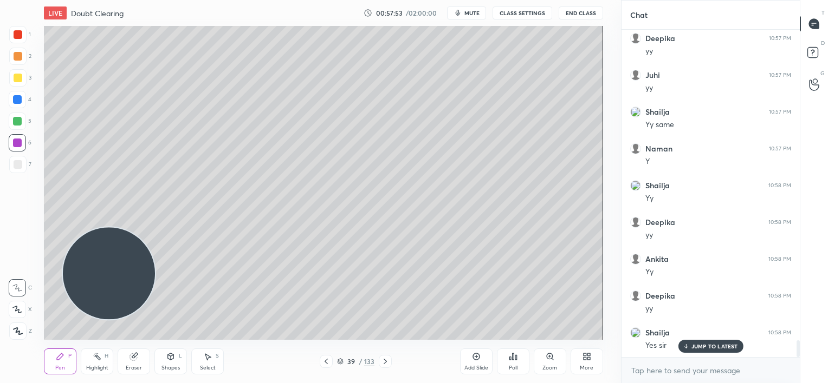
click at [329, 362] on icon at bounding box center [326, 361] width 9 height 9
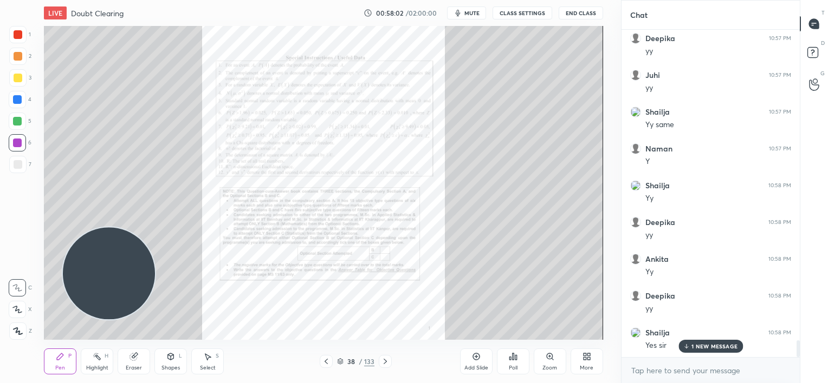
scroll to position [6200, 0]
click at [383, 360] on icon at bounding box center [385, 361] width 9 height 9
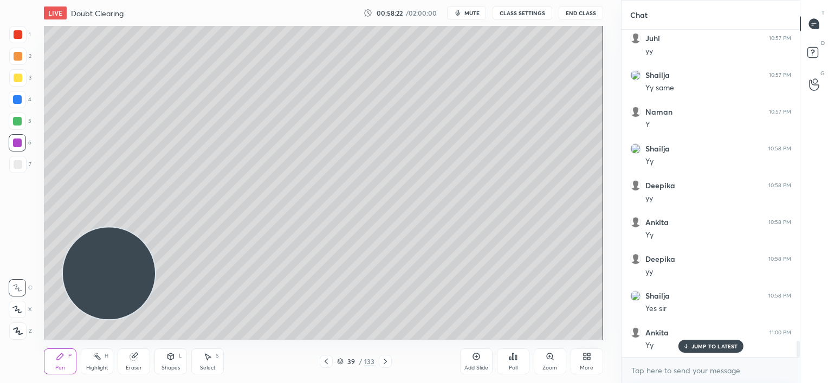
click at [323, 360] on icon at bounding box center [326, 361] width 9 height 9
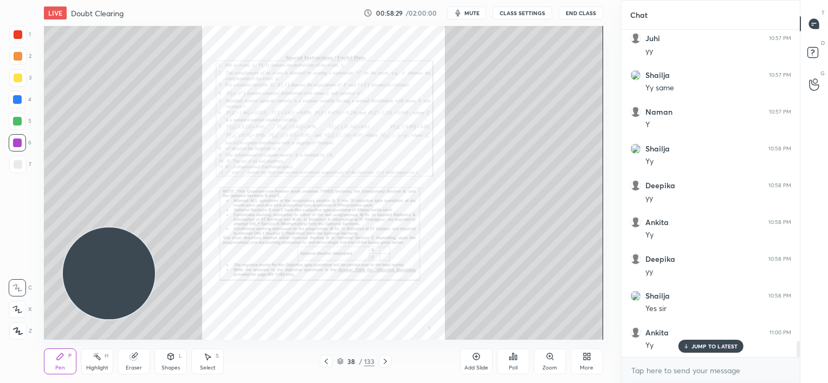
click at [386, 361] on icon at bounding box center [385, 361] width 9 height 9
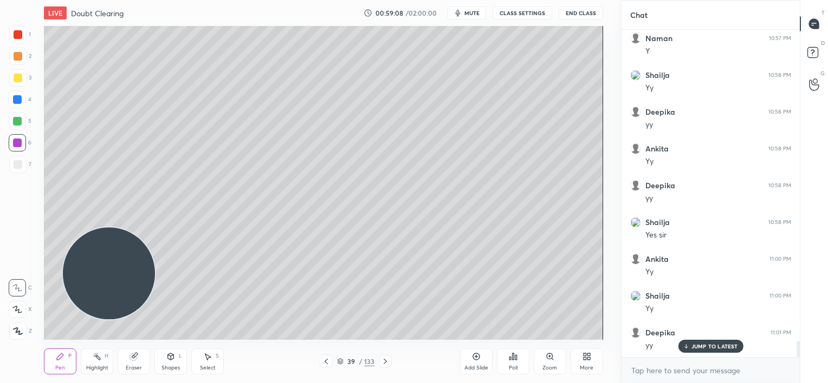
scroll to position [6310, 0]
click at [604, 260] on div "Setting up your live class Poll for secs No correct answer Start poll" at bounding box center [323, 183] width 577 height 314
drag, startPoint x: 475, startPoint y: 364, endPoint x: 478, endPoint y: 357, distance: 7.5
click at [475, 364] on div "Add Slide" at bounding box center [476, 362] width 32 height 26
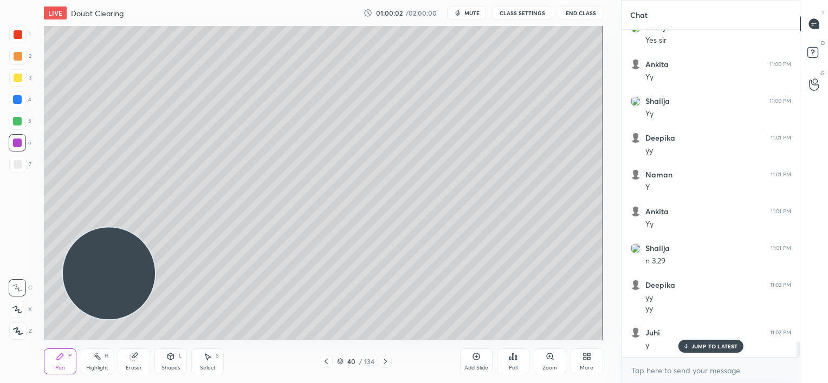
scroll to position [6505, 0]
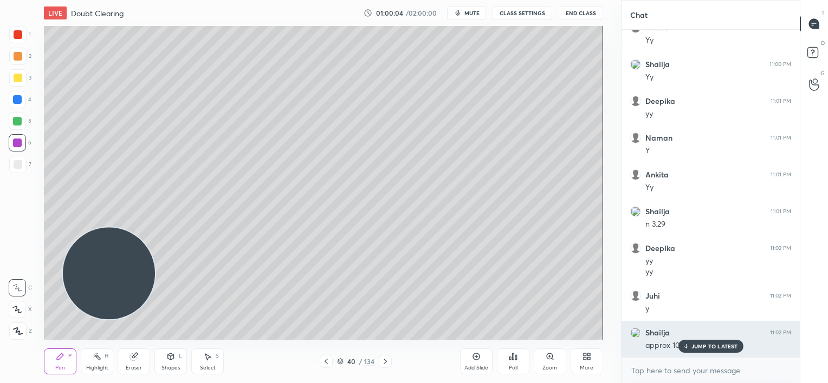
click at [696, 350] on div "JUMP TO LATEST" at bounding box center [709, 346] width 65 height 13
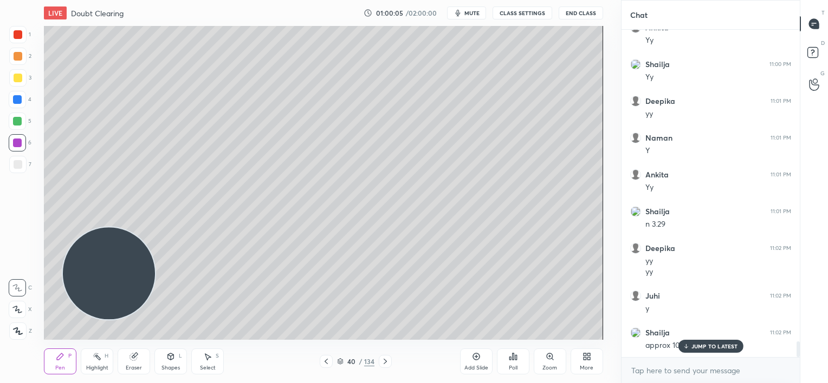
scroll to position [6542, 0]
drag, startPoint x: 325, startPoint y: 364, endPoint x: 329, endPoint y: 356, distance: 8.5
click at [327, 364] on icon at bounding box center [326, 361] width 9 height 9
click at [324, 359] on icon at bounding box center [326, 361] width 9 height 9
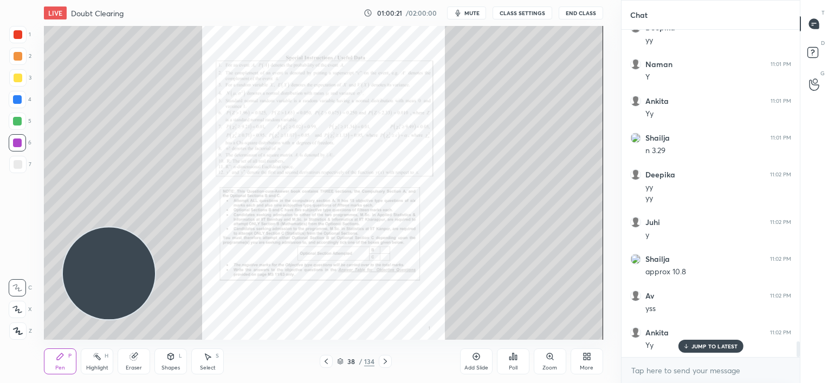
click at [383, 362] on icon at bounding box center [385, 361] width 9 height 9
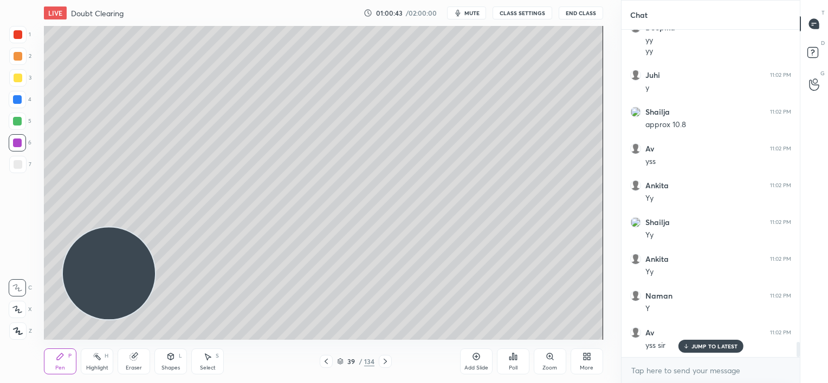
scroll to position [6763, 0]
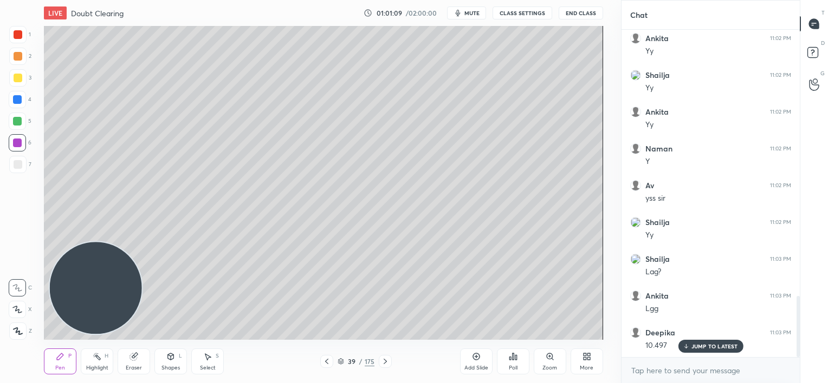
click at [698, 347] on p "JUMP TO LATEST" at bounding box center [714, 346] width 47 height 6
click at [477, 364] on div "Add Slide" at bounding box center [476, 362] width 32 height 26
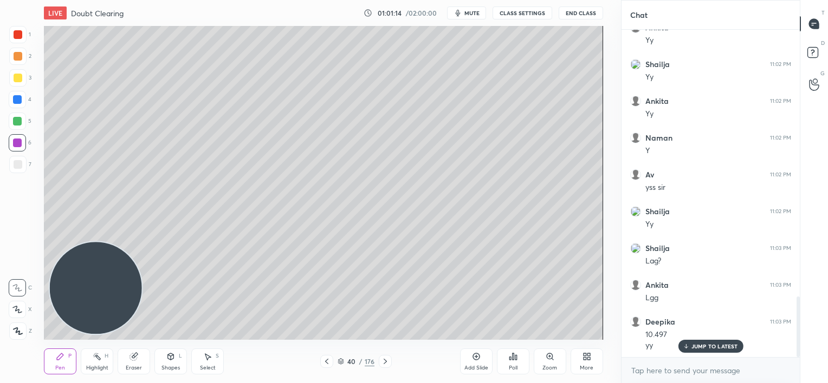
scroll to position [1475, 0]
click at [15, 97] on div at bounding box center [17, 99] width 9 height 9
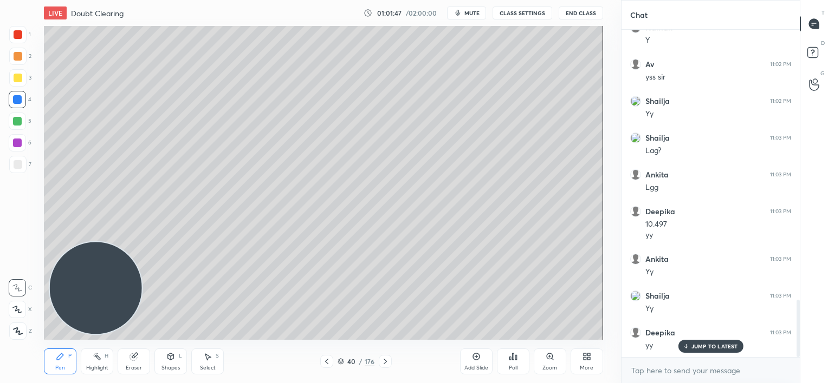
scroll to position [1560, 0]
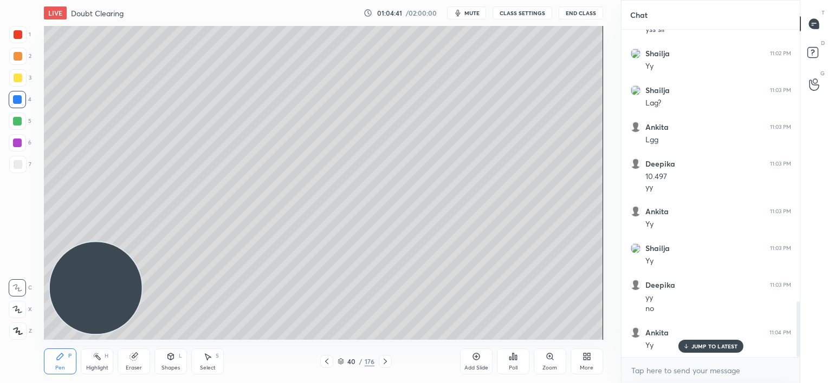
click at [700, 342] on div "JUMP TO LATEST" at bounding box center [709, 346] width 65 height 13
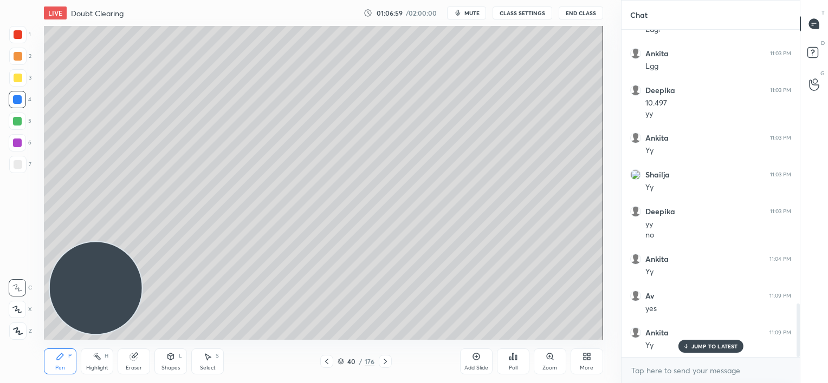
scroll to position [1707, 0]
click at [19, 165] on div at bounding box center [18, 164] width 9 height 9
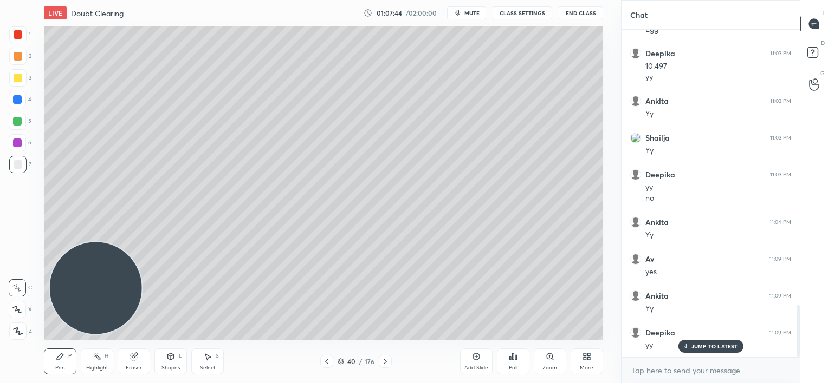
scroll to position [1744, 0]
drag, startPoint x: 134, startPoint y: 362, endPoint x: 141, endPoint y: 355, distance: 9.6
click at [136, 361] on div "Eraser" at bounding box center [134, 362] width 32 height 26
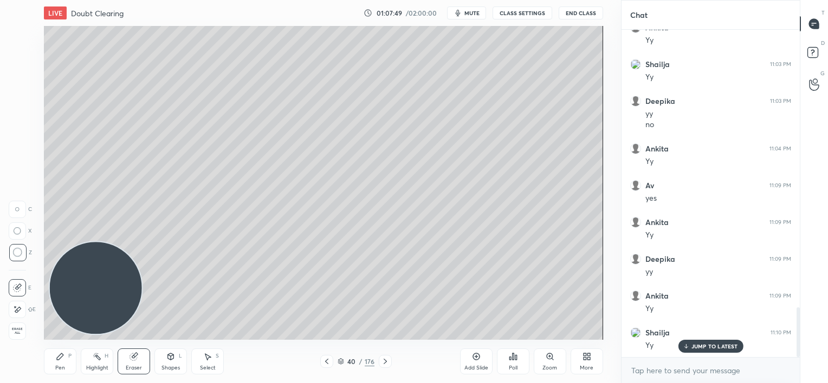
scroll to position [1817, 0]
click at [65, 360] on div "Pen P" at bounding box center [60, 362] width 32 height 26
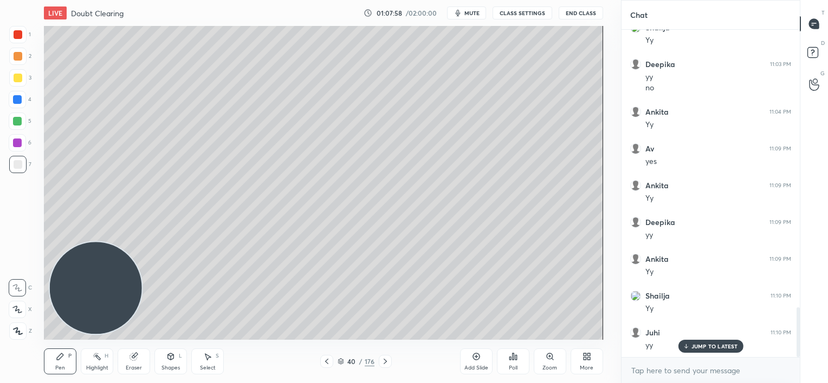
click at [17, 141] on div at bounding box center [17, 143] width 9 height 9
drag, startPoint x: 139, startPoint y: 355, endPoint x: 142, endPoint y: 346, distance: 10.5
click at [139, 354] on div "Eraser" at bounding box center [134, 362] width 32 height 26
drag, startPoint x: 56, startPoint y: 362, endPoint x: 60, endPoint y: 357, distance: 5.9
click at [60, 361] on div "Pen P" at bounding box center [60, 362] width 32 height 26
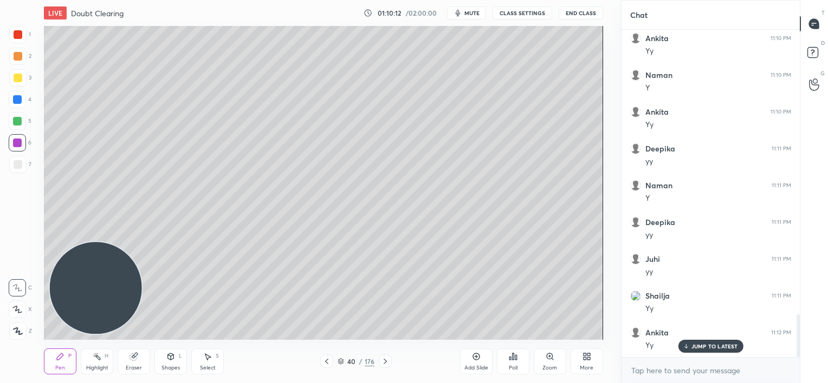
scroll to position [2186, 0]
click at [474, 361] on icon at bounding box center [476, 357] width 9 height 9
click at [476, 361] on div "Add Slide" at bounding box center [476, 362] width 32 height 26
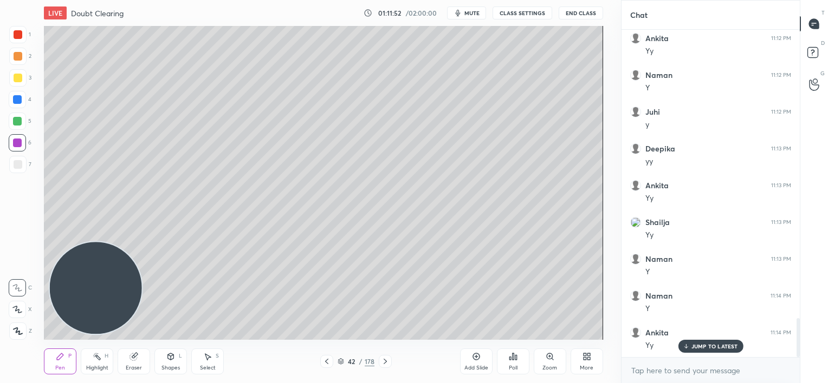
click at [17, 100] on div at bounding box center [17, 99] width 9 height 9
click at [15, 35] on div at bounding box center [18, 34] width 9 height 9
click at [702, 347] on p "JUMP TO LATEST" at bounding box center [714, 346] width 47 height 6
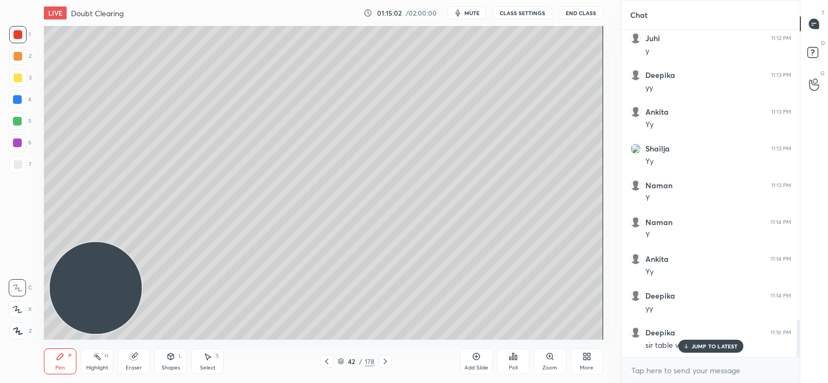
scroll to position [2554, 0]
click at [133, 357] on icon at bounding box center [133, 357] width 7 height 7
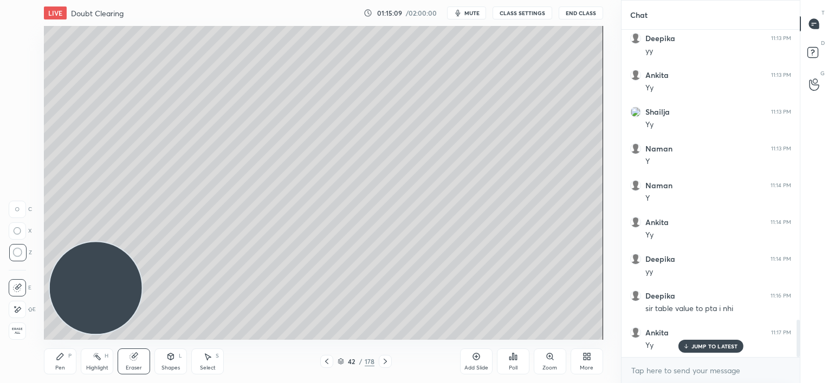
drag, startPoint x: 61, startPoint y: 361, endPoint x: 65, endPoint y: 354, distance: 8.0
click at [64, 356] on div "Pen P" at bounding box center [60, 362] width 32 height 26
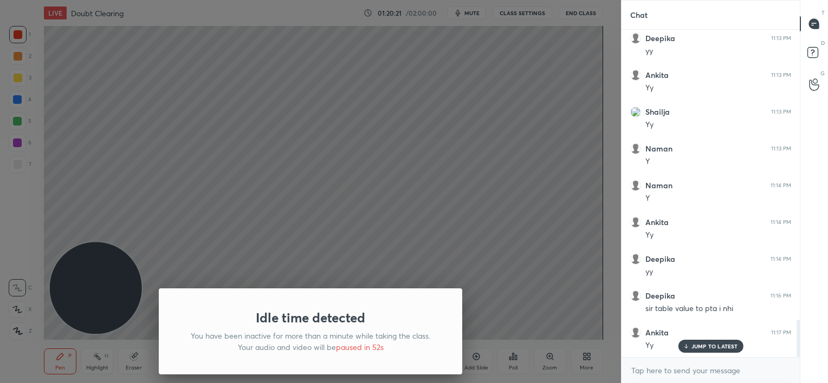
click at [158, 206] on div "Idle time detected You have been inactive for more than a minute while taking t…" at bounding box center [310, 191] width 621 height 383
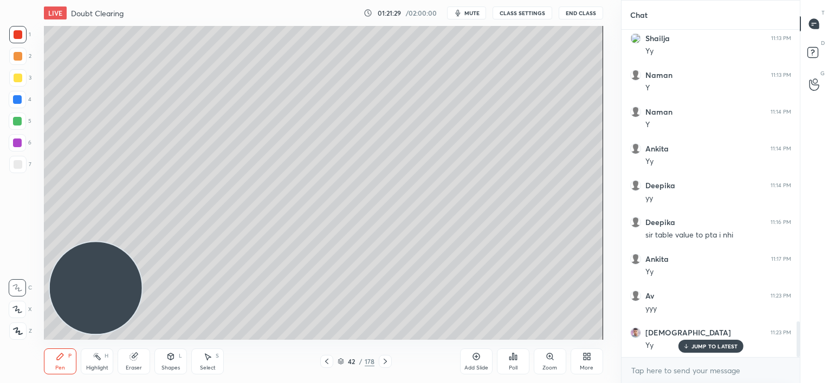
scroll to position [2664, 0]
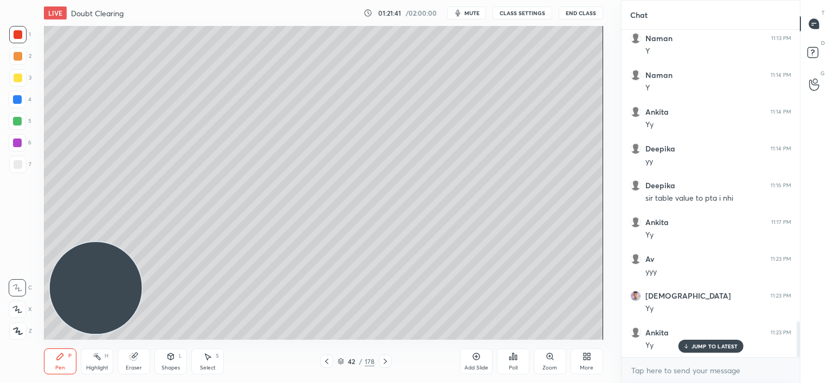
click at [21, 103] on div at bounding box center [17, 99] width 9 height 9
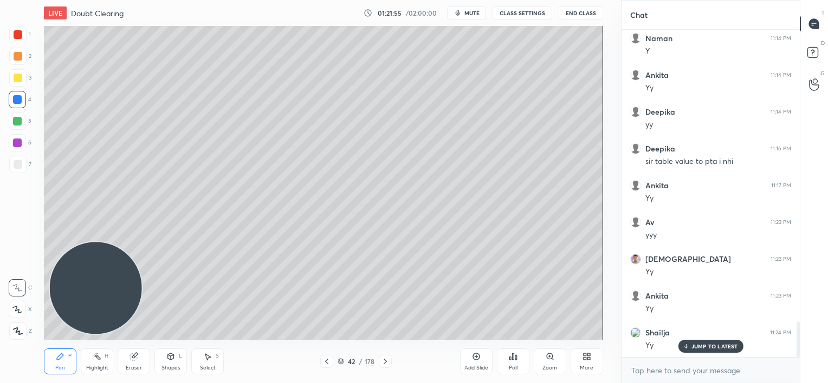
drag, startPoint x: 11, startPoint y: 167, endPoint x: 28, endPoint y: 164, distance: 17.6
click at [12, 167] on div at bounding box center [17, 164] width 17 height 17
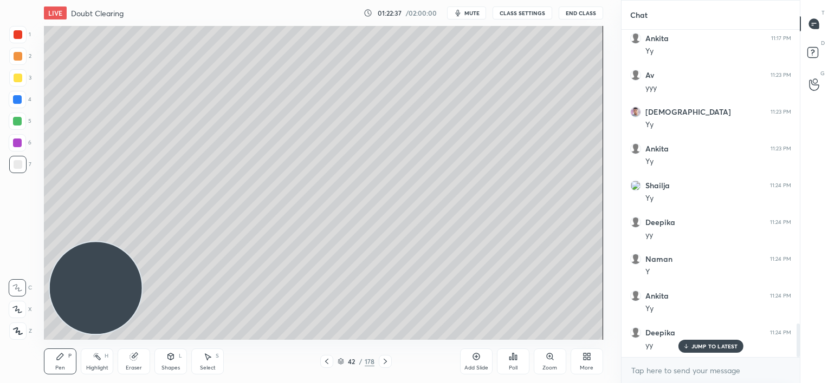
scroll to position [2885, 0]
drag, startPoint x: 136, startPoint y: 356, endPoint x: 136, endPoint y: 348, distance: 7.6
click at [139, 353] on div "Eraser" at bounding box center [134, 362] width 32 height 26
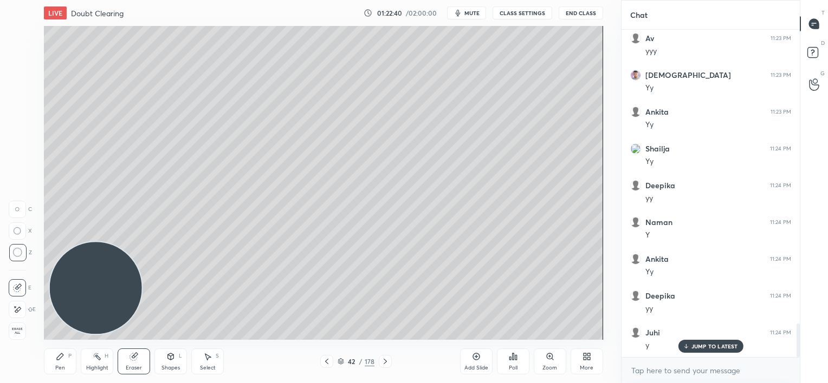
click at [67, 362] on div "Pen P" at bounding box center [60, 362] width 32 height 26
click at [133, 355] on icon at bounding box center [133, 357] width 7 height 7
drag, startPoint x: 53, startPoint y: 362, endPoint x: 63, endPoint y: 356, distance: 11.7
click at [55, 362] on div "Pen P" at bounding box center [60, 362] width 32 height 26
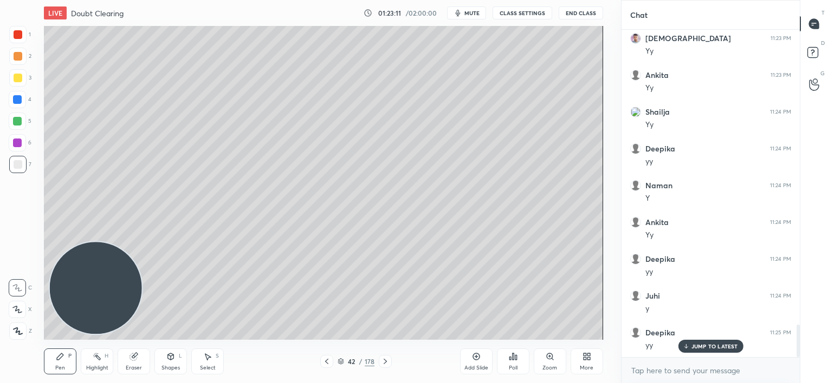
scroll to position [2959, 0]
click at [385, 361] on icon at bounding box center [385, 361] width 9 height 9
click at [385, 360] on icon at bounding box center [385, 361] width 9 height 9
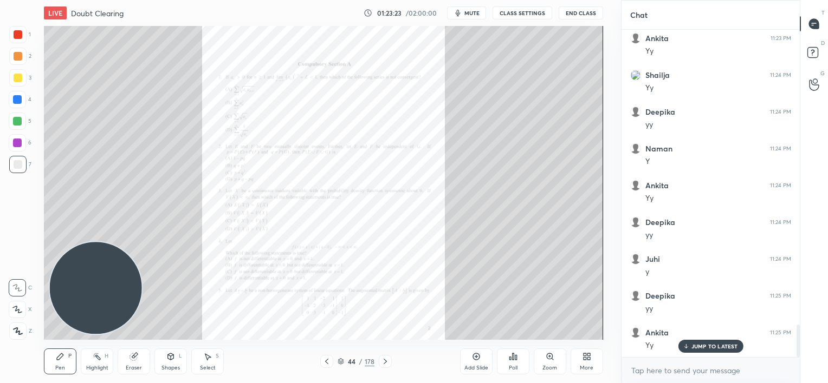
click at [327, 362] on icon at bounding box center [326, 361] width 9 height 9
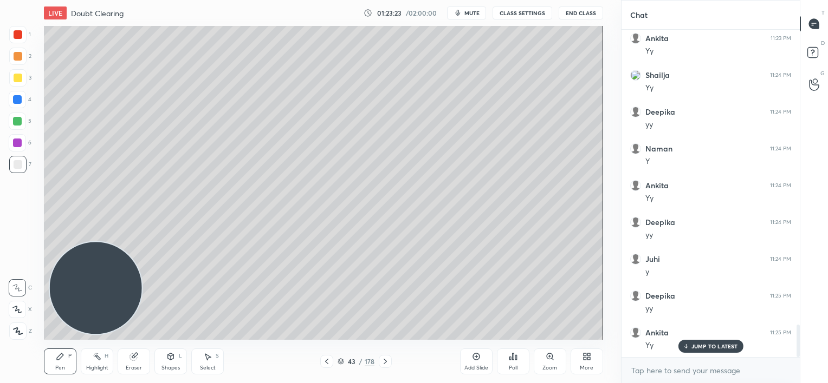
click at [325, 362] on icon at bounding box center [326, 361] width 9 height 9
click at [325, 362] on icon at bounding box center [326, 361] width 3 height 5
click at [327, 360] on icon at bounding box center [326, 361] width 3 height 5
click at [325, 361] on icon at bounding box center [326, 361] width 3 height 5
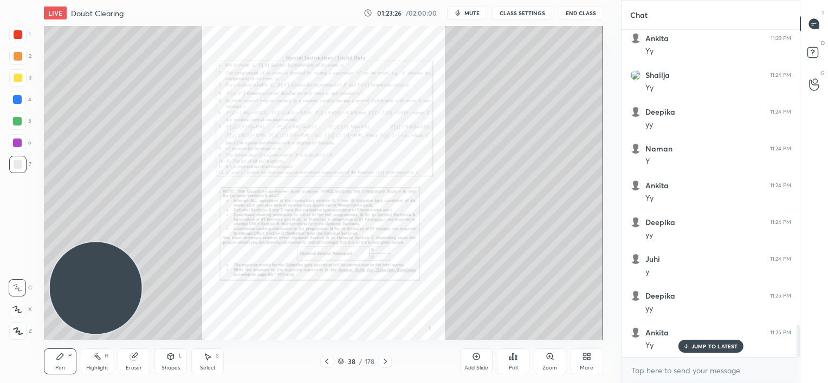
click at [325, 361] on icon at bounding box center [326, 361] width 3 height 5
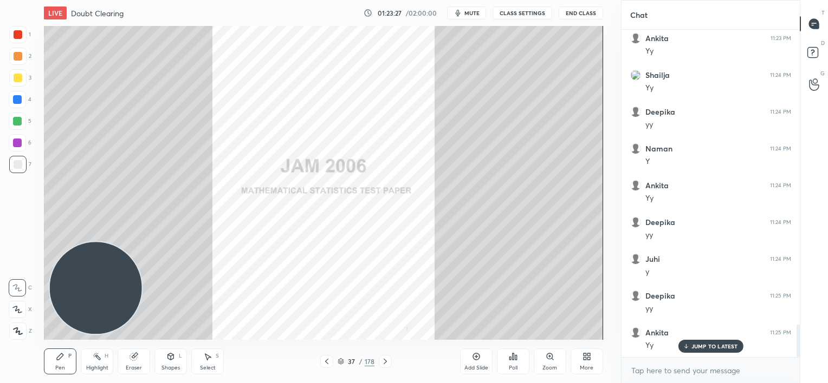
click at [383, 361] on icon at bounding box center [385, 361] width 9 height 9
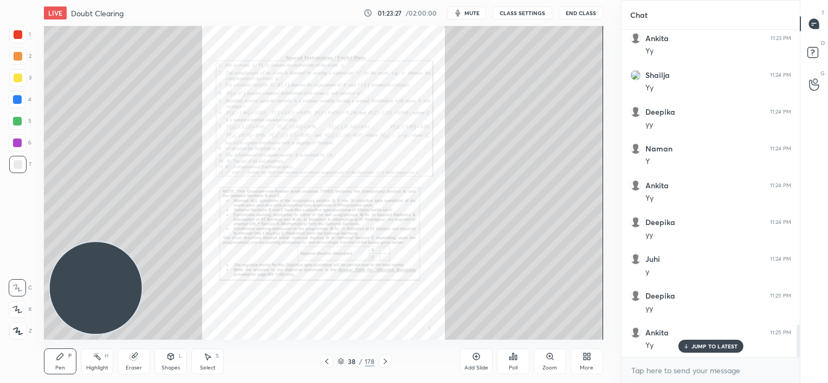
click at [382, 361] on icon at bounding box center [385, 361] width 9 height 9
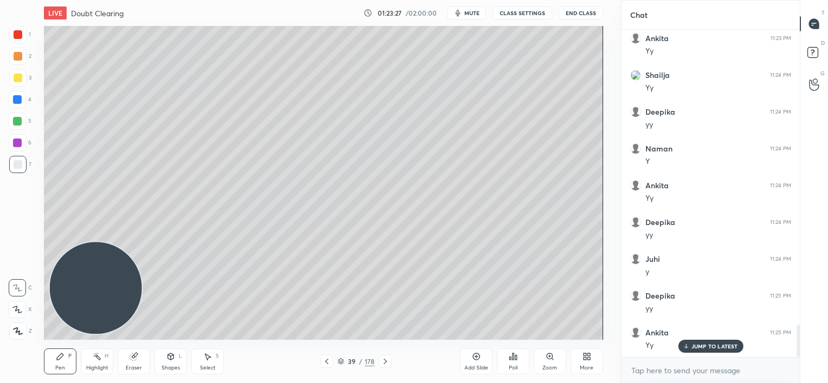
click at [382, 361] on icon at bounding box center [385, 361] width 9 height 9
click at [383, 361] on icon at bounding box center [385, 361] width 9 height 9
click at [384, 361] on icon at bounding box center [385, 361] width 9 height 9
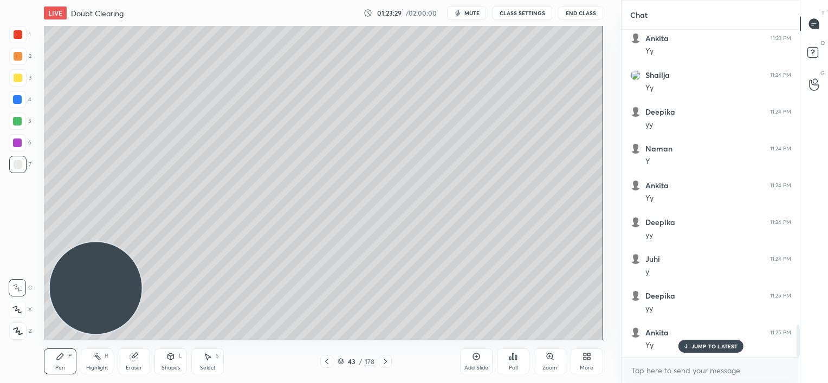
click at [383, 361] on icon at bounding box center [385, 361] width 9 height 9
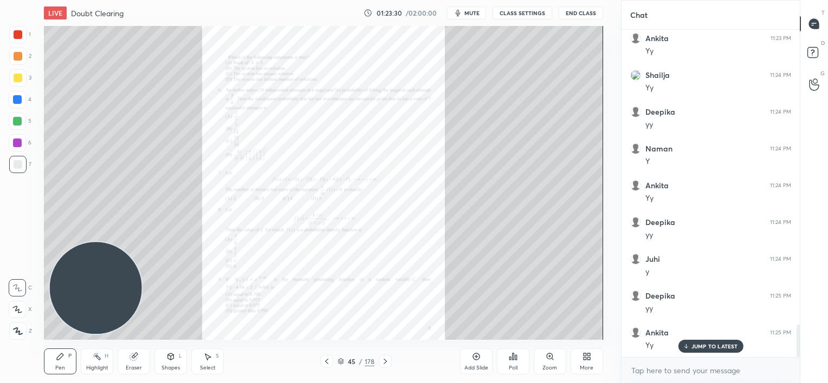
click at [383, 361] on icon at bounding box center [385, 361] width 9 height 9
click at [385, 361] on icon at bounding box center [384, 361] width 3 height 5
click at [386, 361] on icon at bounding box center [385, 361] width 9 height 9
click at [328, 363] on icon at bounding box center [326, 361] width 9 height 9
click at [383, 363] on icon at bounding box center [385, 361] width 9 height 9
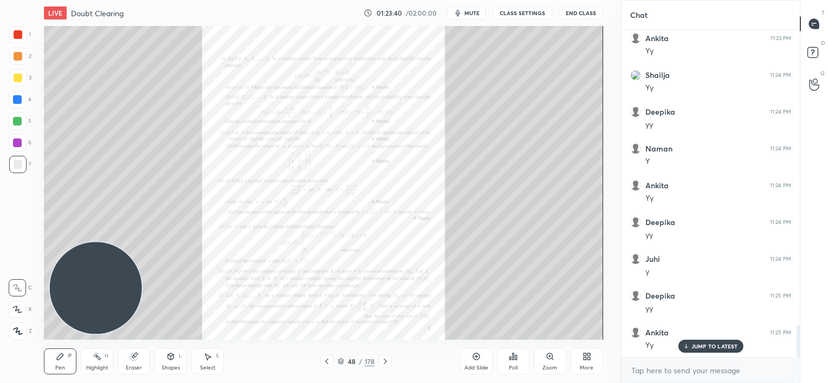
click at [384, 362] on icon at bounding box center [385, 361] width 9 height 9
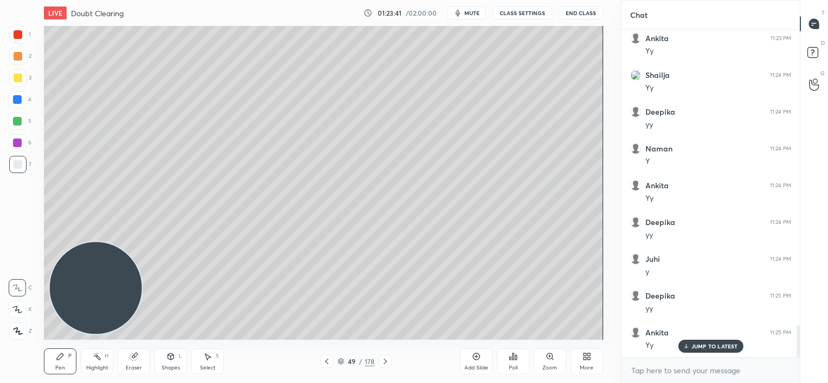
click at [385, 361] on icon at bounding box center [385, 361] width 9 height 9
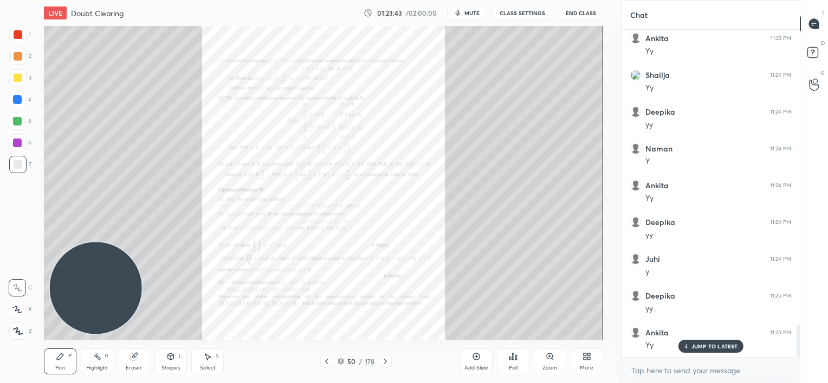
click at [385, 361] on icon at bounding box center [384, 361] width 3 height 5
click at [548, 359] on icon at bounding box center [549, 357] width 6 height 6
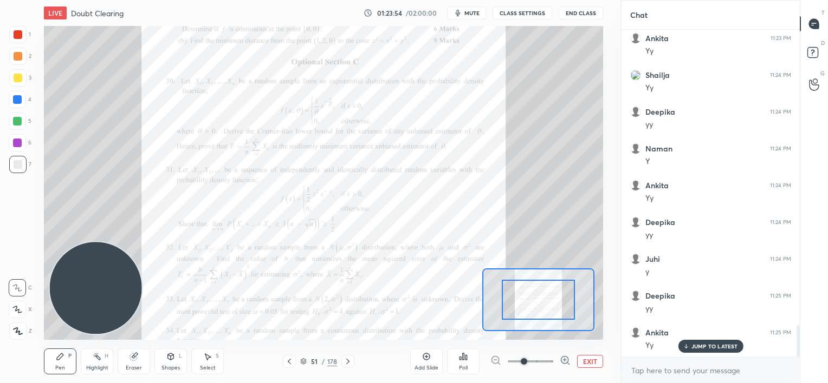
click at [549, 360] on span at bounding box center [529, 362] width 45 height 16
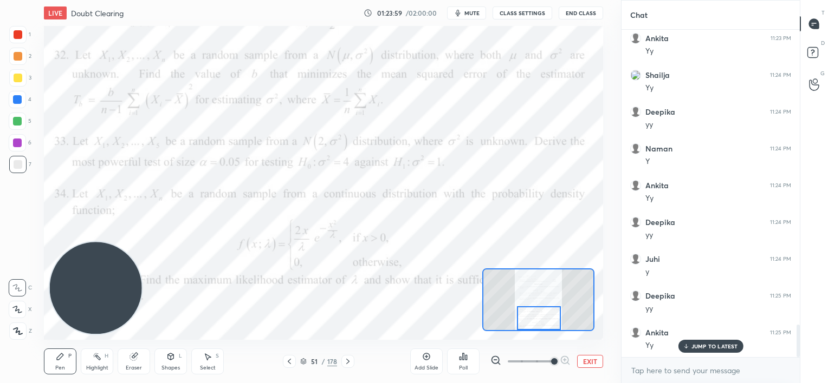
drag, startPoint x: 545, startPoint y: 301, endPoint x: 548, endPoint y: 316, distance: 15.4
click at [546, 321] on div at bounding box center [539, 319] width 44 height 24
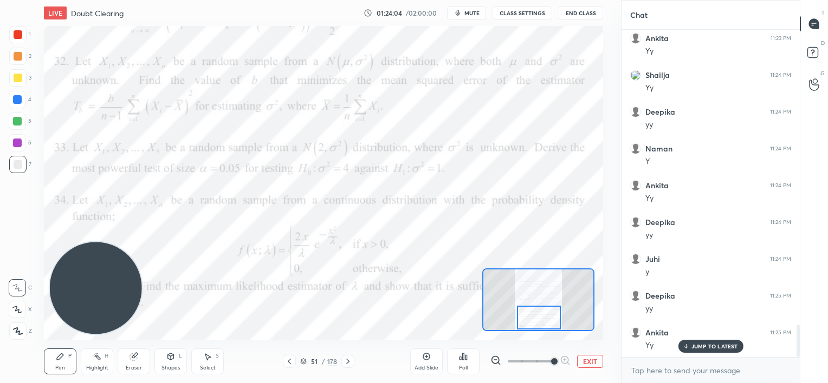
drag, startPoint x: 17, startPoint y: 99, endPoint x: 41, endPoint y: 119, distance: 31.1
click at [18, 100] on div at bounding box center [17, 99] width 9 height 9
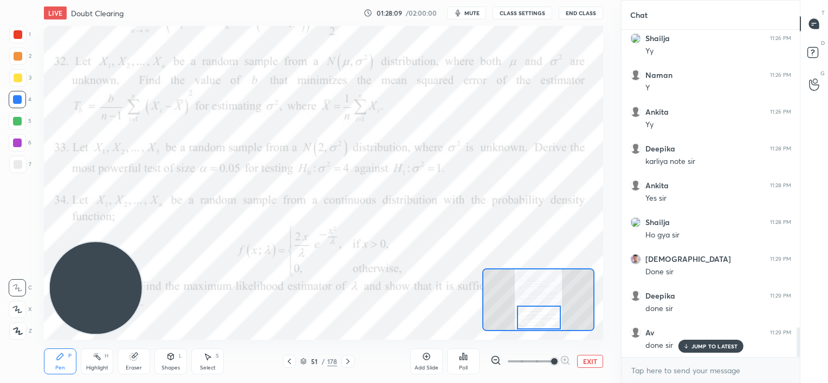
click at [302, 360] on icon at bounding box center [303, 360] width 5 height 3
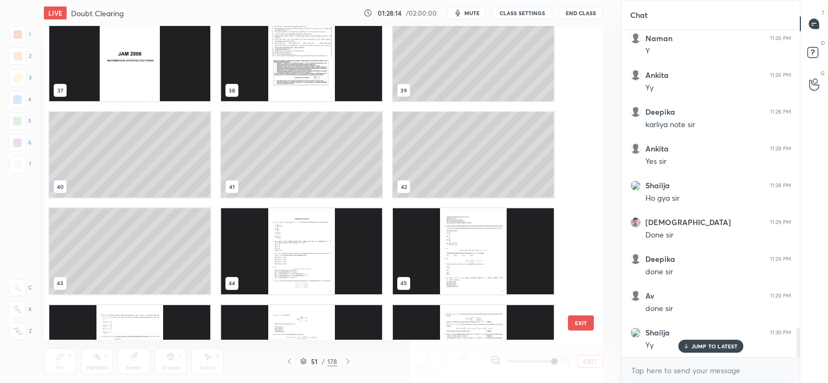
scroll to position [1172, 0]
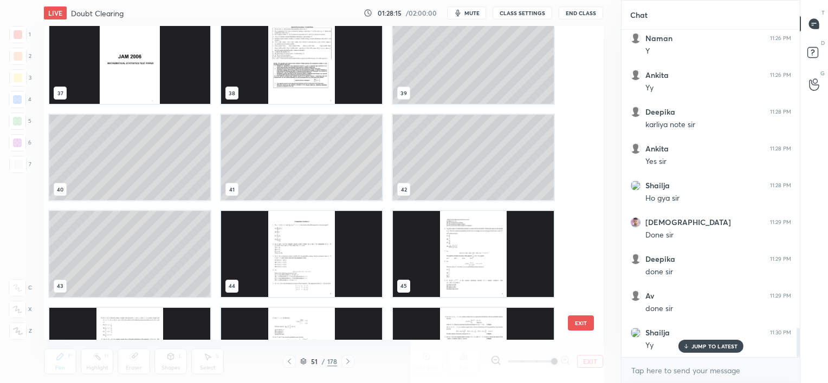
click at [290, 51] on img "grid" at bounding box center [301, 61] width 161 height 86
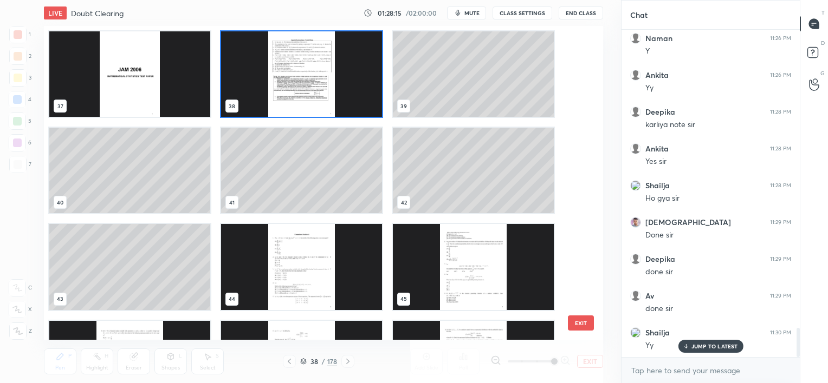
click at [290, 51] on div "37 38 39 40 41 42 43 44 45 46 47 48 49 50 51" at bounding box center [313, 183] width 539 height 314
click at [466, 13] on span "mute" at bounding box center [471, 13] width 15 height 8
click at [318, 67] on img "grid" at bounding box center [301, 74] width 161 height 86
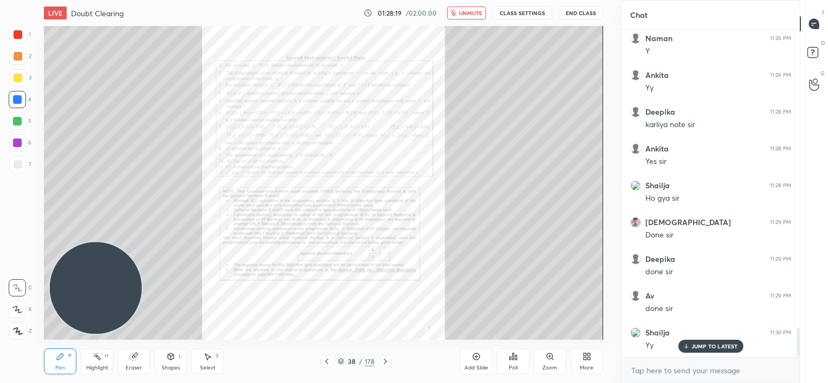
click at [318, 67] on img "grid" at bounding box center [301, 74] width 161 height 86
click at [548, 353] on icon at bounding box center [549, 357] width 9 height 9
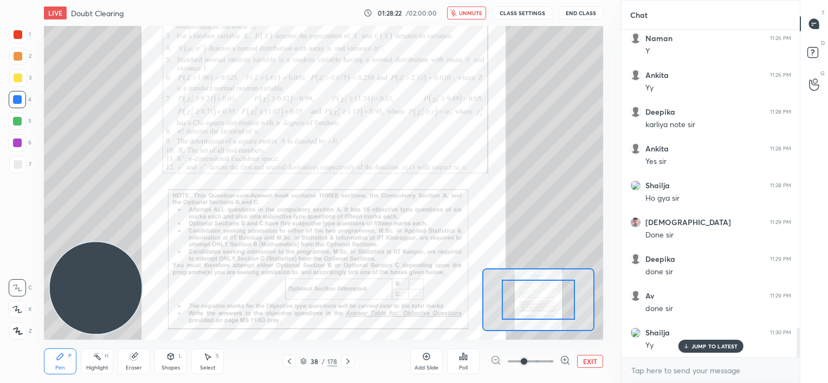
click at [548, 353] on div "Add Slide Poll EXIT" at bounding box center [506, 361] width 193 height 61
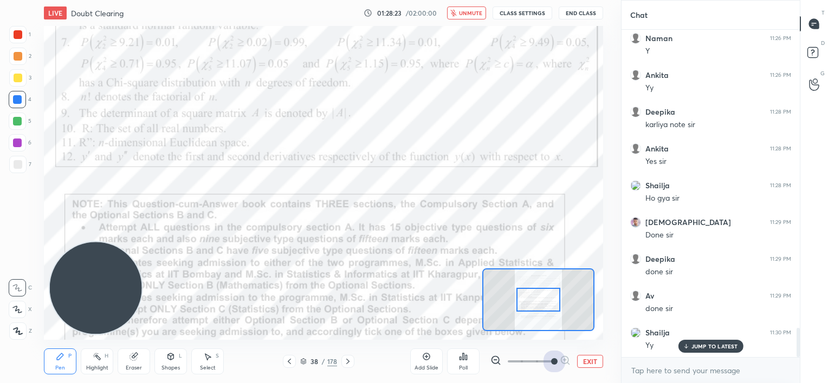
drag, startPoint x: 545, startPoint y: 360, endPoint x: 546, endPoint y: 294, distance: 66.1
click at [546, 294] on div "LIVE Doubt Clearing 01:28:23 / 02:00:00 unmute CLASS SETTINGS End Class Setting…" at bounding box center [323, 191] width 577 height 383
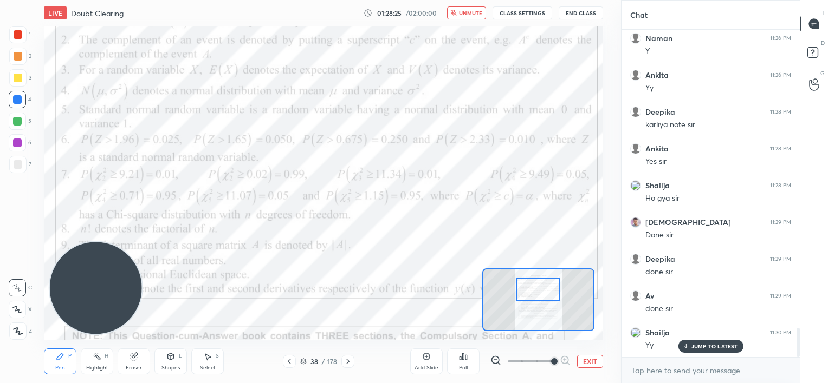
drag, startPoint x: 546, startPoint y: 294, endPoint x: 545, endPoint y: 284, distance: 10.3
click at [545, 284] on div at bounding box center [538, 290] width 44 height 24
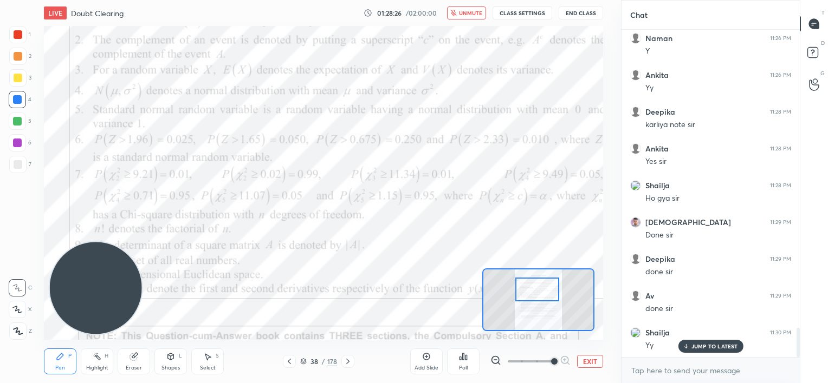
click at [468, 7] on button "unmute" at bounding box center [466, 12] width 39 height 13
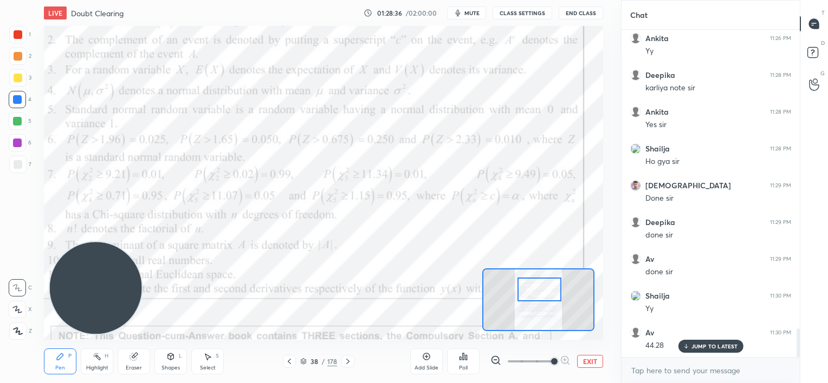
scroll to position [3401, 0]
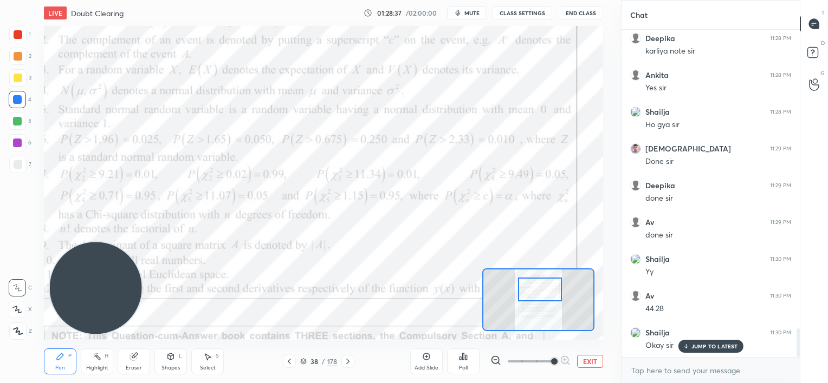
click at [551, 291] on div at bounding box center [540, 290] width 44 height 24
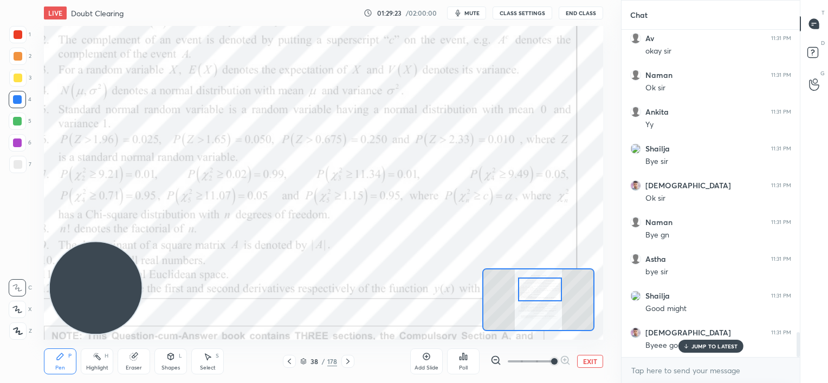
drag, startPoint x: 466, startPoint y: 16, endPoint x: 474, endPoint y: 15, distance: 8.7
click at [466, 15] on span "mute" at bounding box center [471, 13] width 15 height 8
click at [505, 13] on button "CLASS SETTINGS" at bounding box center [522, 12] width 60 height 13
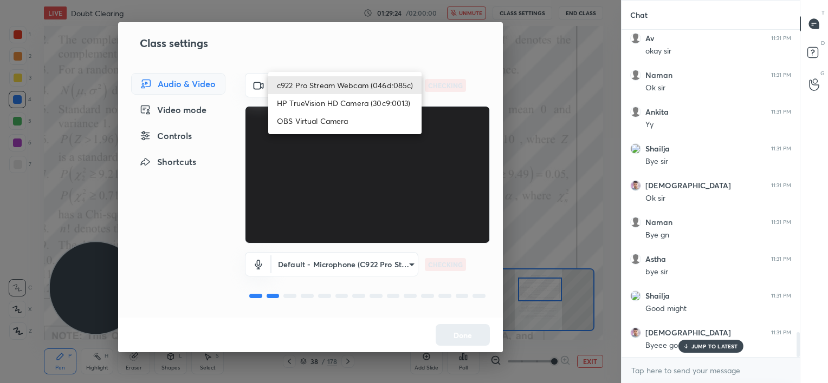
drag, startPoint x: 379, startPoint y: 74, endPoint x: 376, endPoint y: 87, distance: 13.3
click at [379, 75] on body "1 2 3 4 5 6 7 C X Z C X Z E E Erase all H H LIVE Doubt Clearing 01:29:24 / 02:0…" at bounding box center [414, 191] width 828 height 383
click at [374, 101] on li "HP TrueVision HD Camera (30c9:0013)" at bounding box center [344, 103] width 153 height 18
type input "302d101f504c5dc8f891fd1cf36b97dc236bb034bb5ce84b3a17c40f47e39d9d"
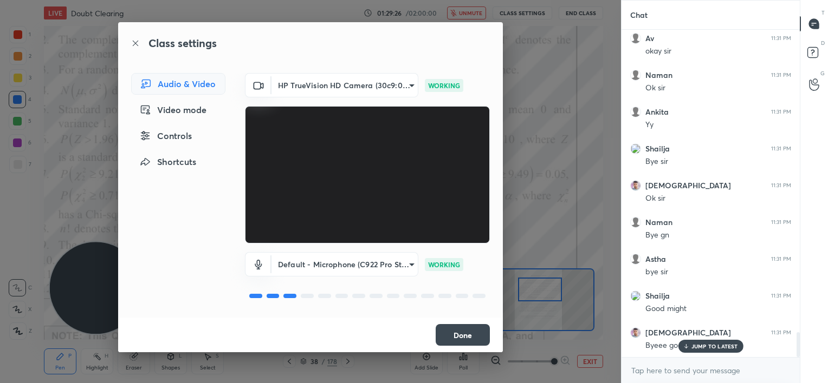
drag, startPoint x: 456, startPoint y: 327, endPoint x: 453, endPoint y: 321, distance: 6.8
click at [455, 327] on button "Done" at bounding box center [462, 335] width 54 height 22
